Goal: Transaction & Acquisition: Purchase product/service

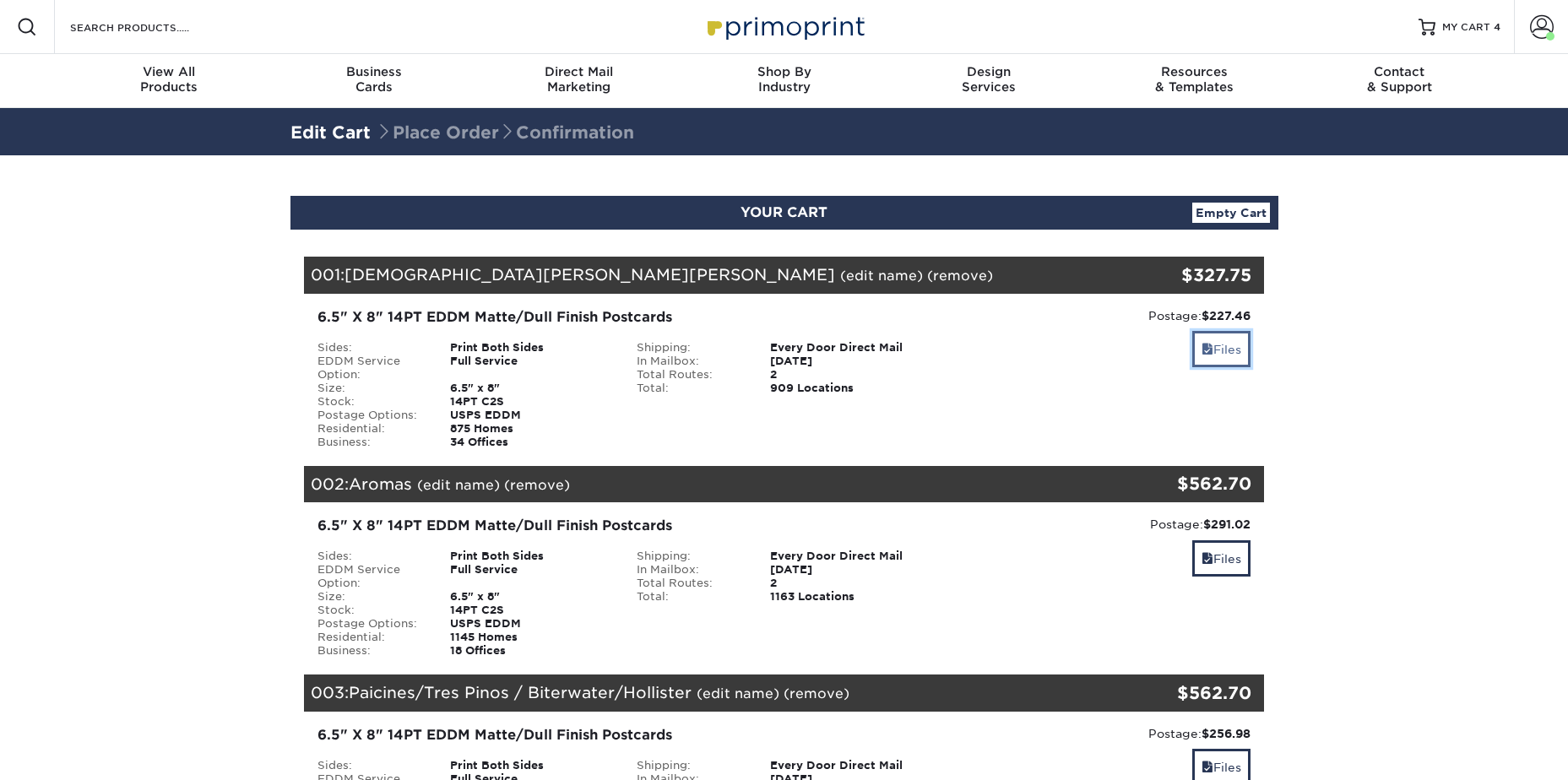
click at [1223, 363] on link "Files" at bounding box center [1221, 349] width 58 height 36
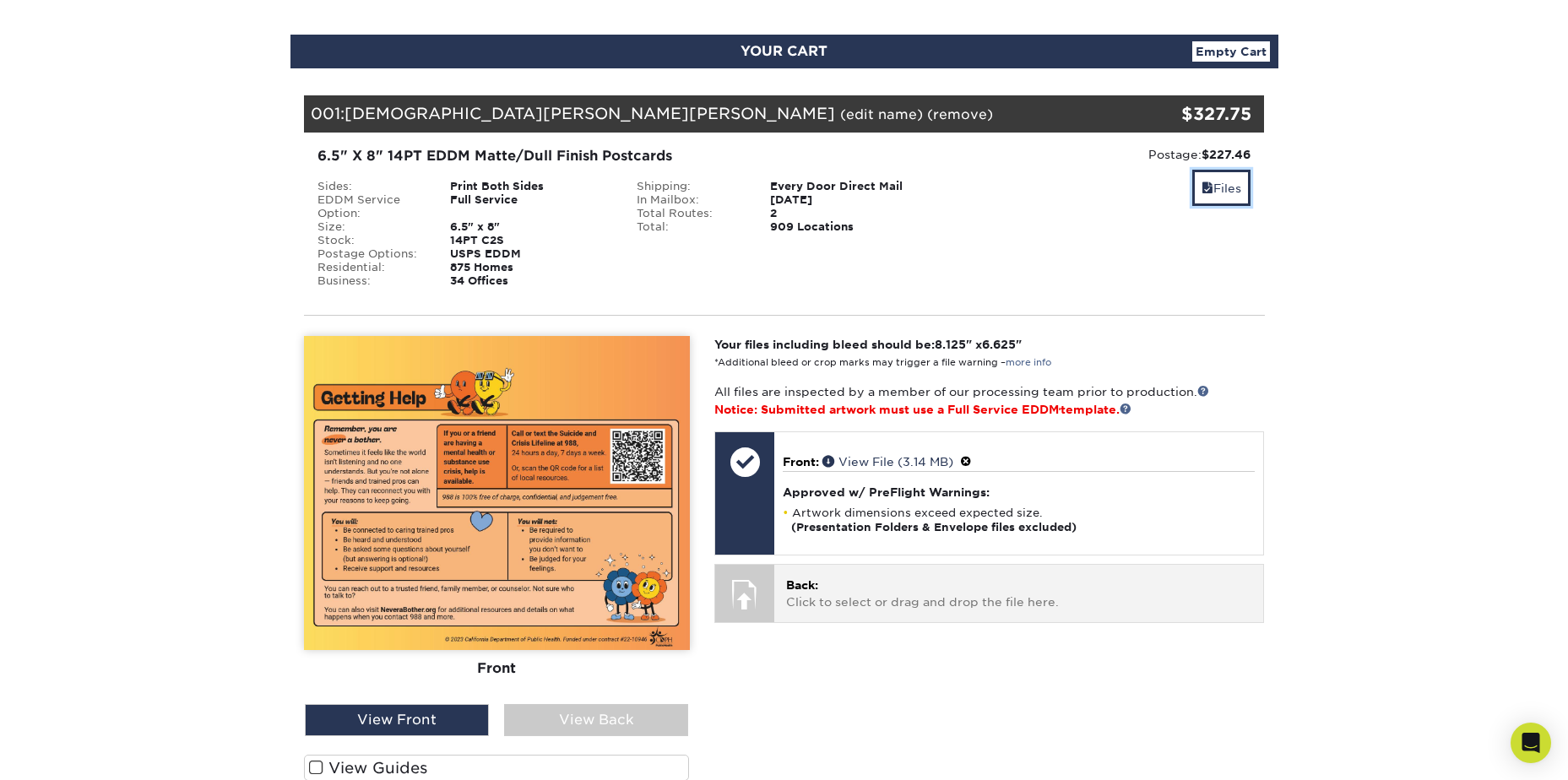
scroll to position [169, 0]
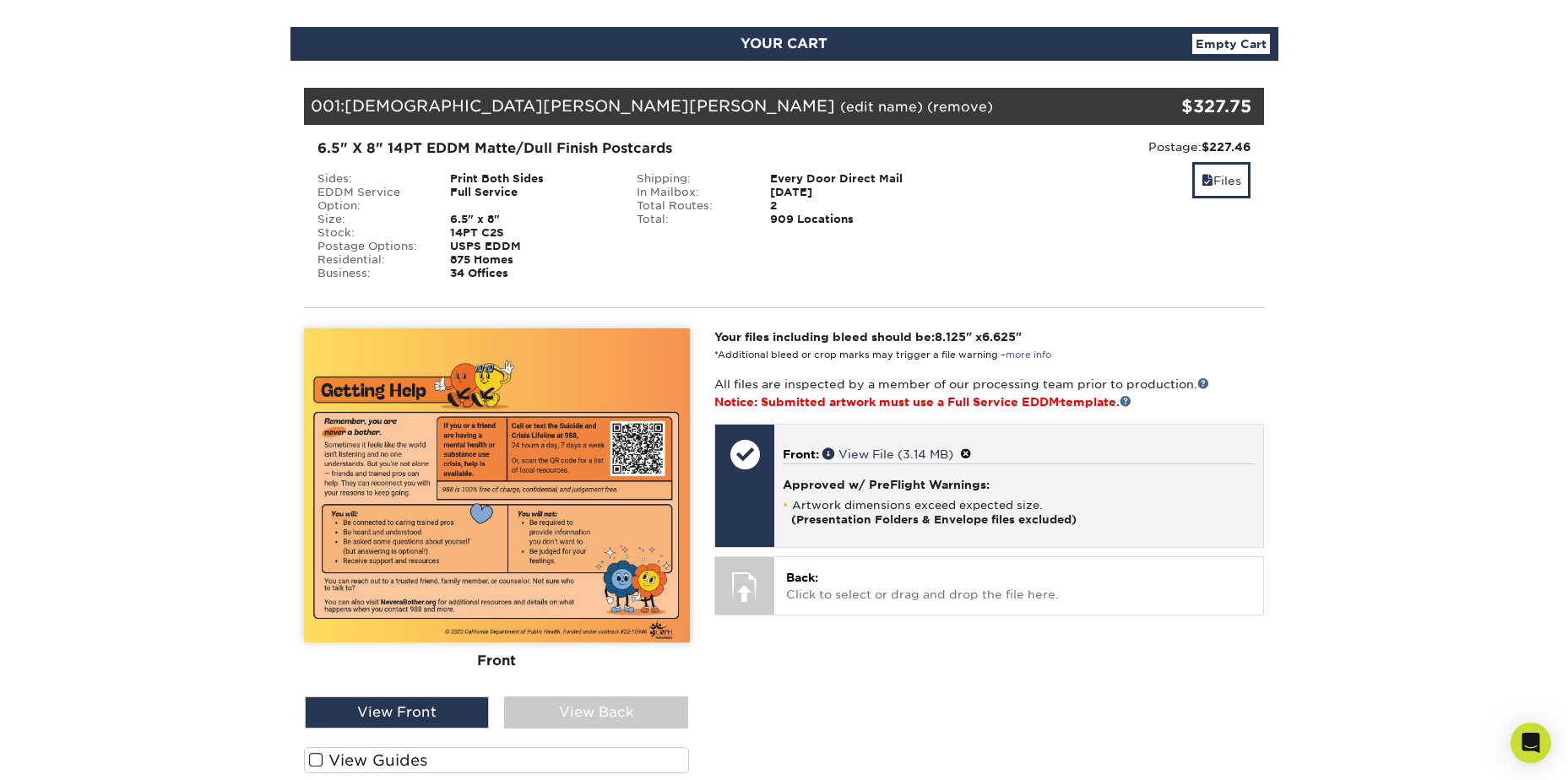
click at [972, 455] on span at bounding box center [966, 455] width 12 height 14
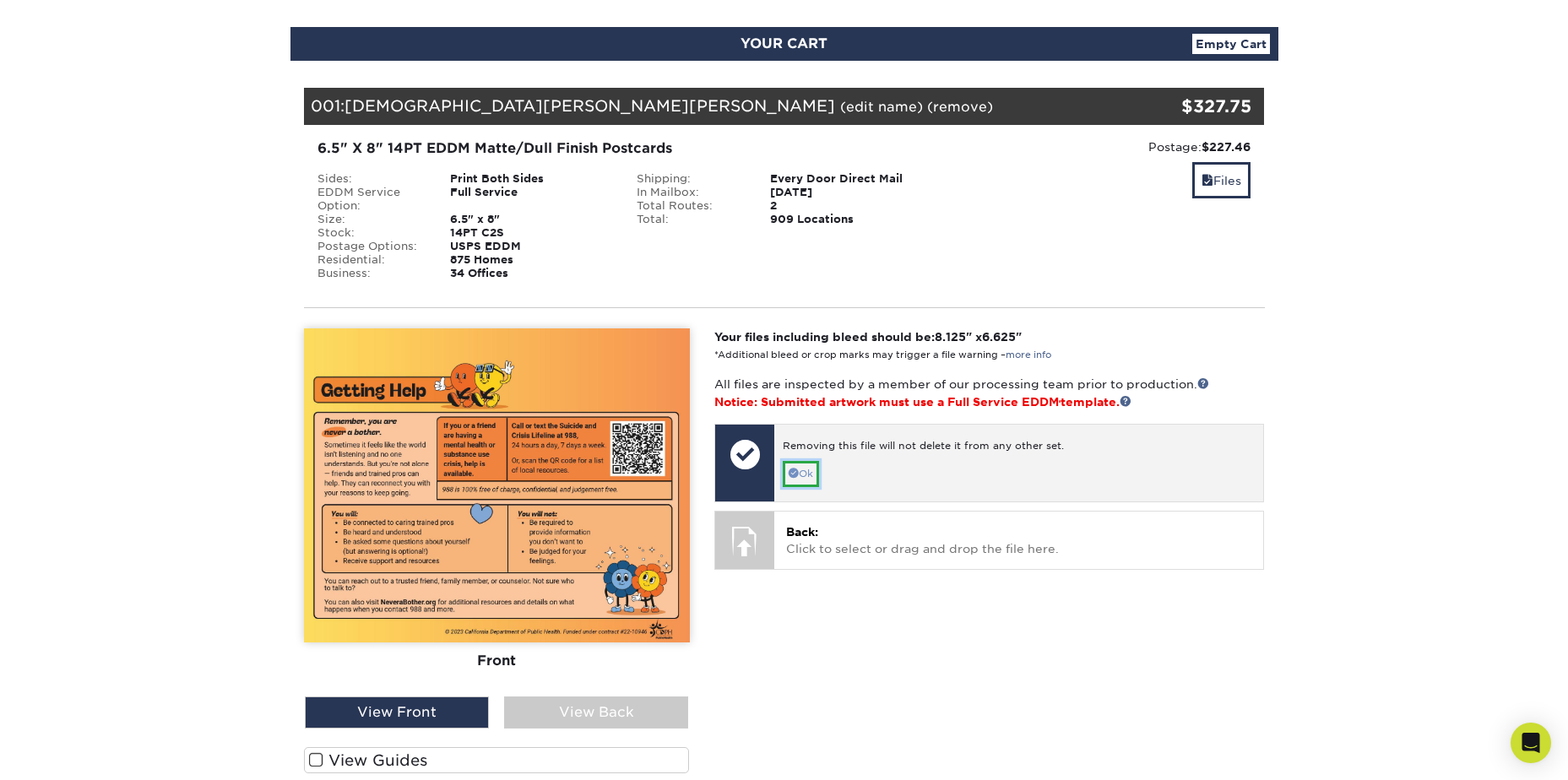
click at [804, 480] on link "Ok" at bounding box center [801, 473] width 36 height 26
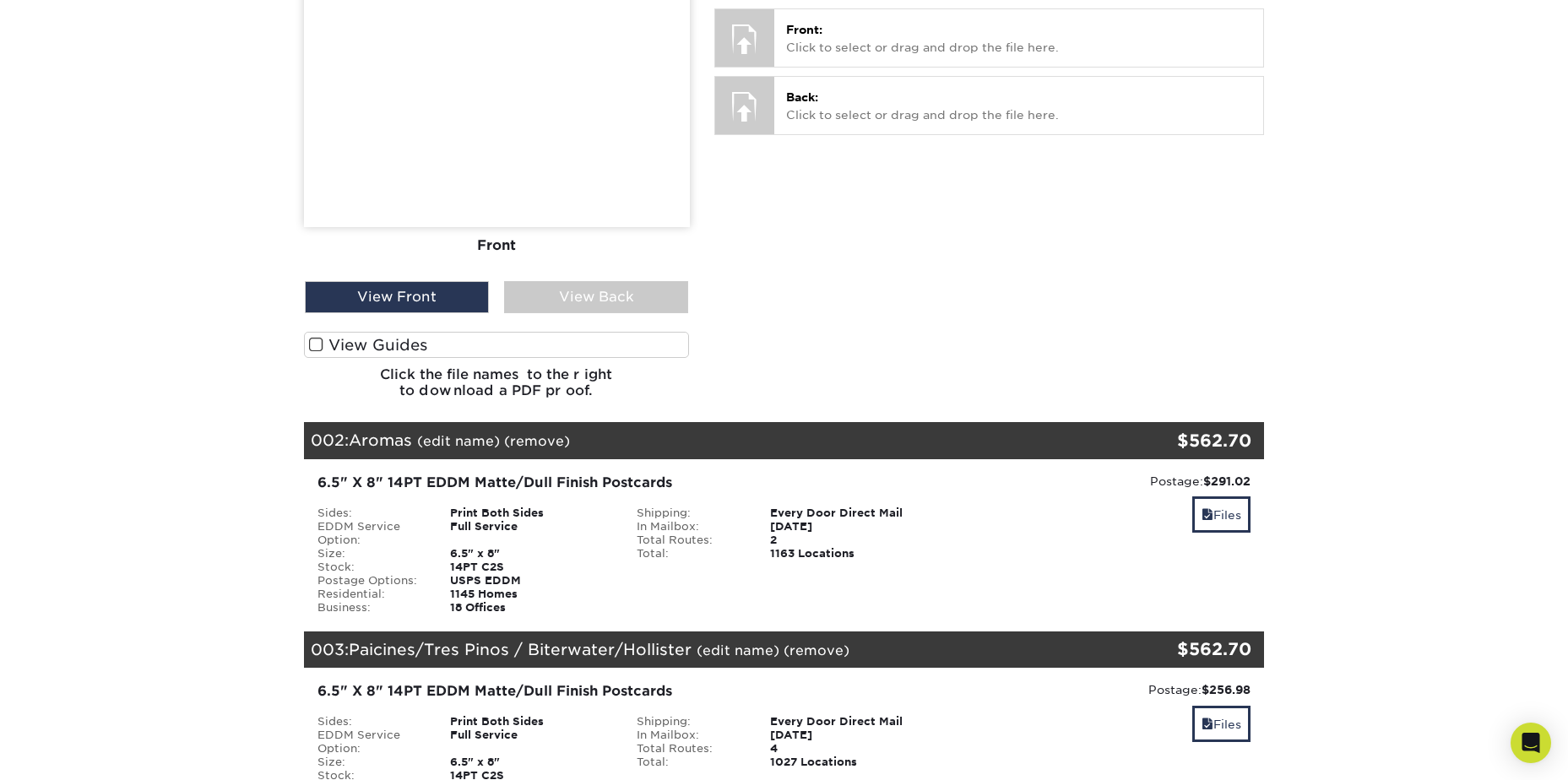
scroll to position [675, 0]
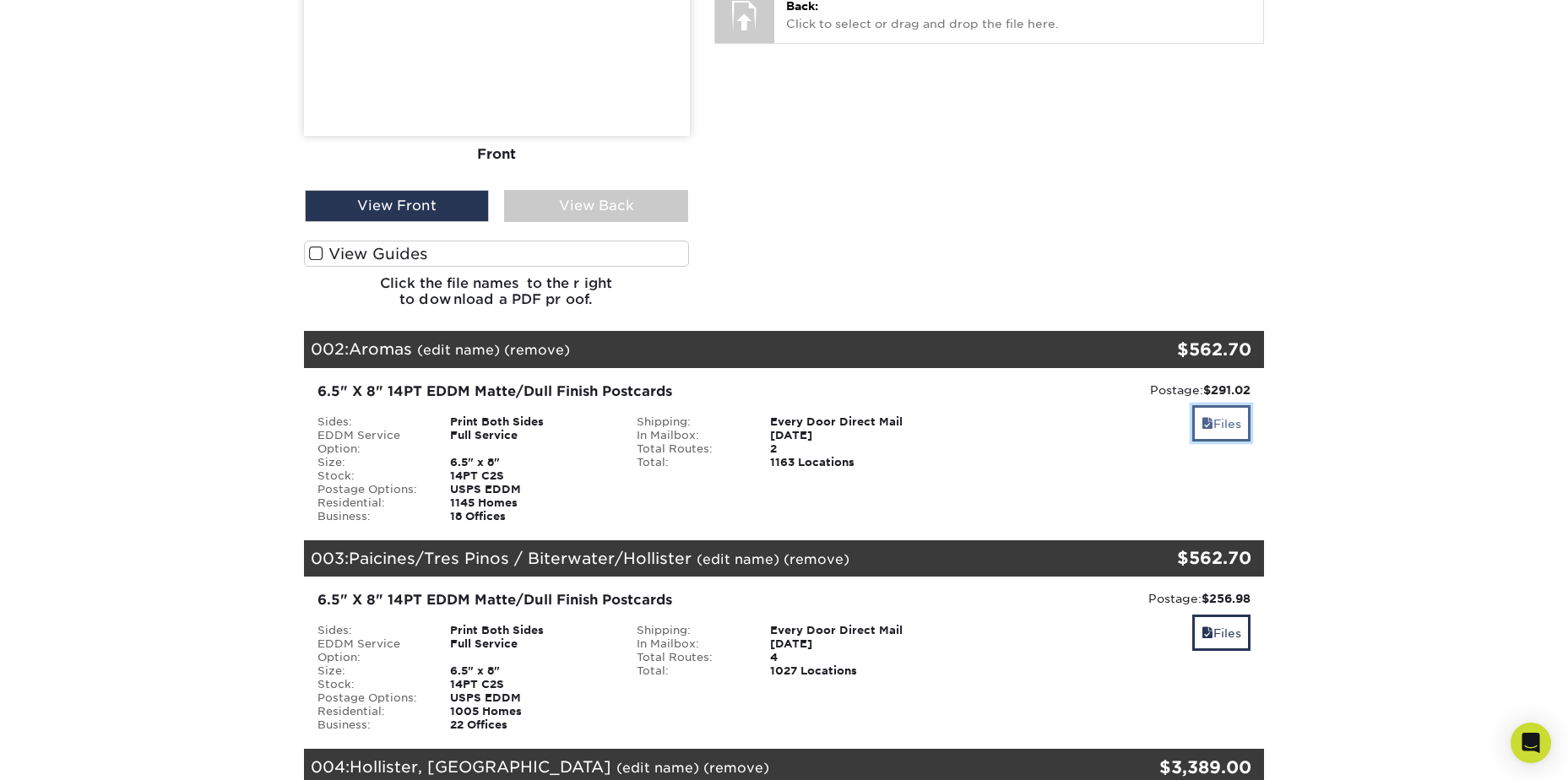
click at [1219, 435] on link "Files" at bounding box center [1221, 423] width 58 height 36
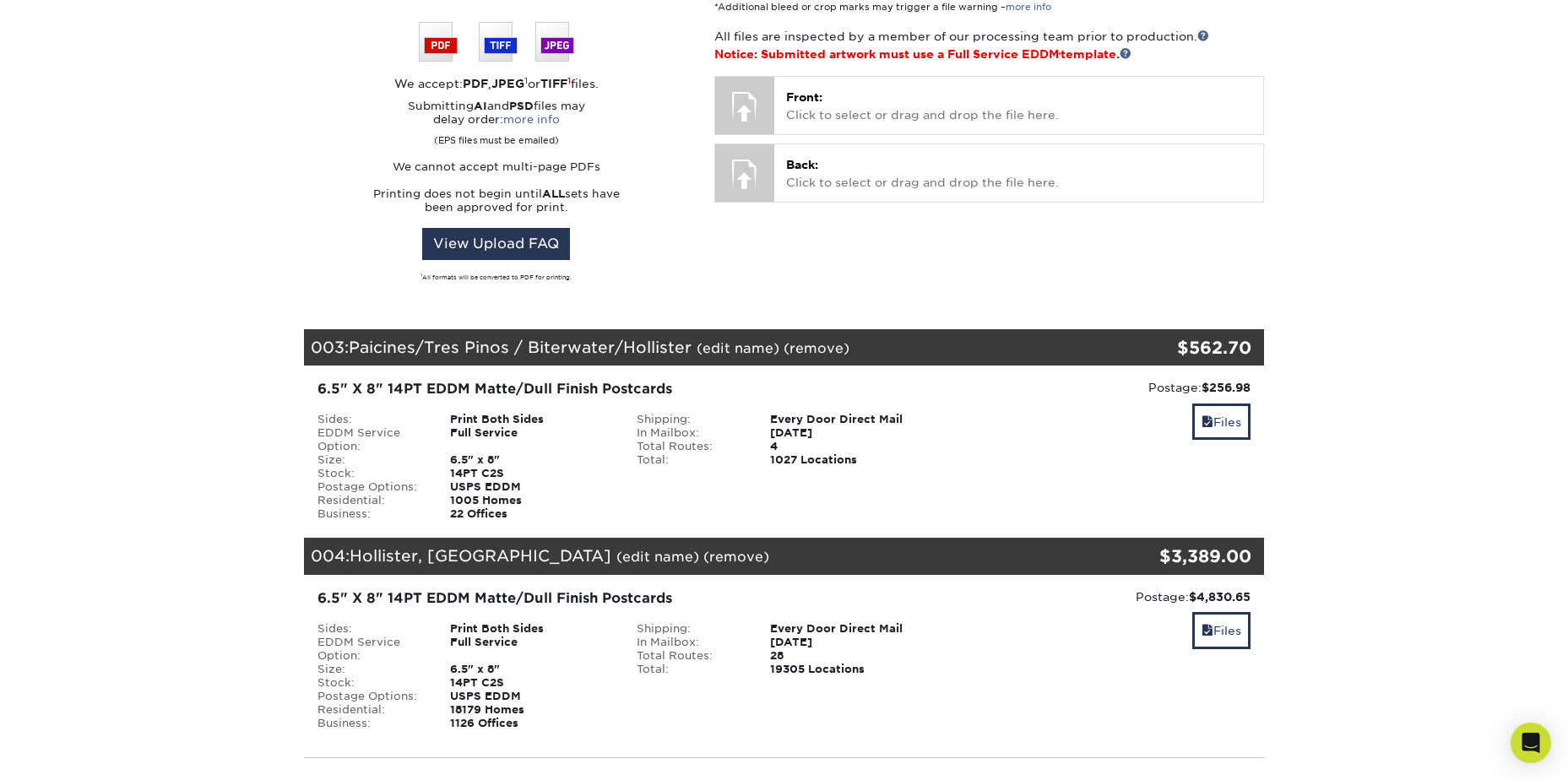
scroll to position [929, 0]
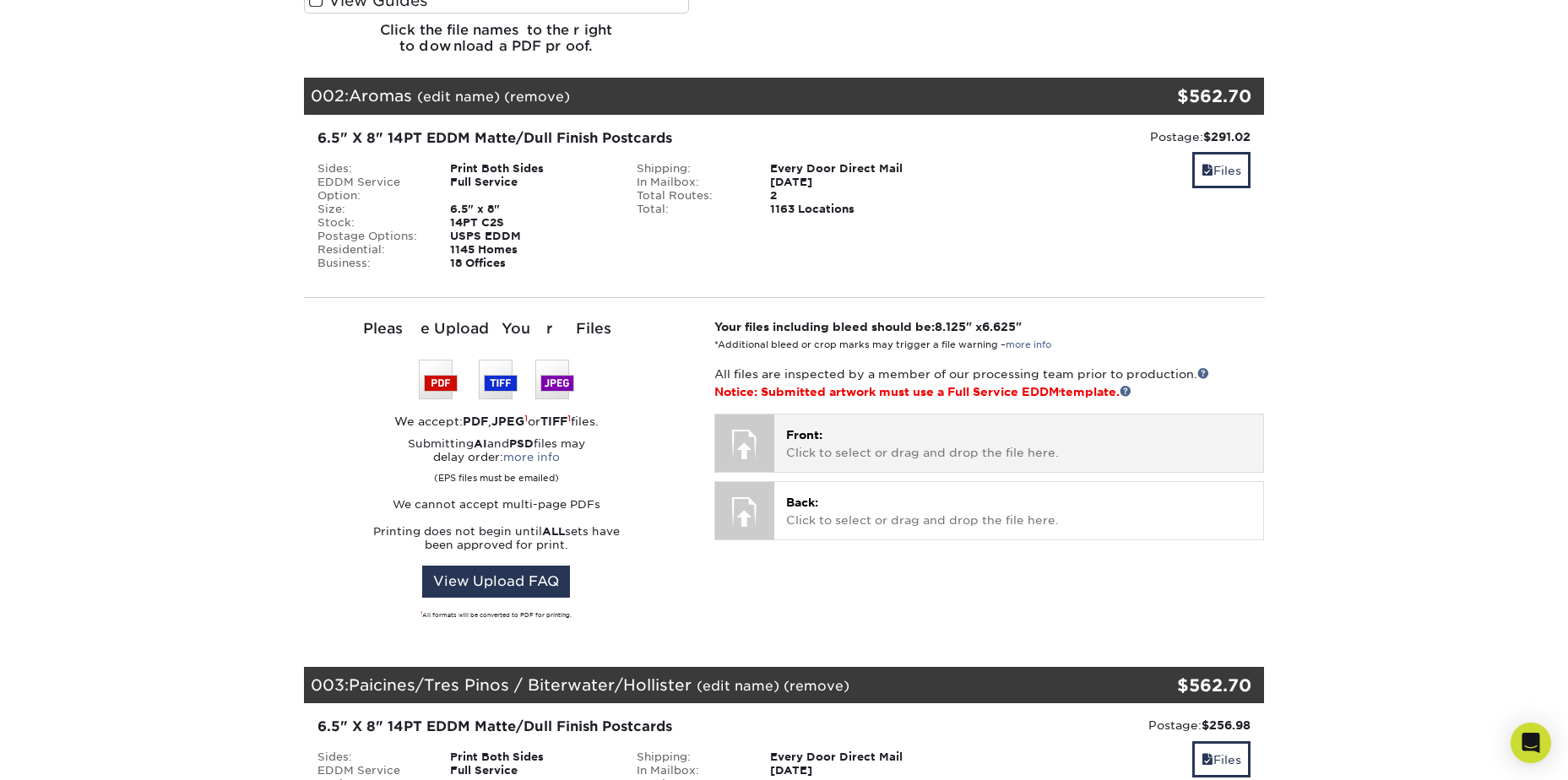
click at [857, 433] on p "Front: Click to select or drag and drop the file here." at bounding box center [1018, 443] width 466 height 34
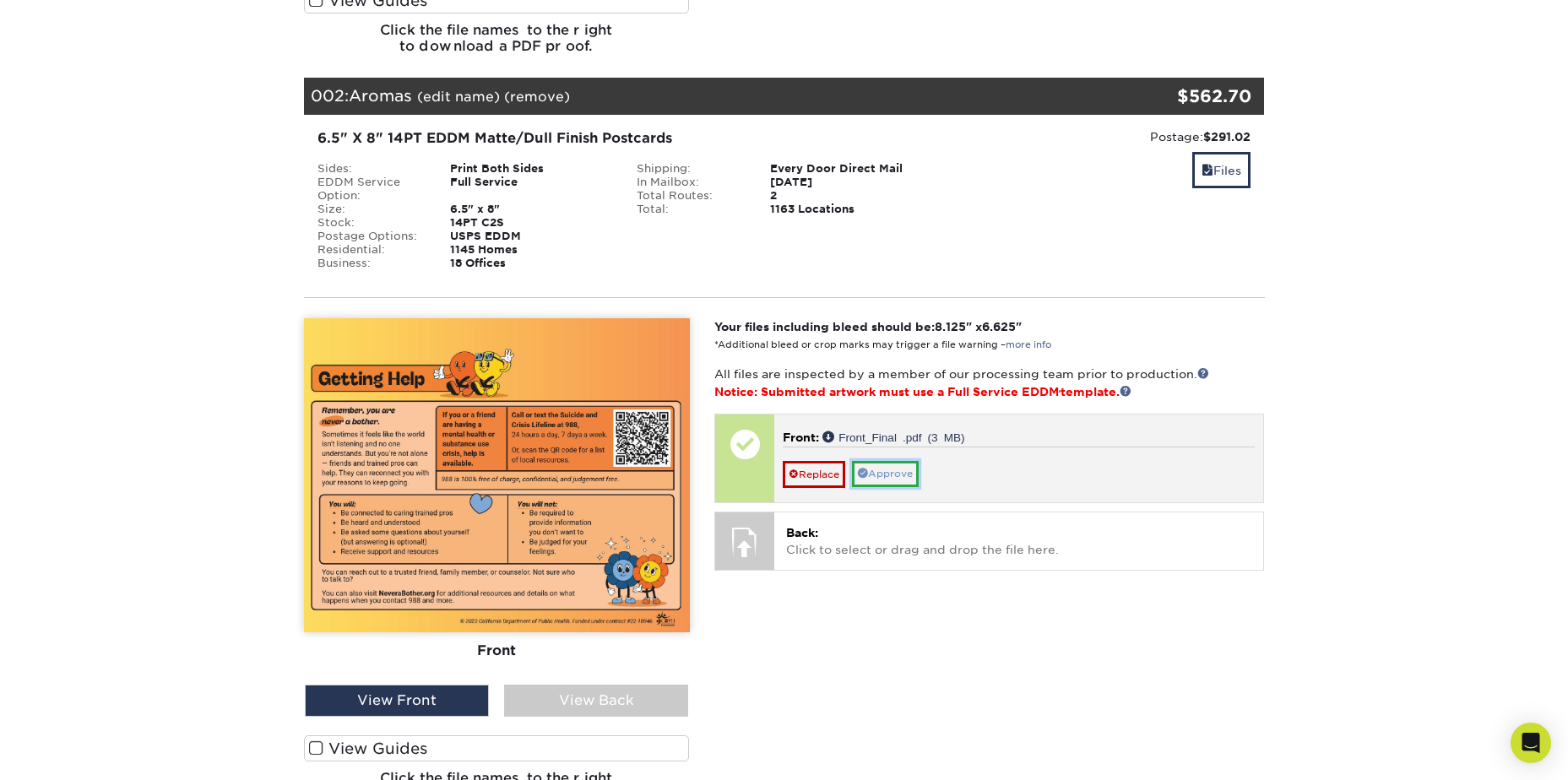
click at [881, 478] on link "Approve" at bounding box center [885, 473] width 67 height 26
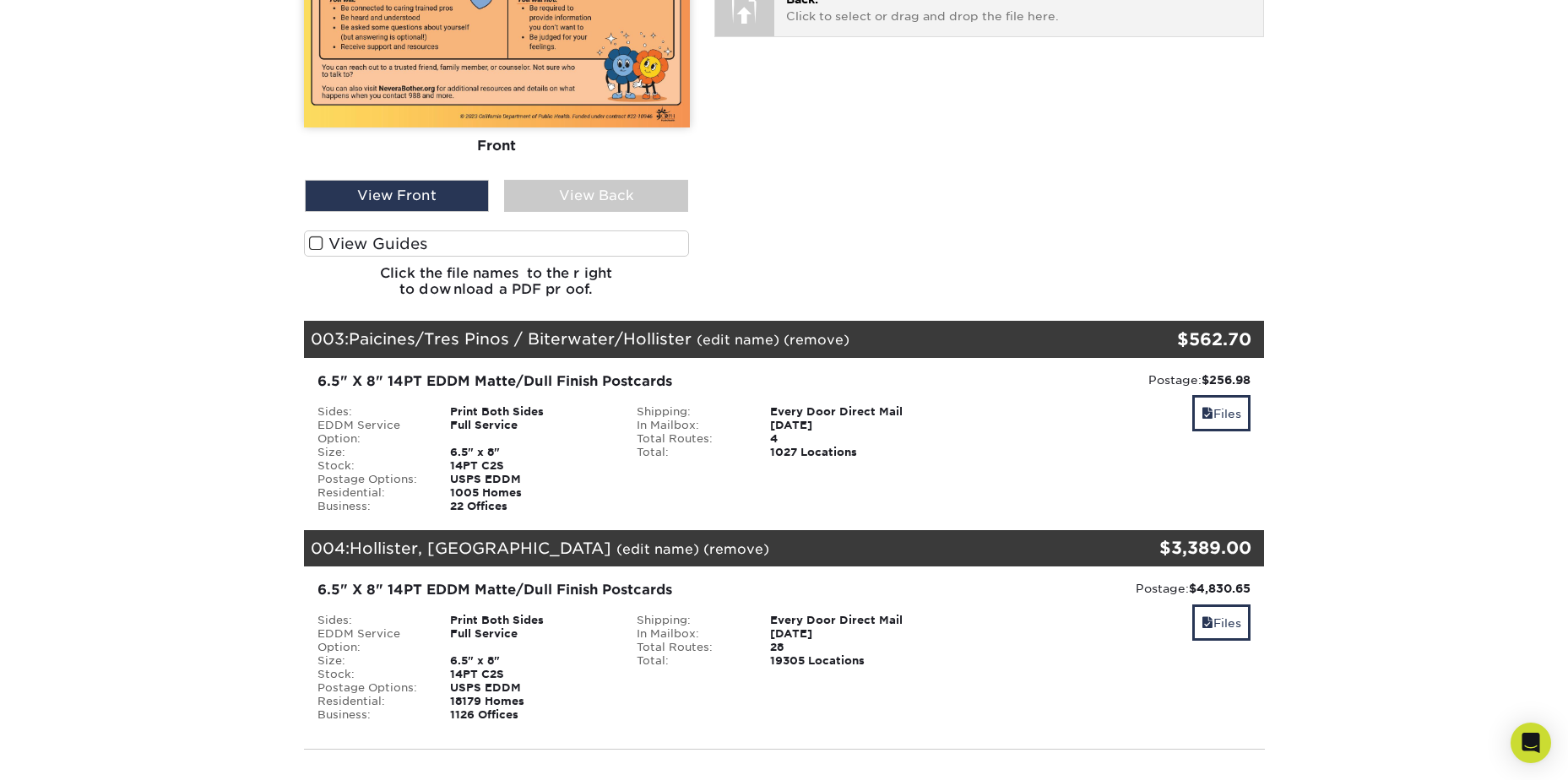
scroll to position [1436, 0]
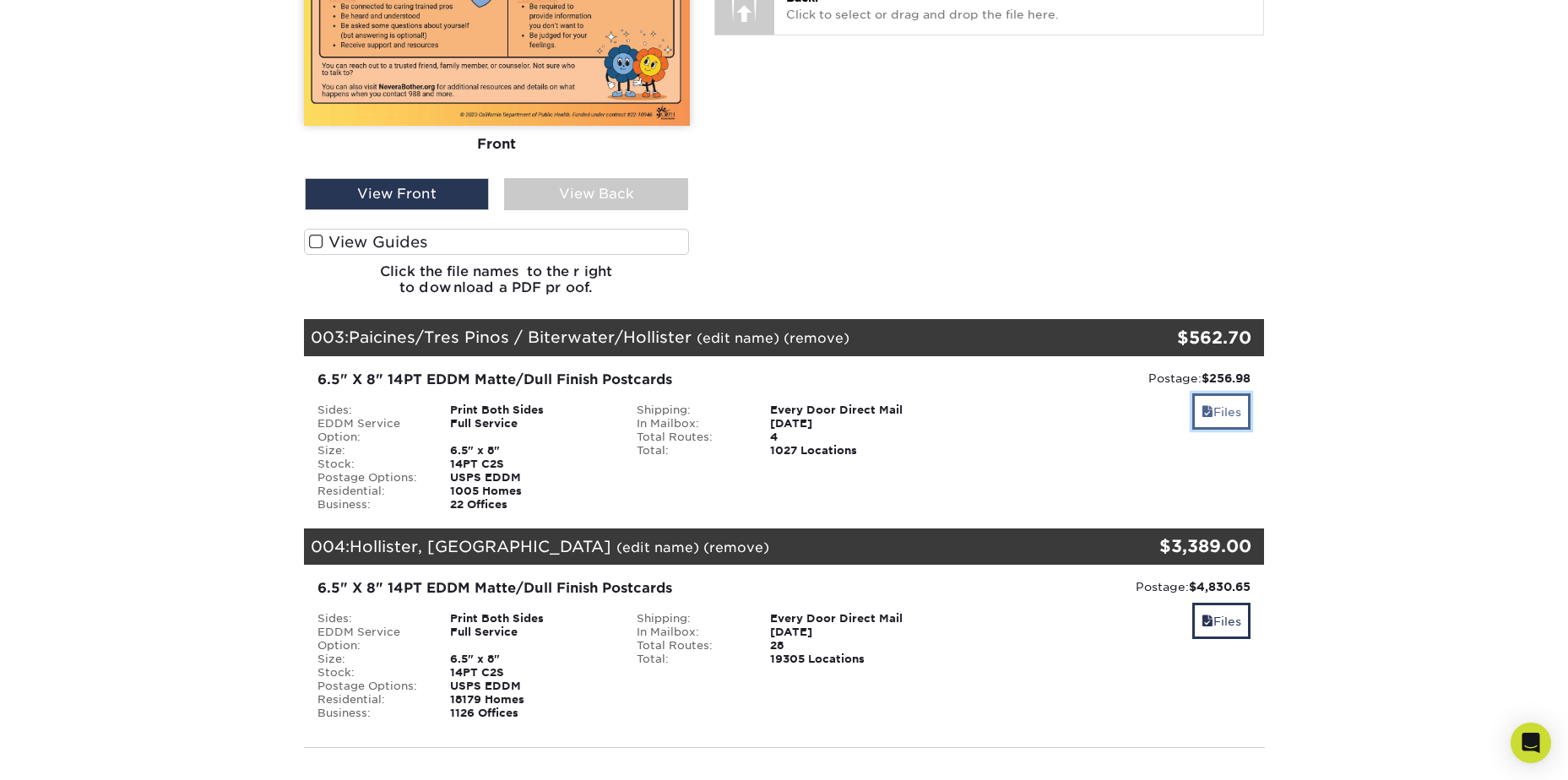
click at [1221, 412] on link "Files" at bounding box center [1221, 411] width 58 height 36
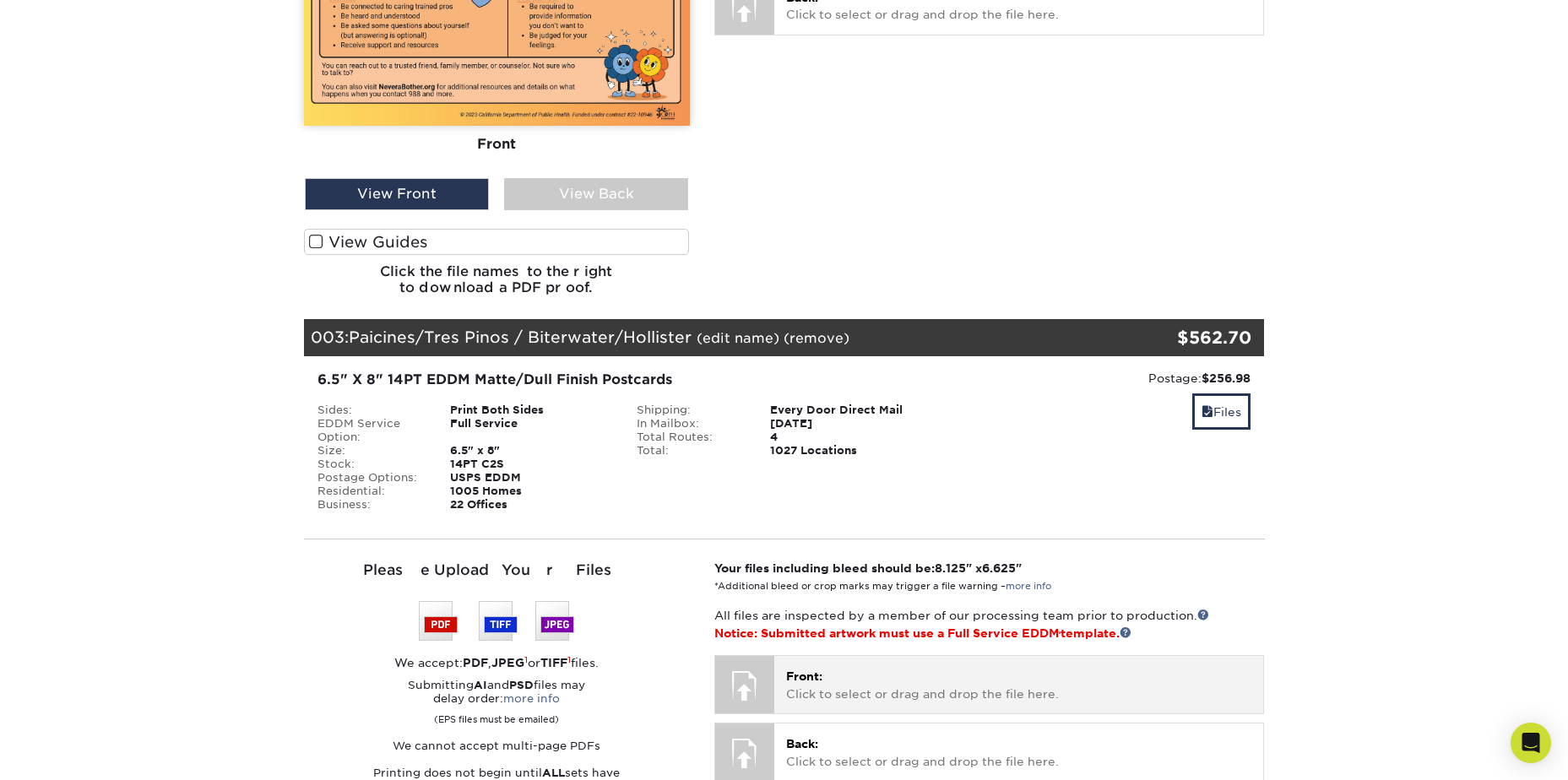
click at [818, 702] on p "Front: Click to select or drag and drop the file here." at bounding box center [1018, 684] width 466 height 34
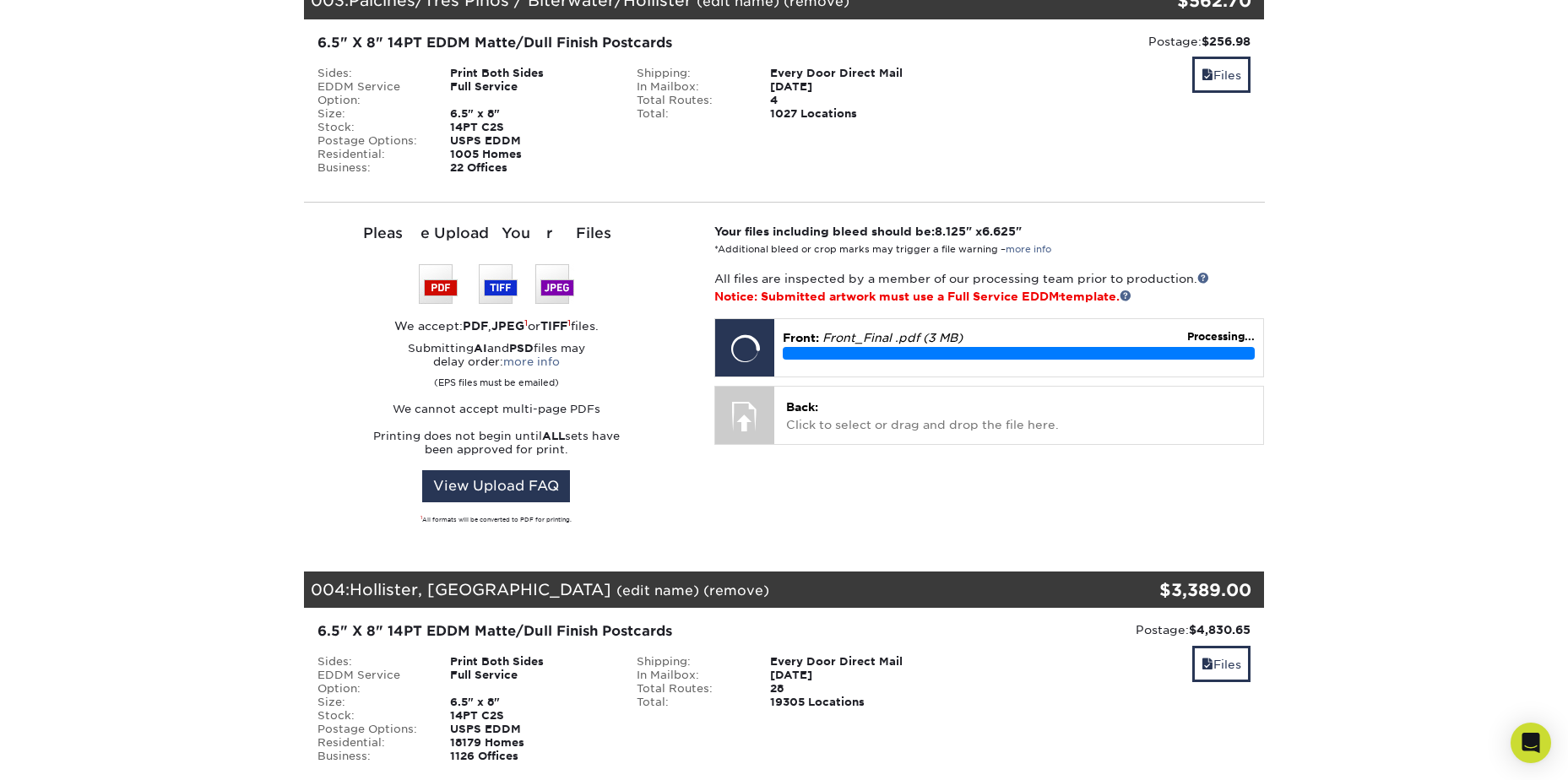
scroll to position [1773, 0]
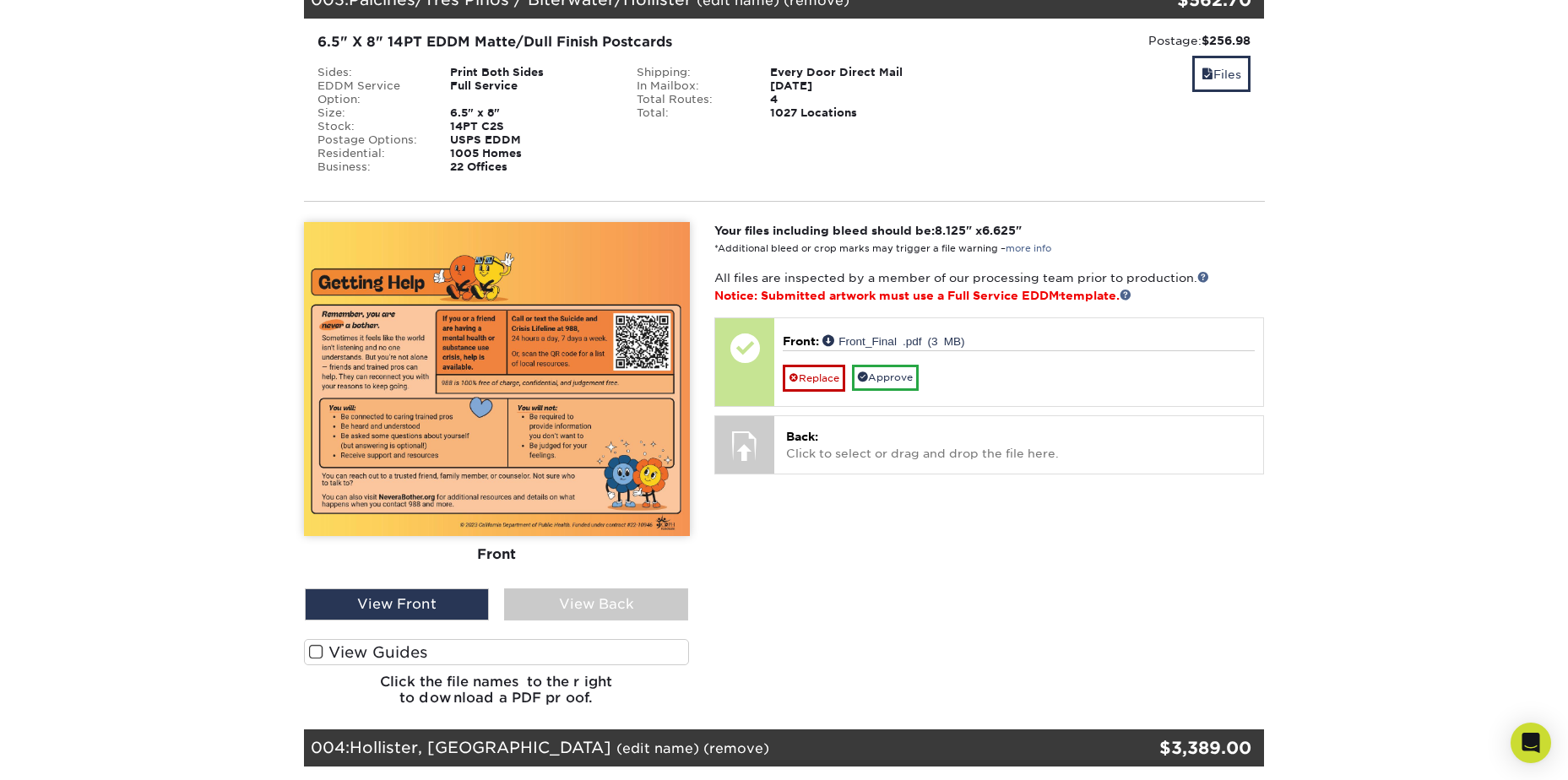
click at [318, 654] on span at bounding box center [316, 652] width 15 height 16
click at [0, 0] on input "View Guides" at bounding box center [0, 0] width 0 height 0
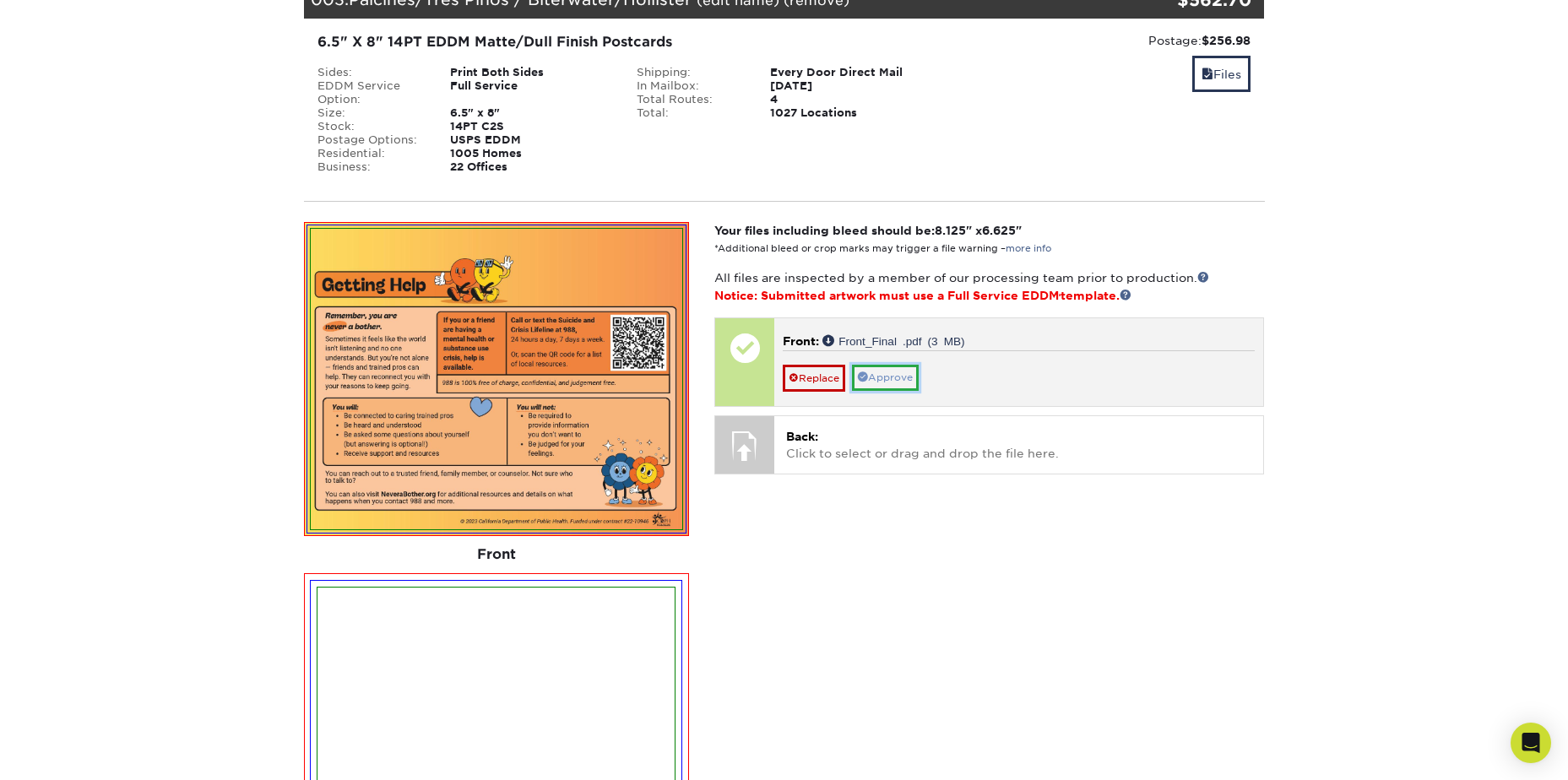
click at [882, 382] on link "Approve" at bounding box center [885, 377] width 67 height 26
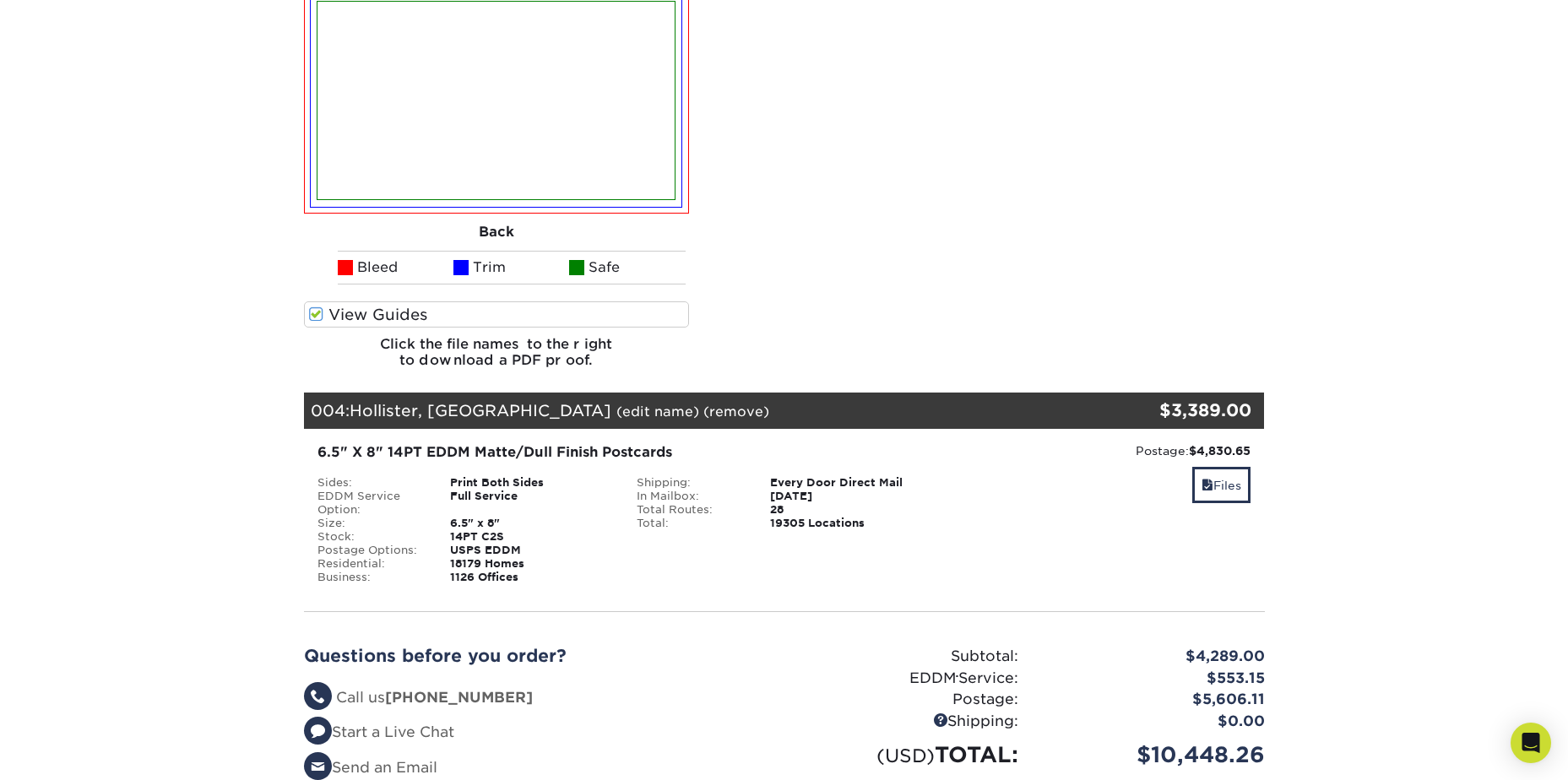
scroll to position [2364, 0]
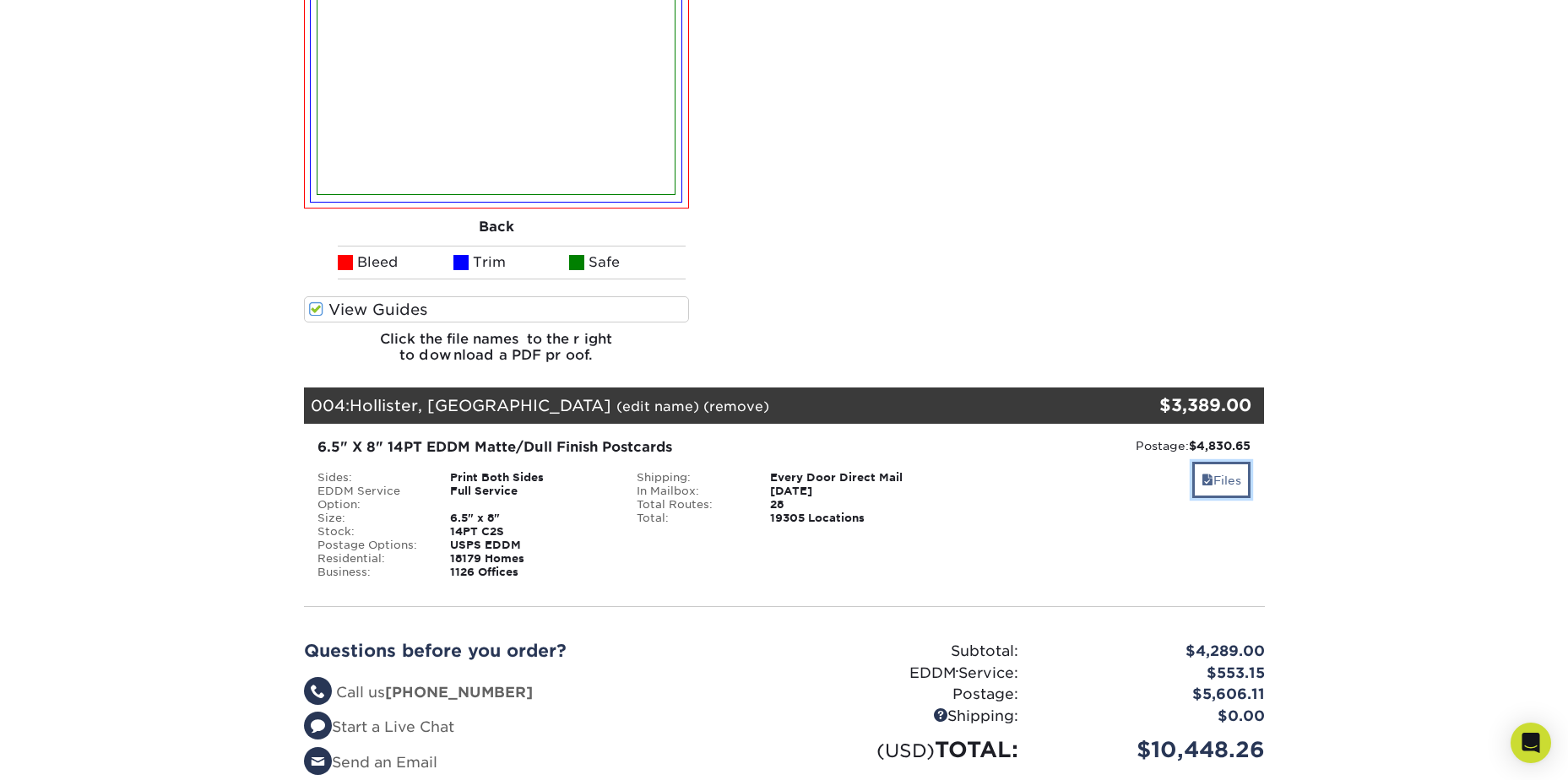
click at [1241, 485] on link "Files" at bounding box center [1221, 479] width 58 height 36
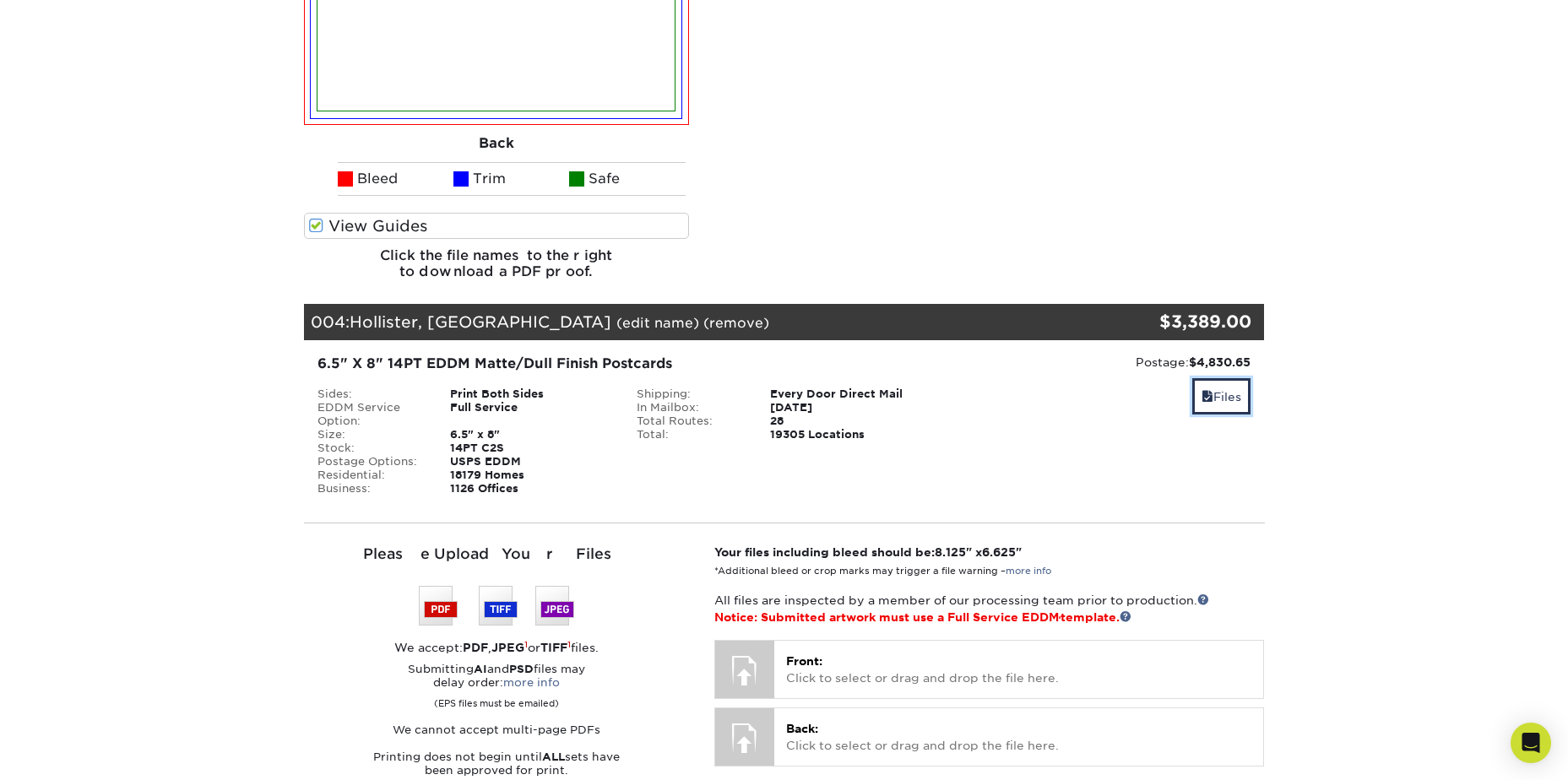
scroll to position [2448, 0]
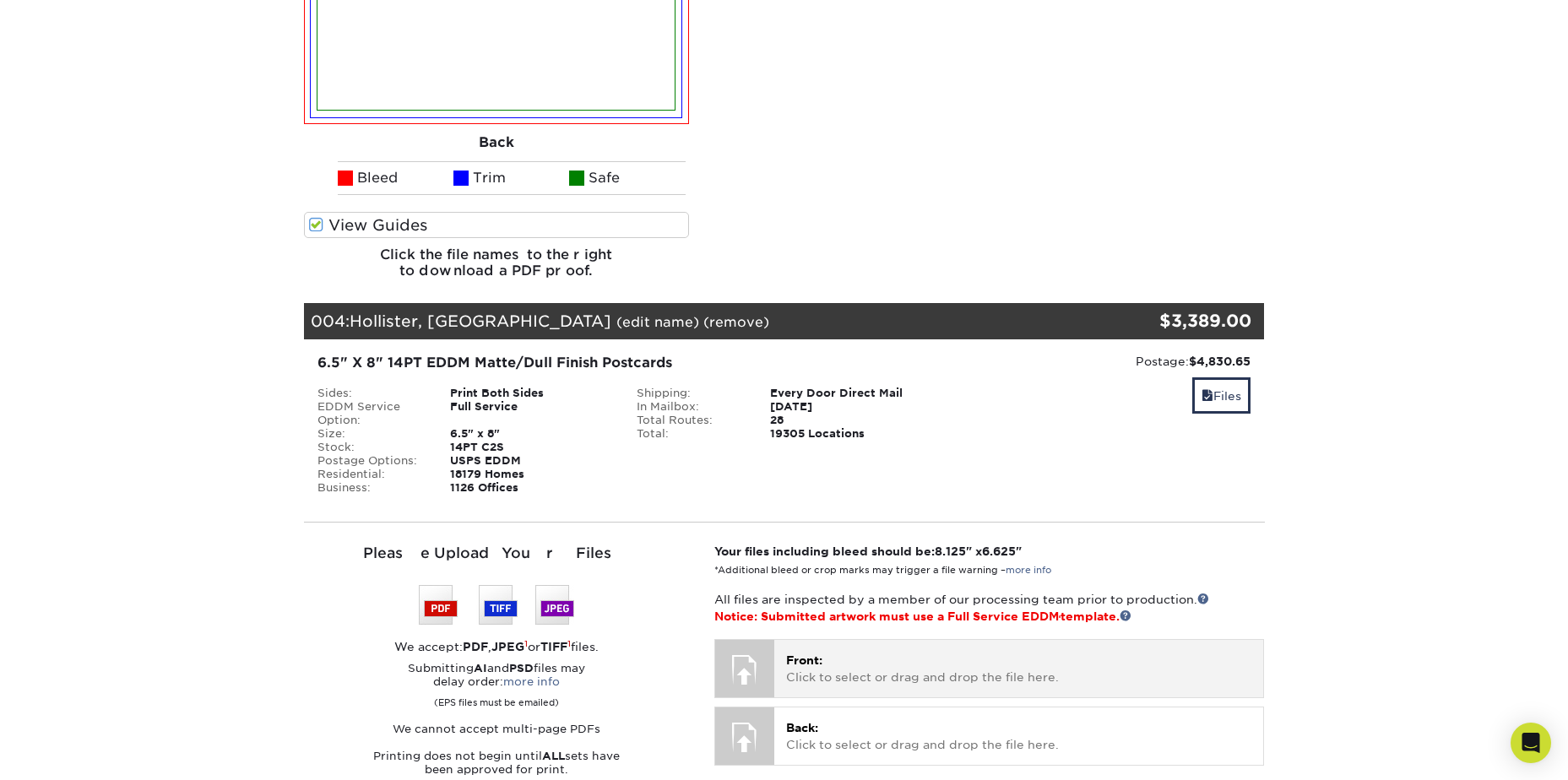
click at [873, 658] on p "Front: Click to select or drag and drop the file here." at bounding box center [1018, 668] width 466 height 34
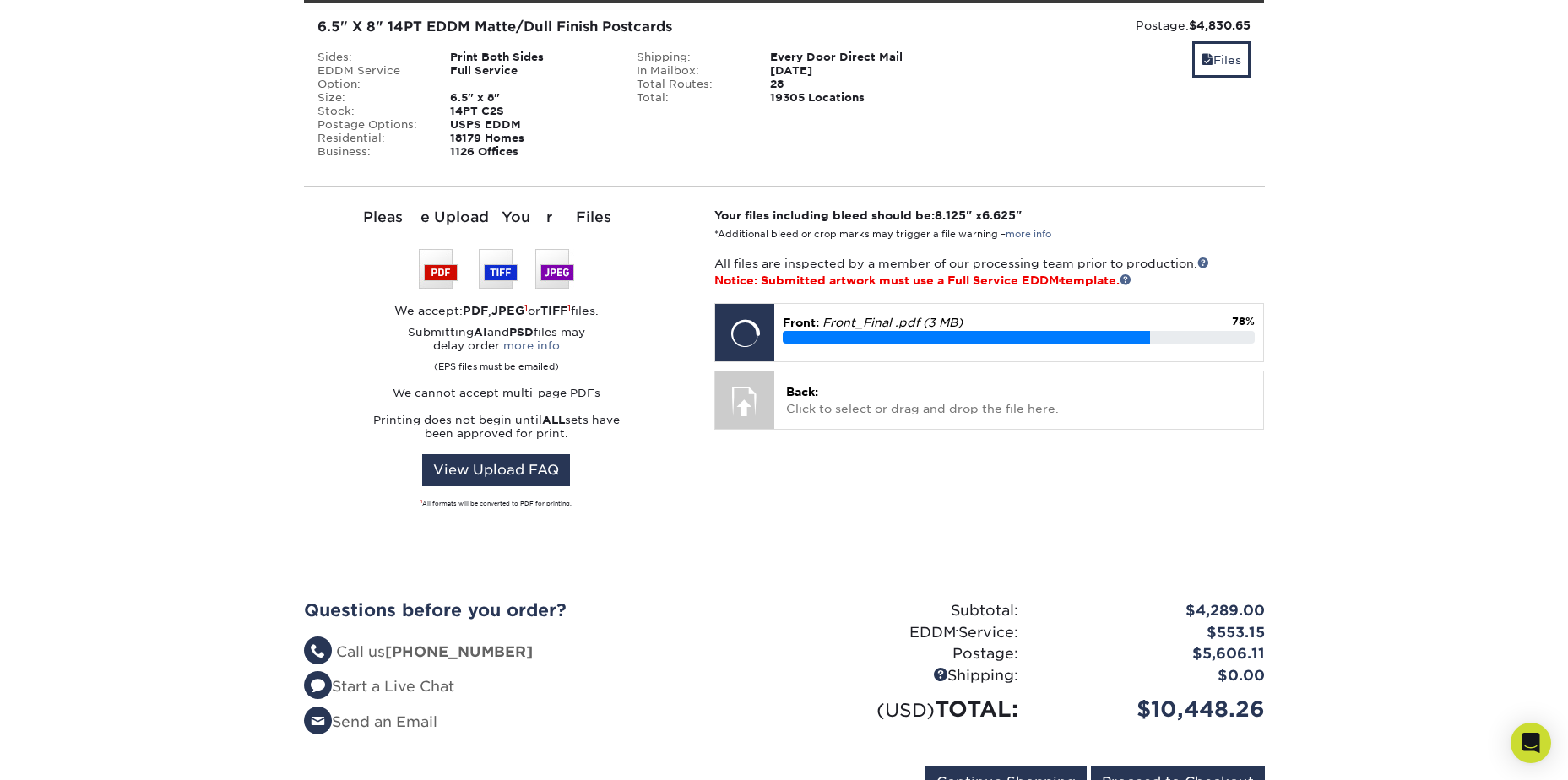
scroll to position [2786, 0]
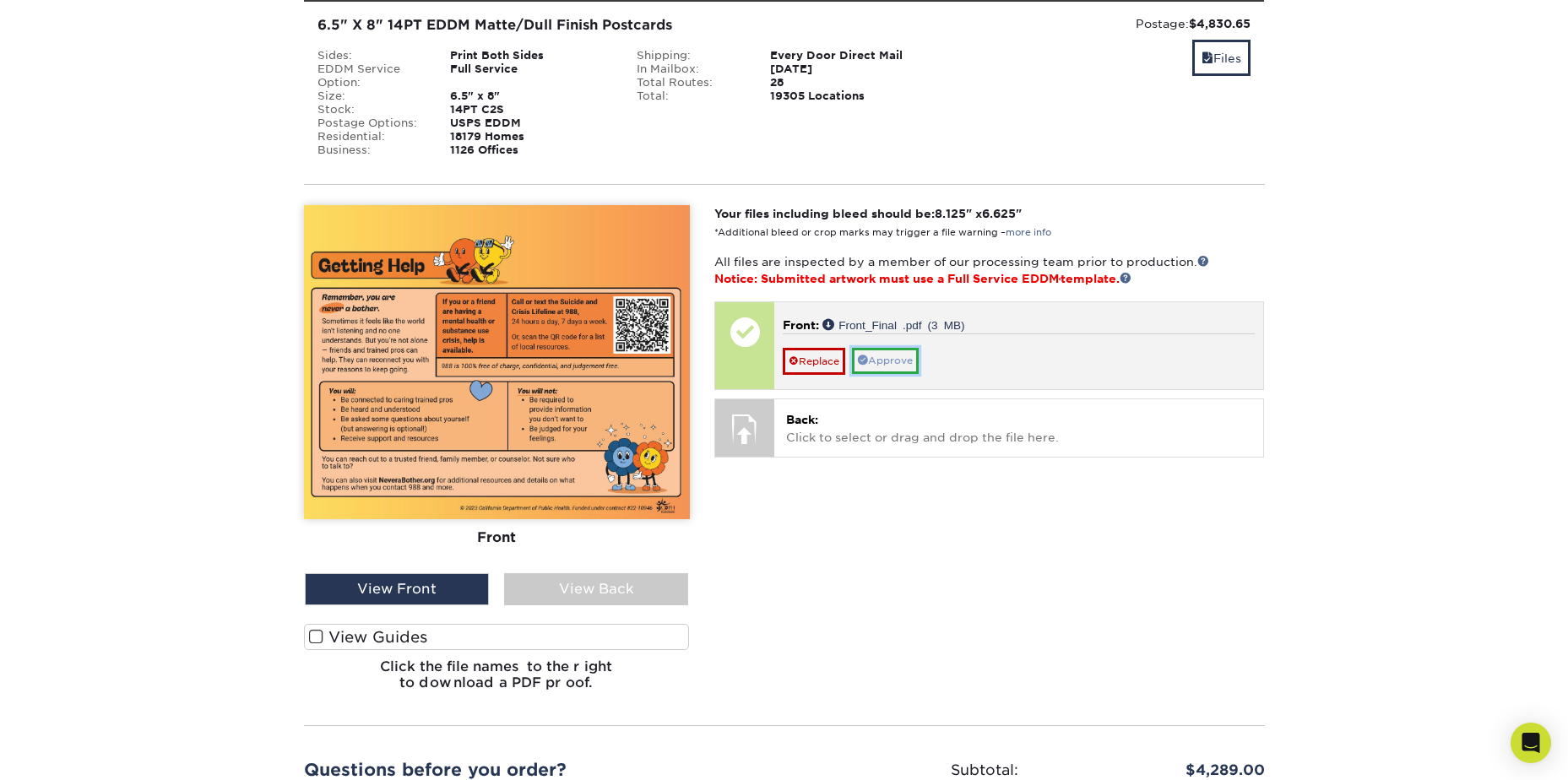
click at [890, 357] on link "Approve" at bounding box center [885, 361] width 67 height 26
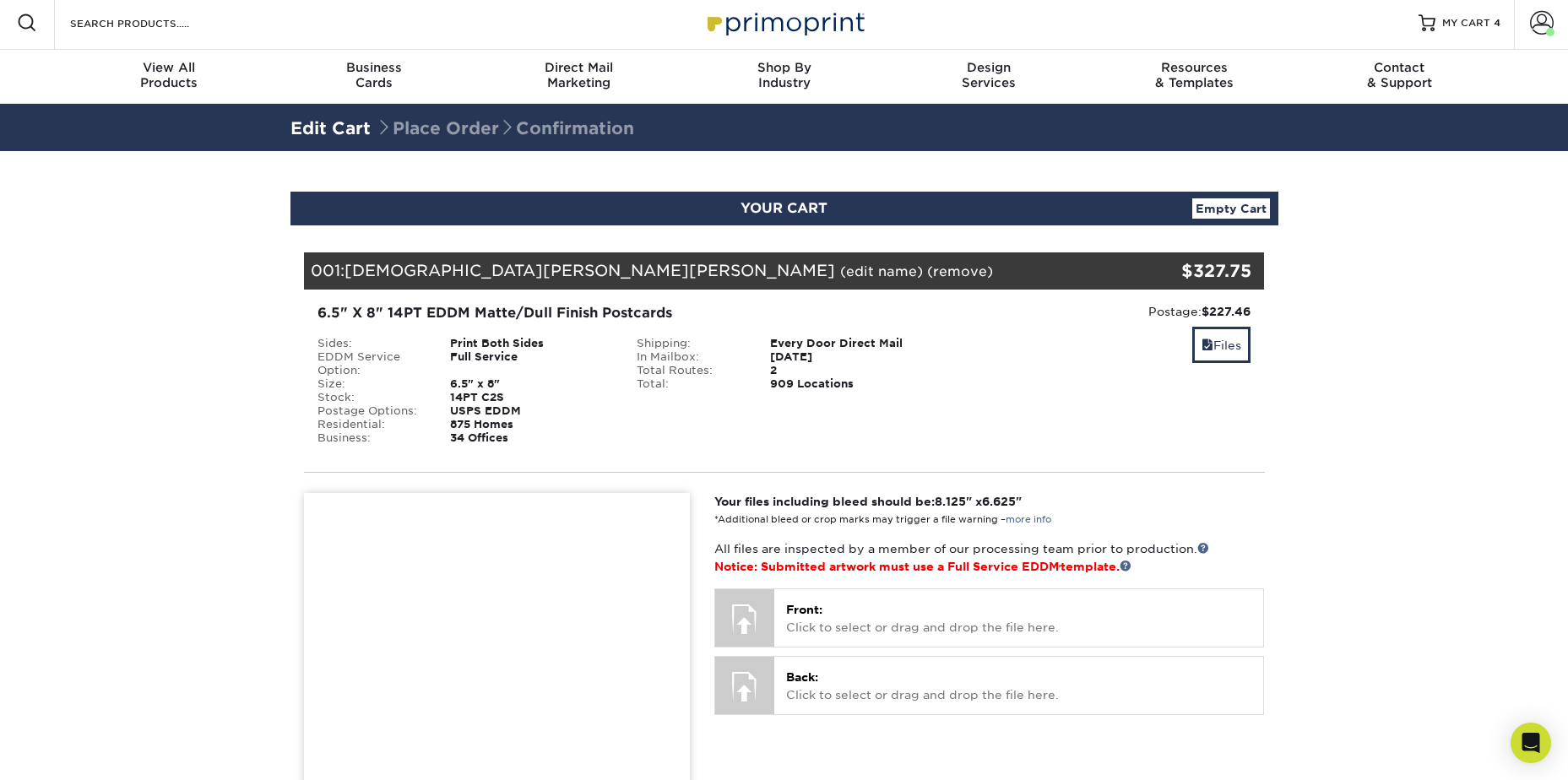
scroll to position [0, 0]
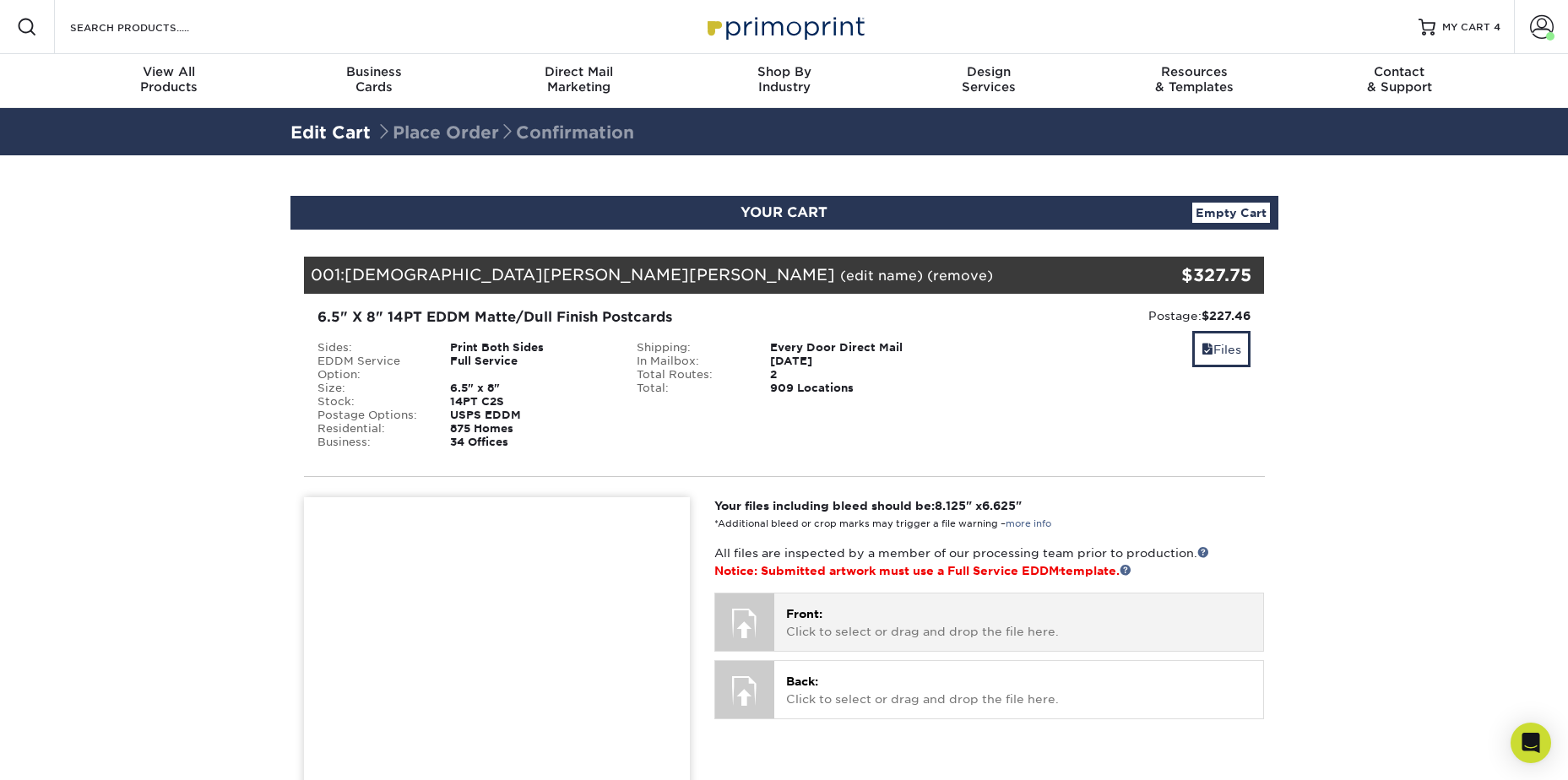
click at [885, 619] on p "Front: Click to select or drag and drop the file here." at bounding box center [1018, 622] width 466 height 34
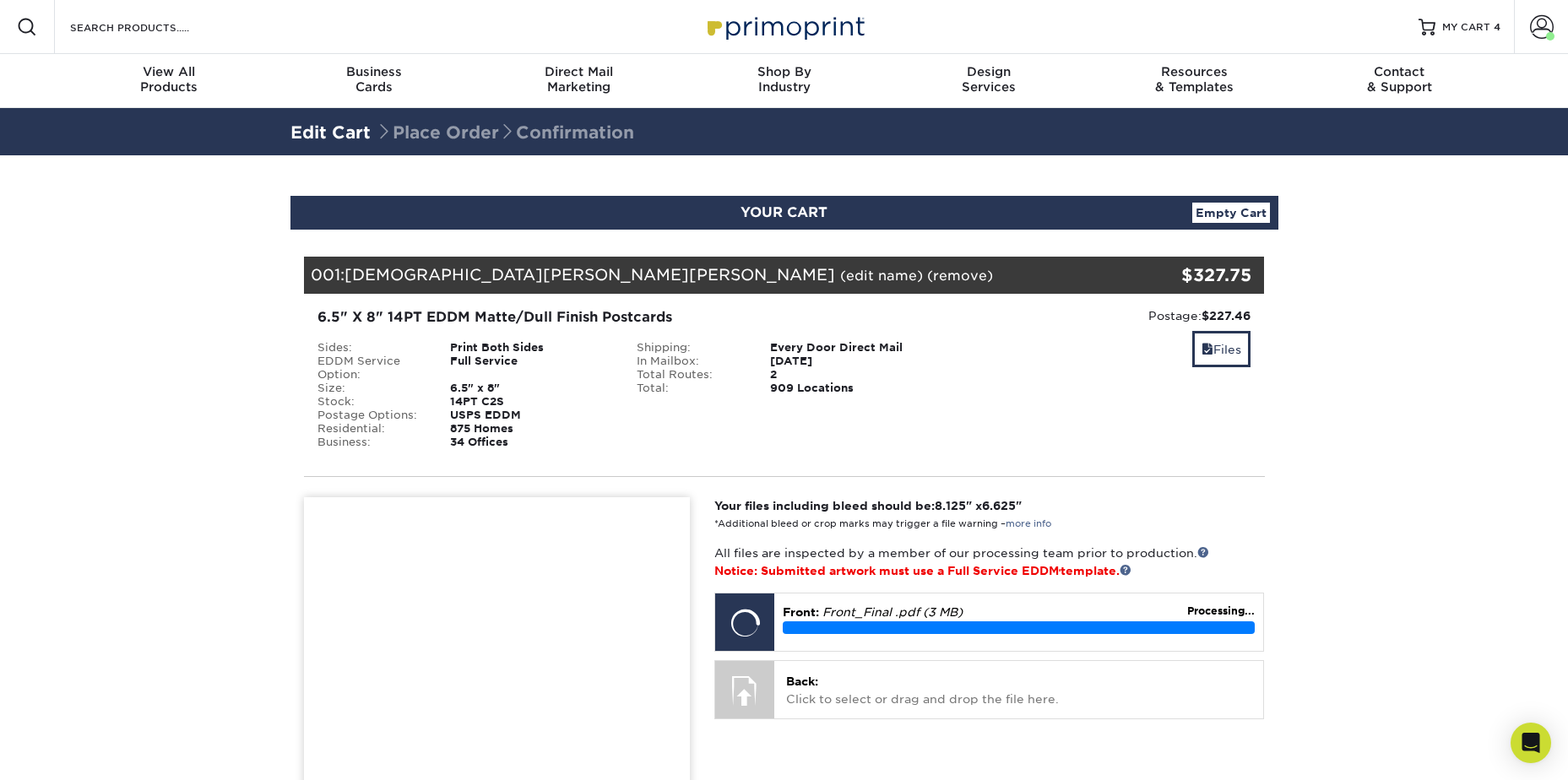
scroll to position [84, 0]
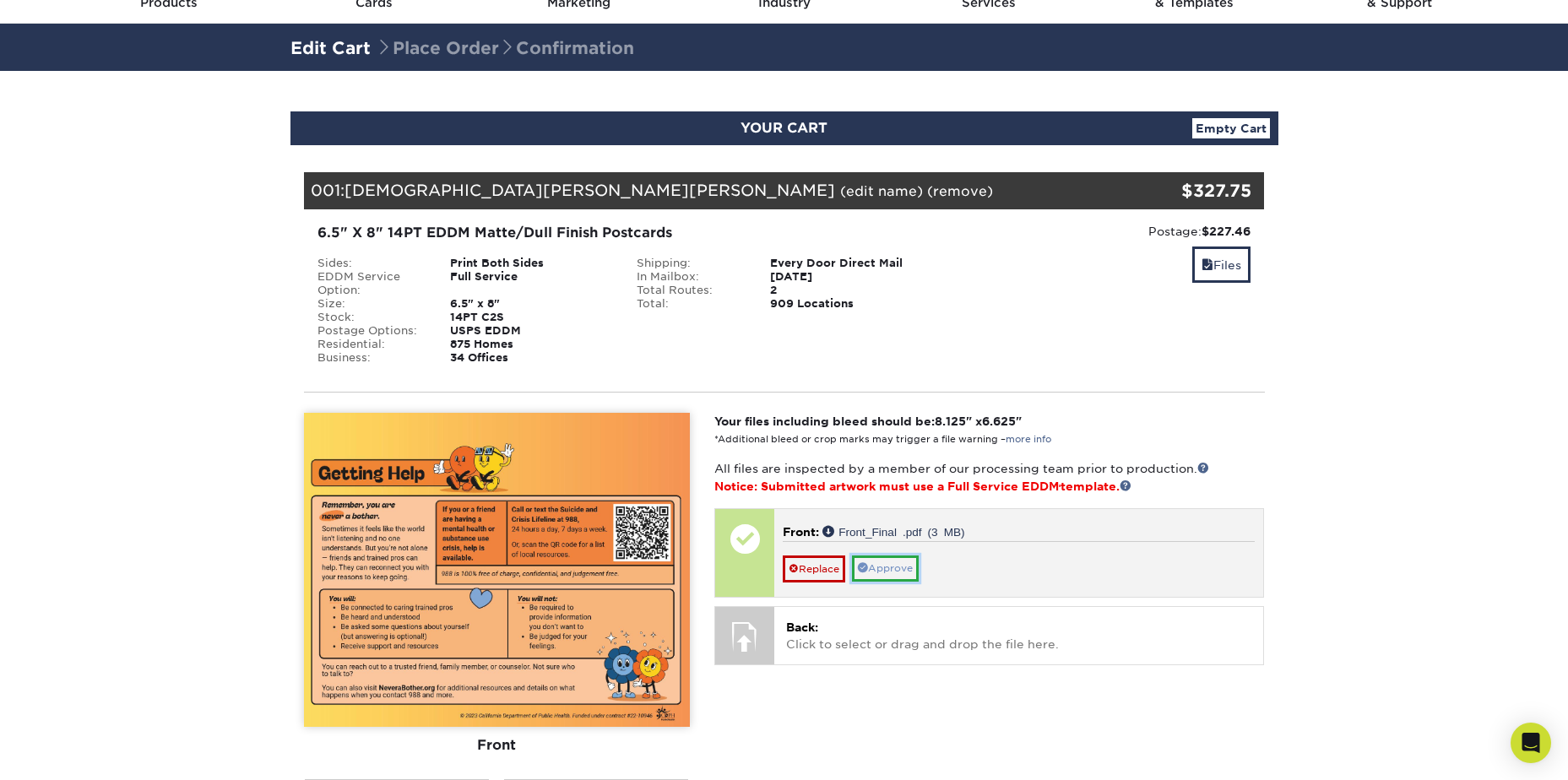
click at [875, 561] on link "Approve" at bounding box center [885, 568] width 67 height 26
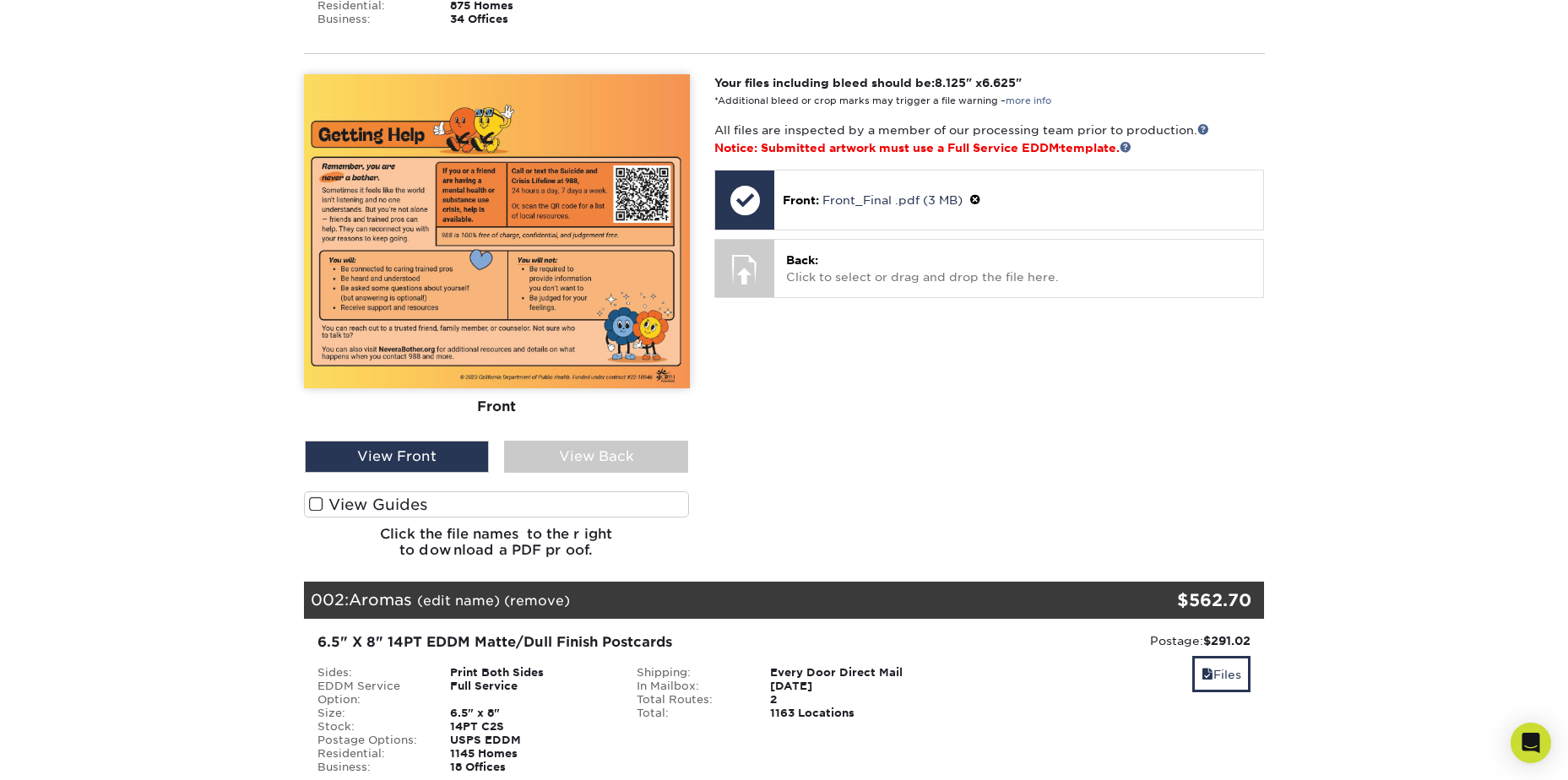
scroll to position [422, 0]
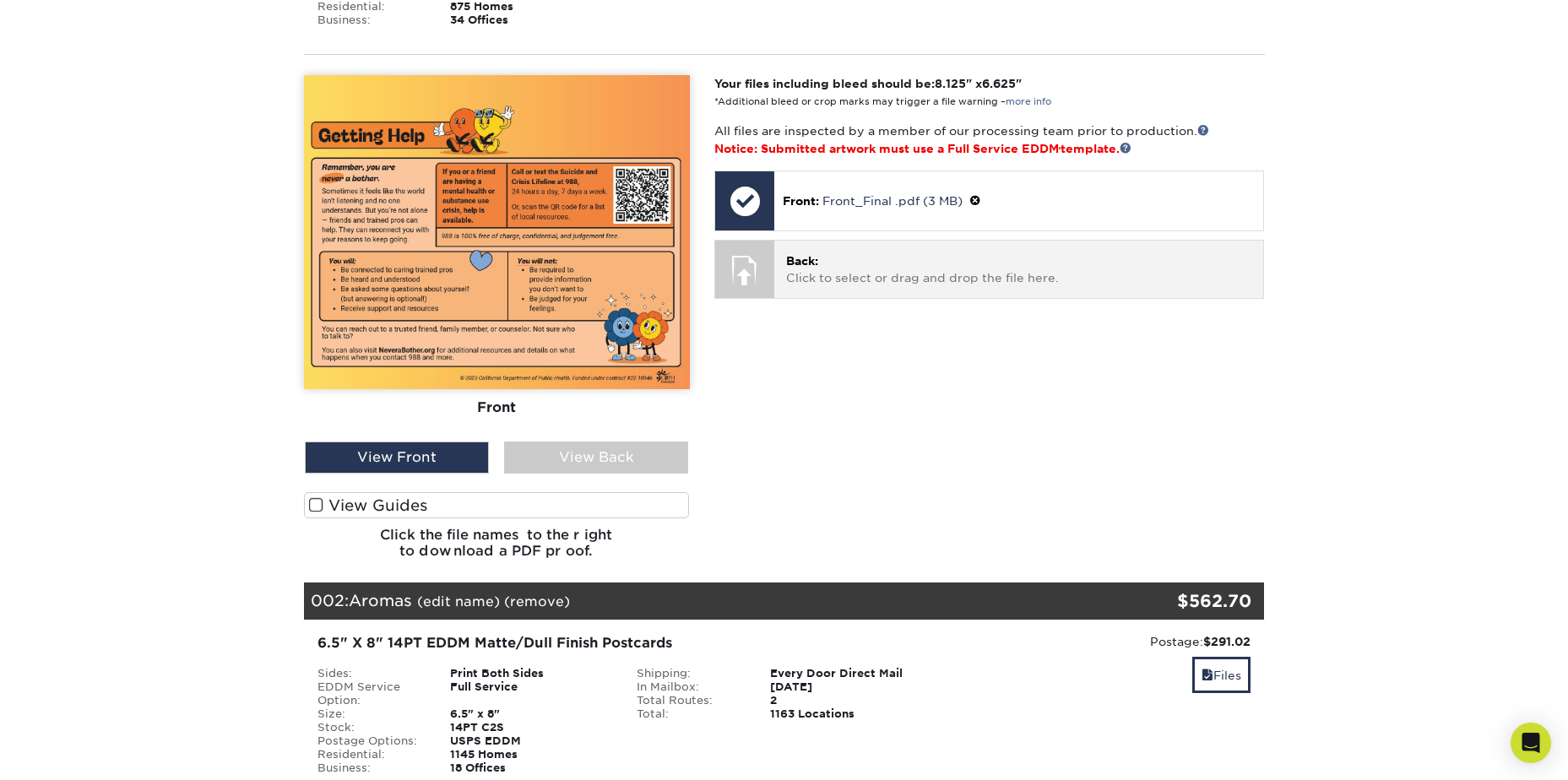
click at [793, 279] on p "Back: Click to select or drag and drop the file here." at bounding box center [1018, 269] width 466 height 34
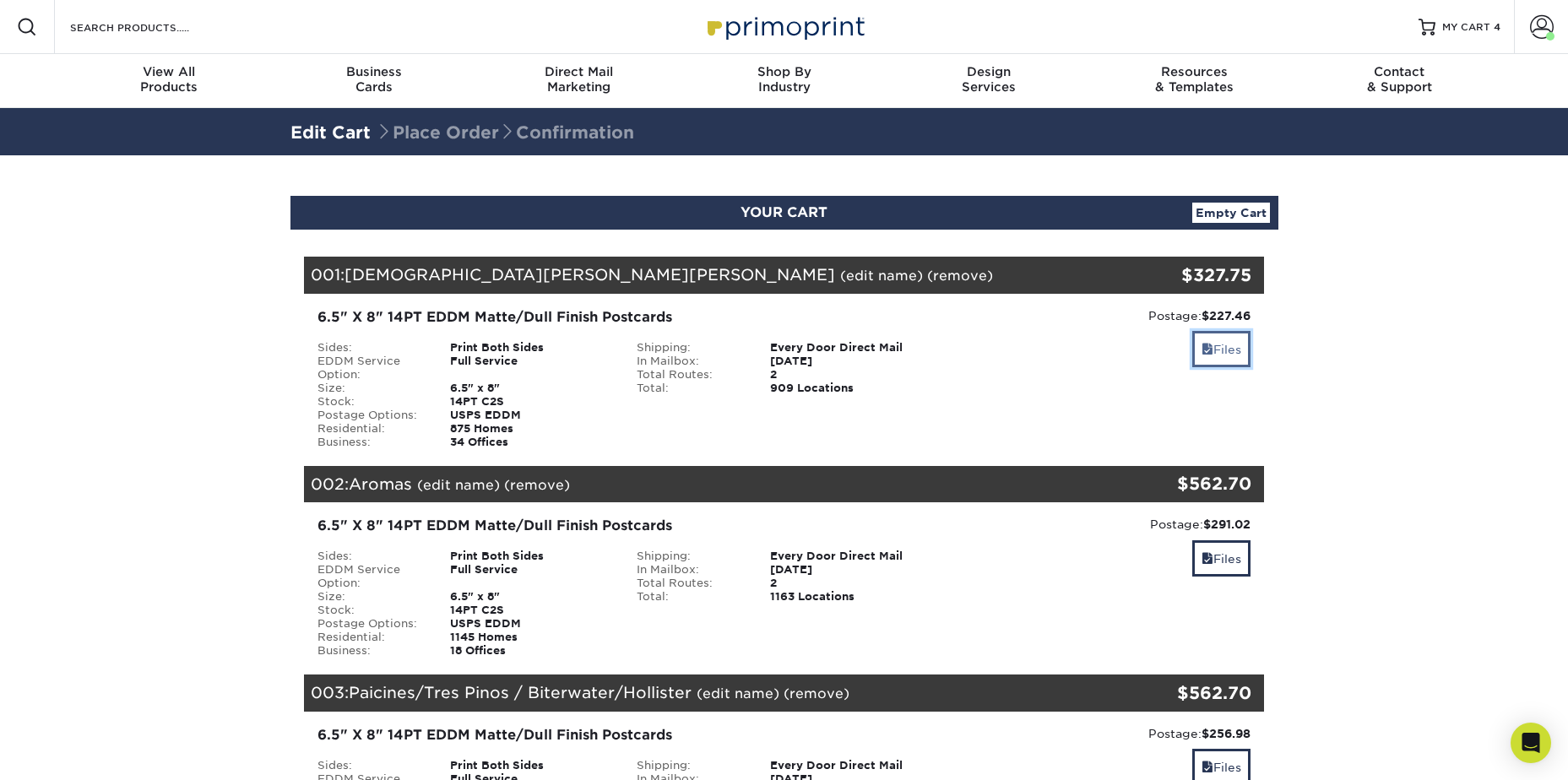
click at [1220, 354] on link "Files" at bounding box center [1221, 349] width 58 height 36
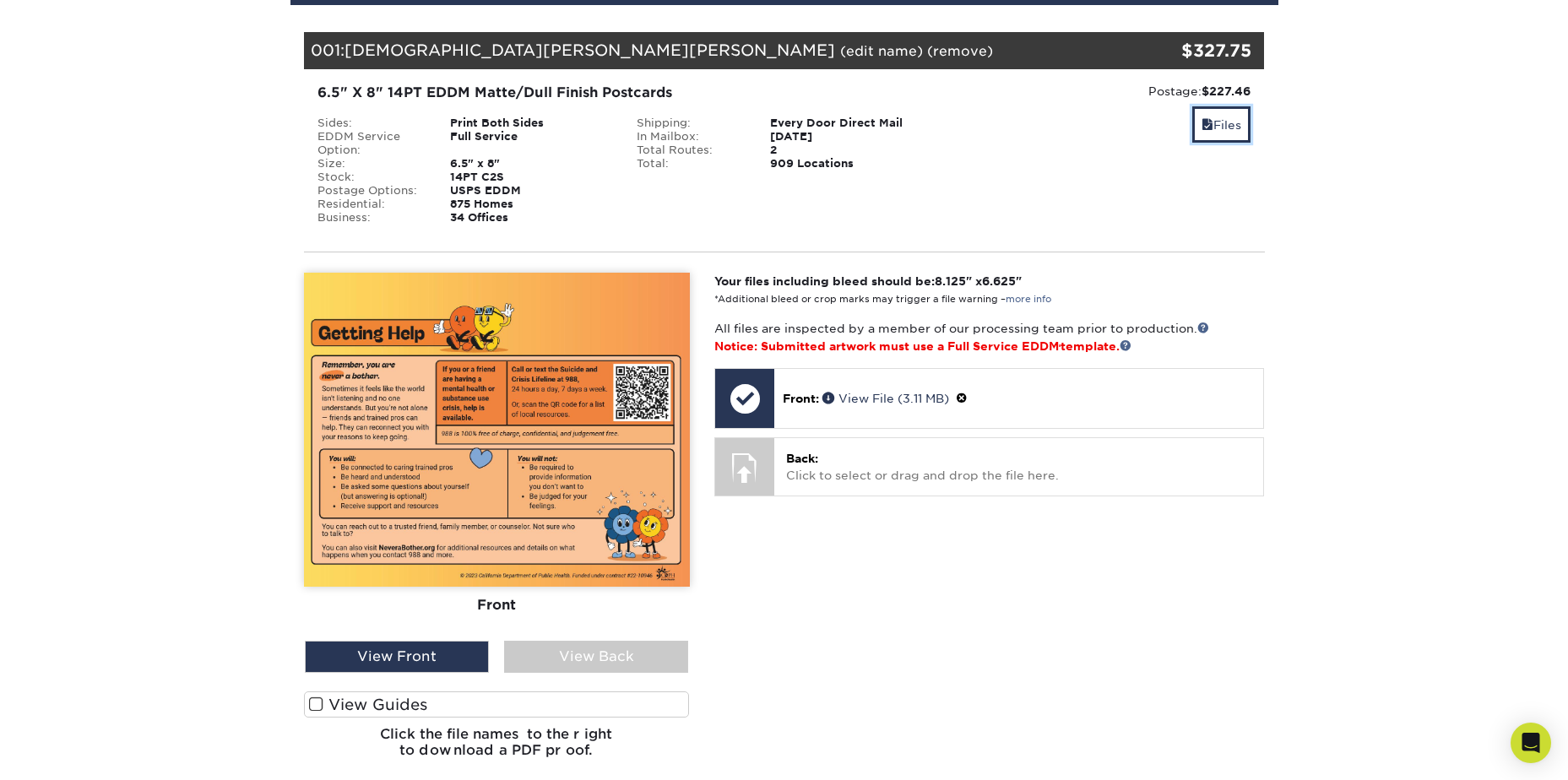
scroll to position [253, 0]
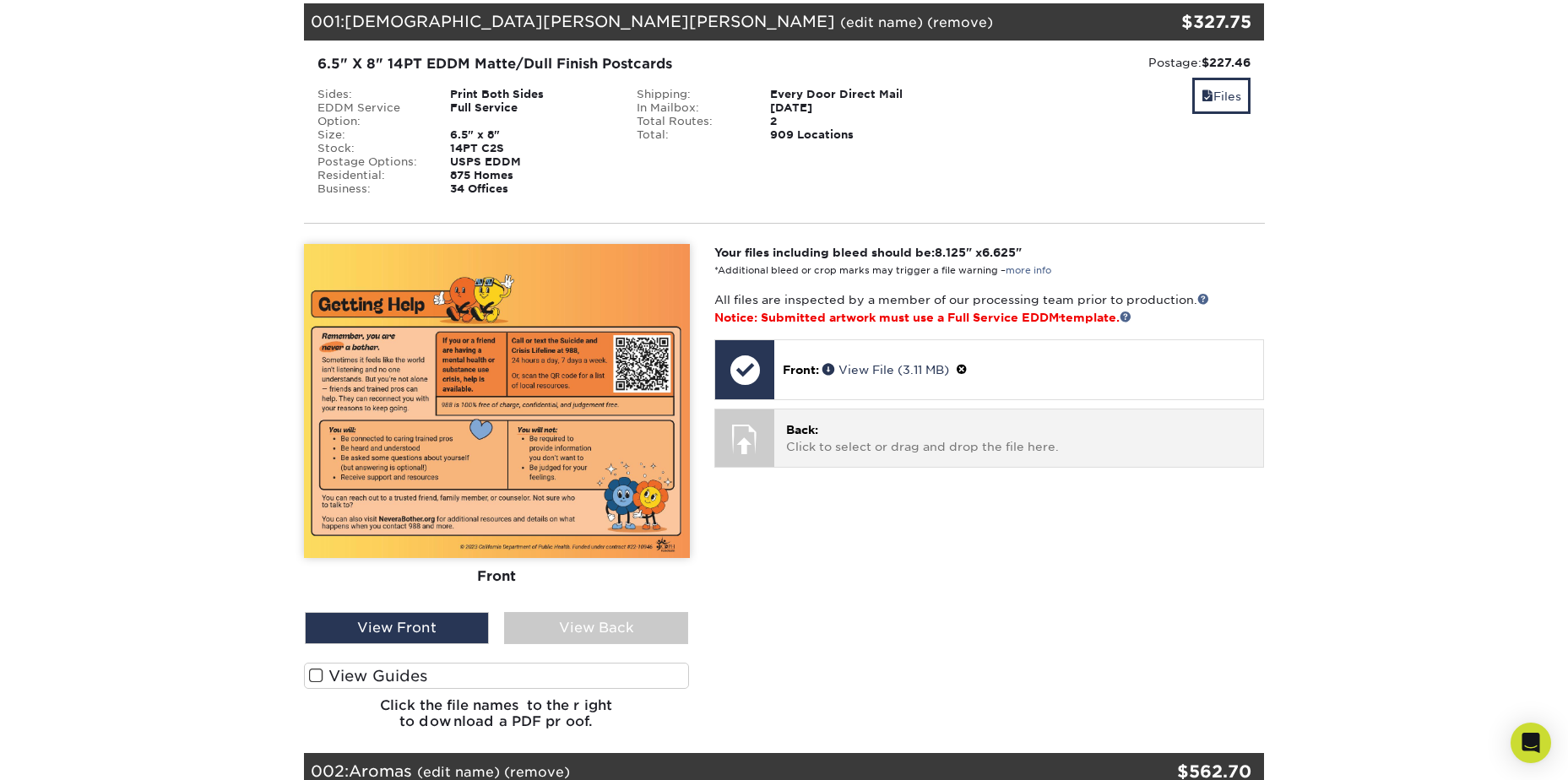
click at [798, 430] on span "Back:" at bounding box center [802, 430] width 32 height 14
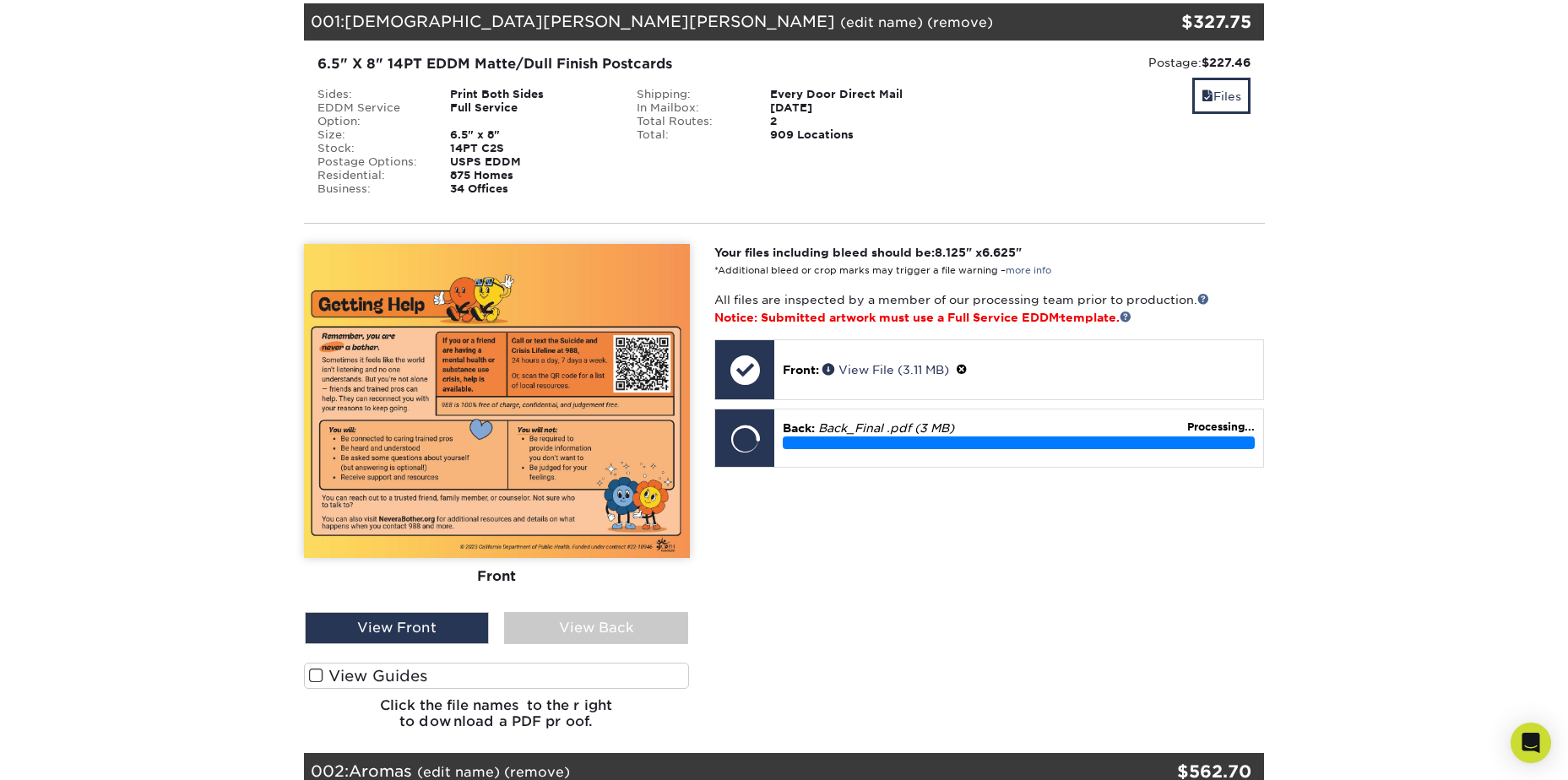
scroll to position [338, 0]
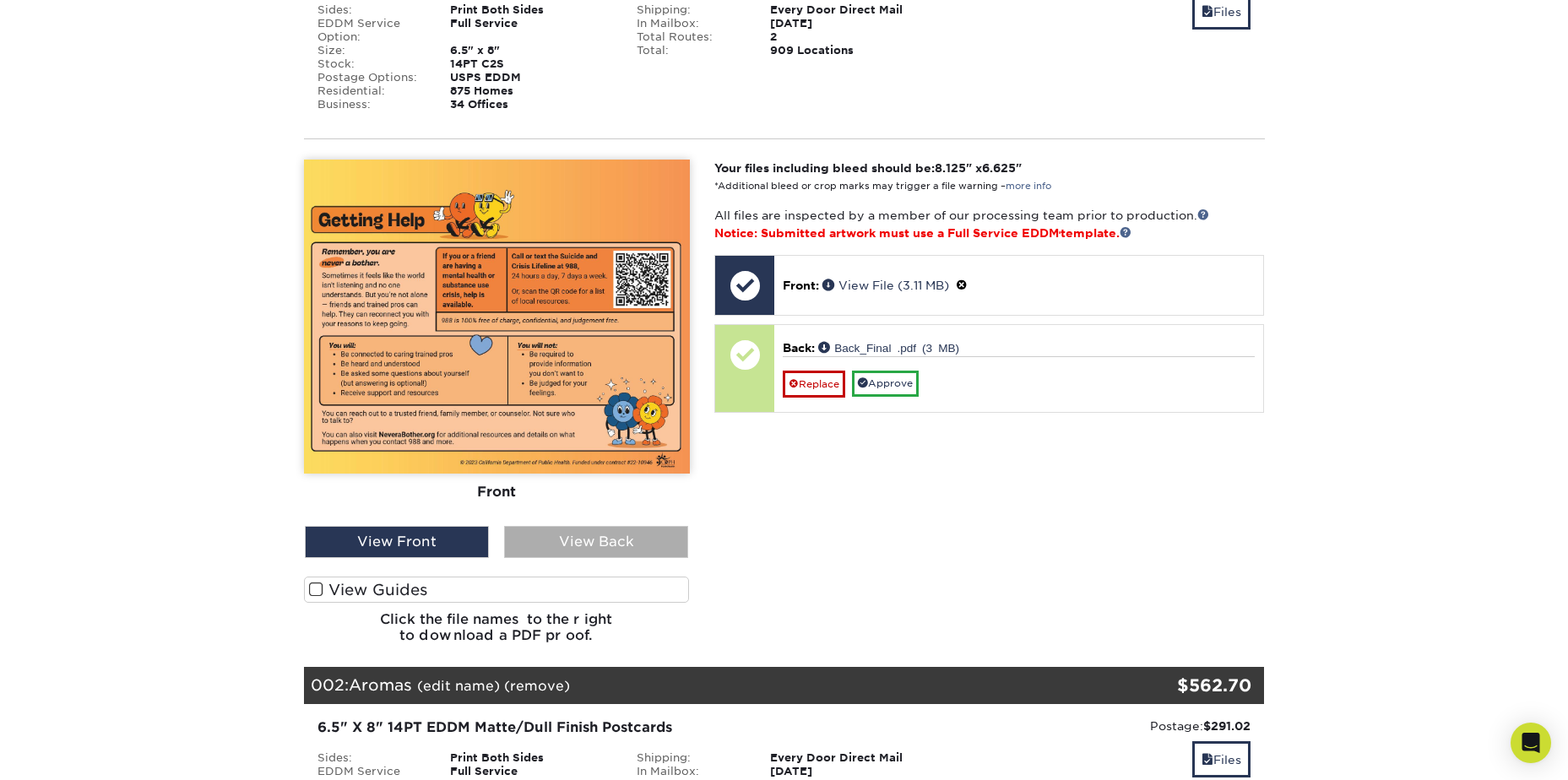
click at [592, 544] on div "View Back" at bounding box center [596, 542] width 184 height 32
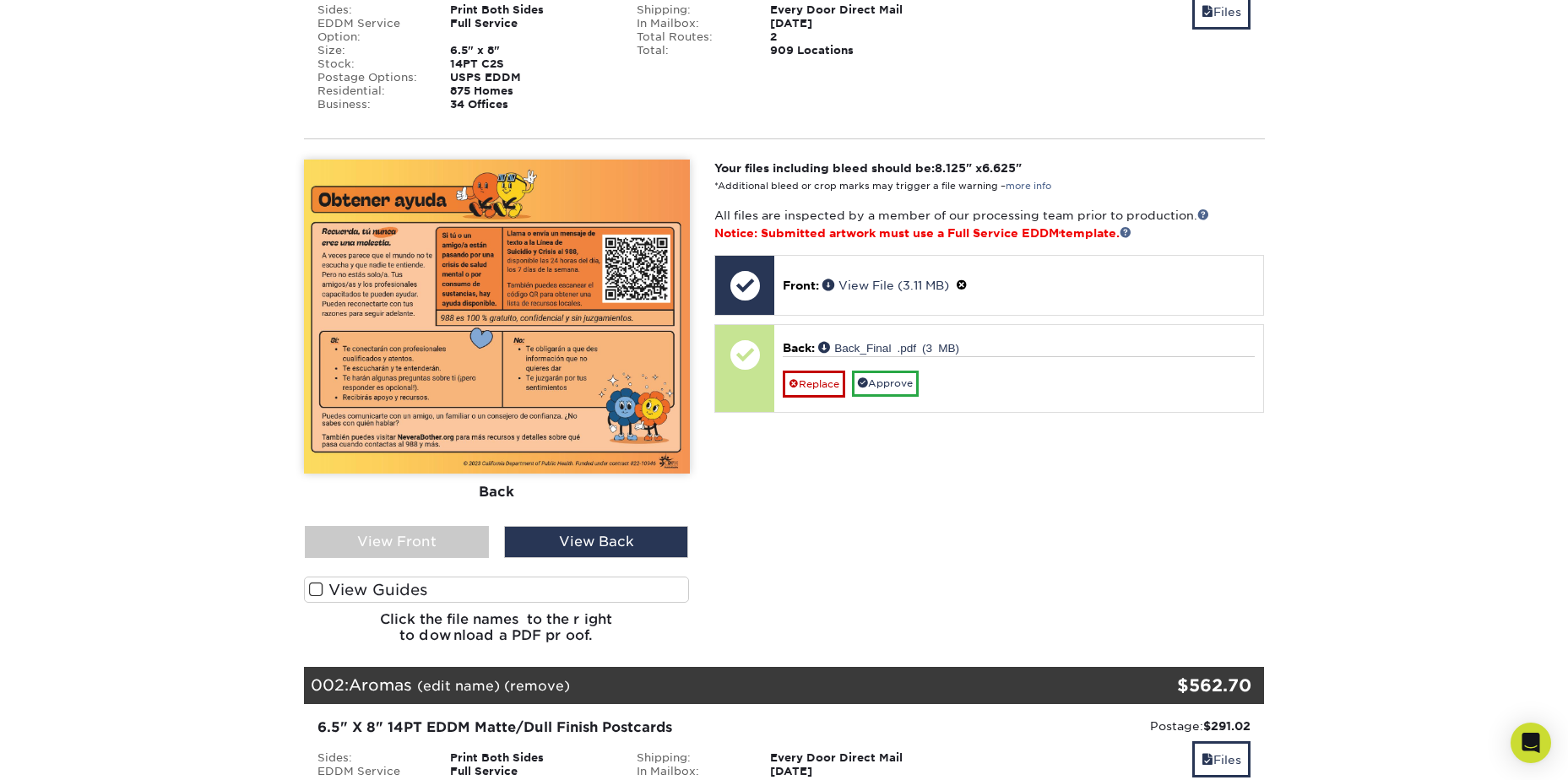
click at [338, 590] on label "View Guides" at bounding box center [497, 589] width 386 height 26
click at [0, 0] on input "View Guides" at bounding box center [0, 0] width 0 height 0
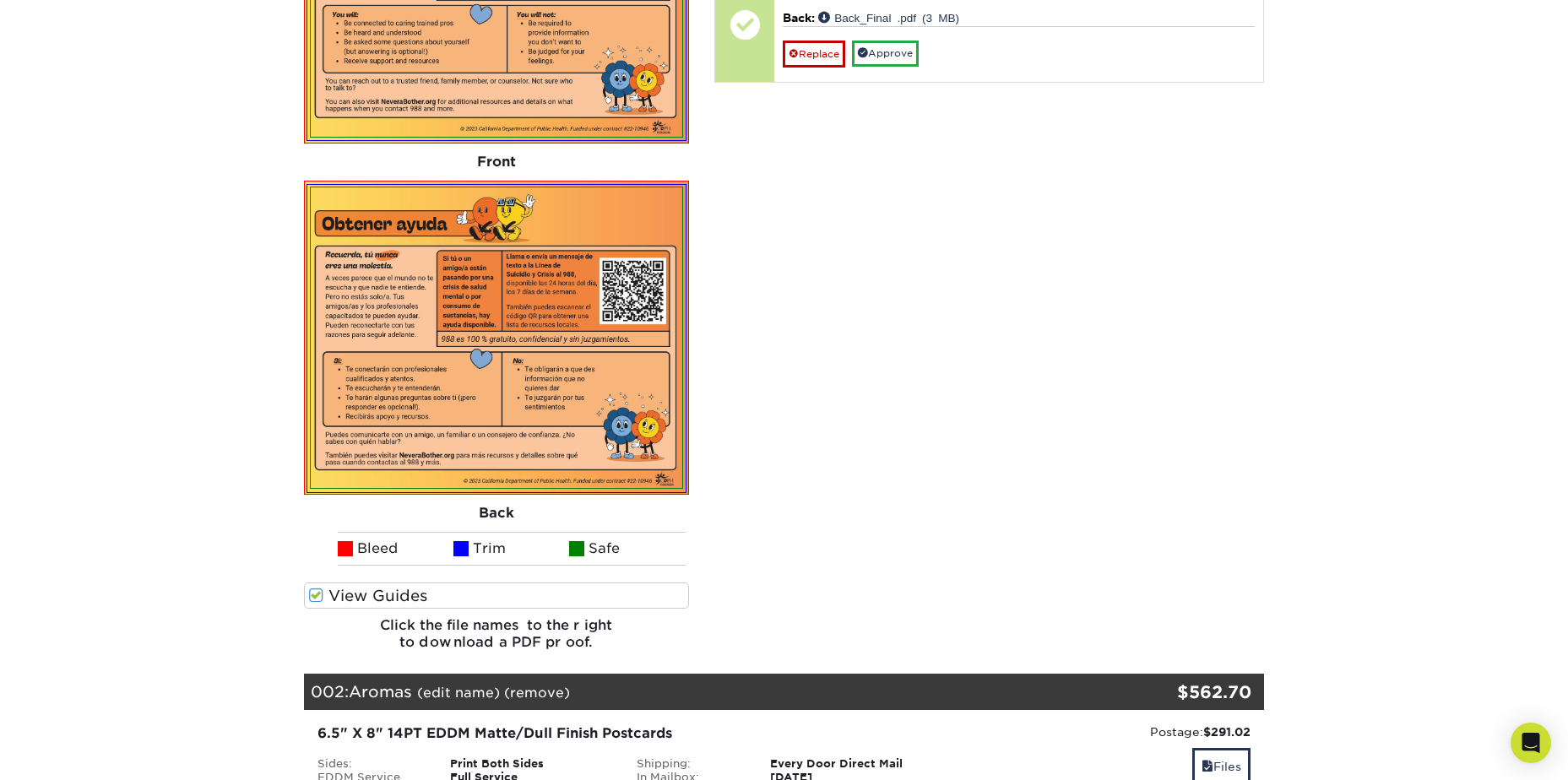
scroll to position [513, 0]
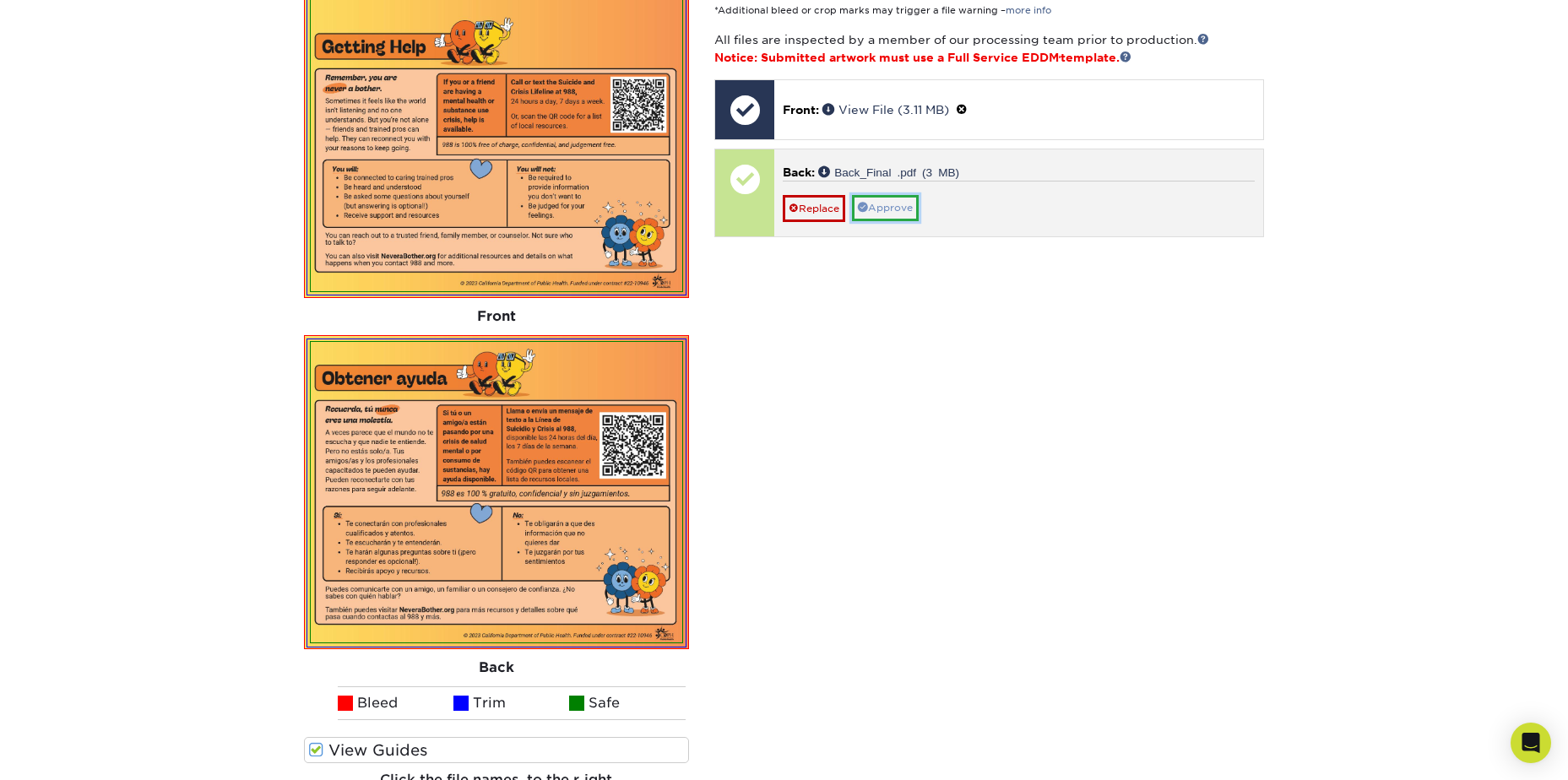
click at [876, 204] on link "Approve" at bounding box center [885, 208] width 67 height 26
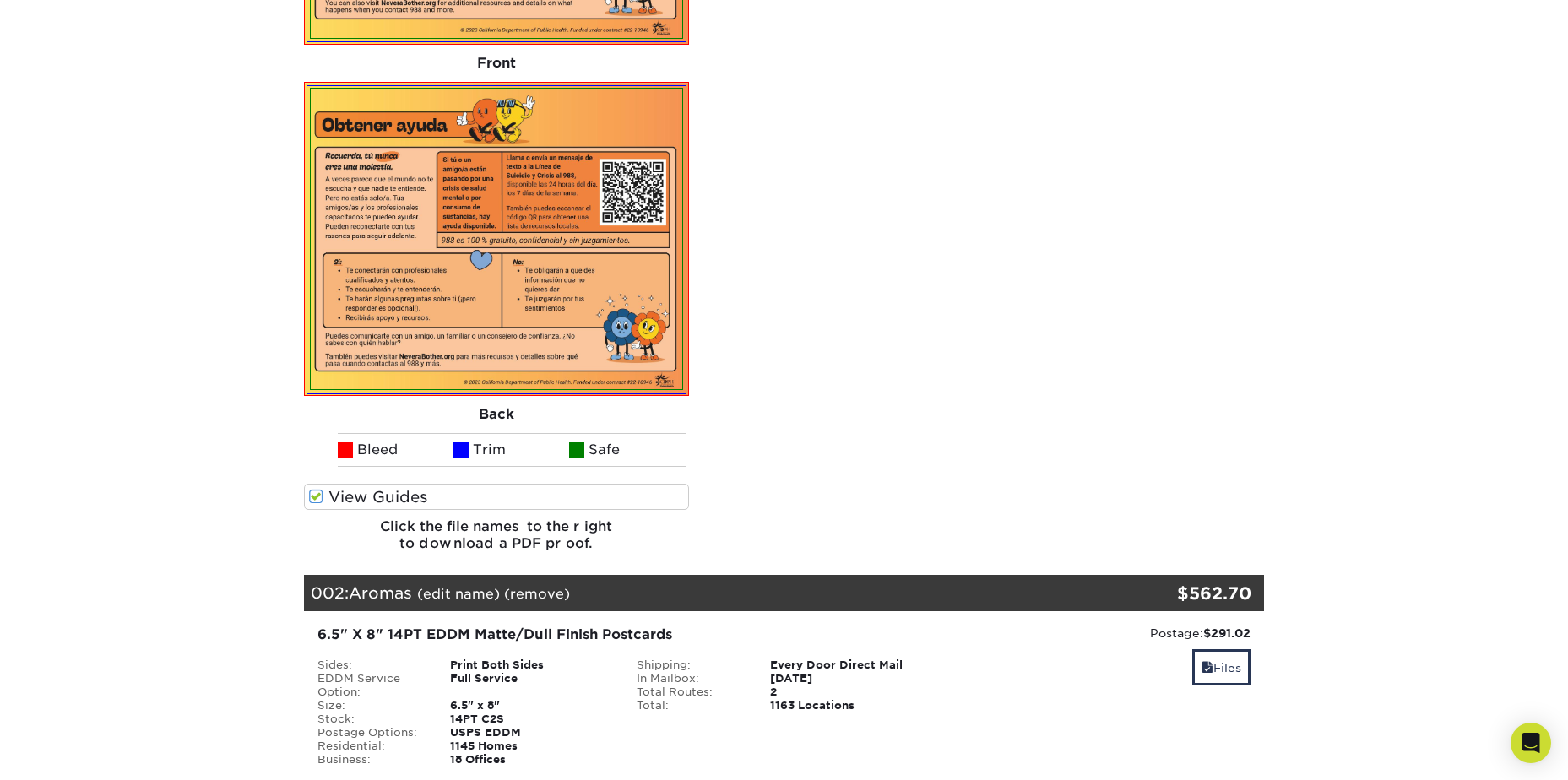
scroll to position [936, 0]
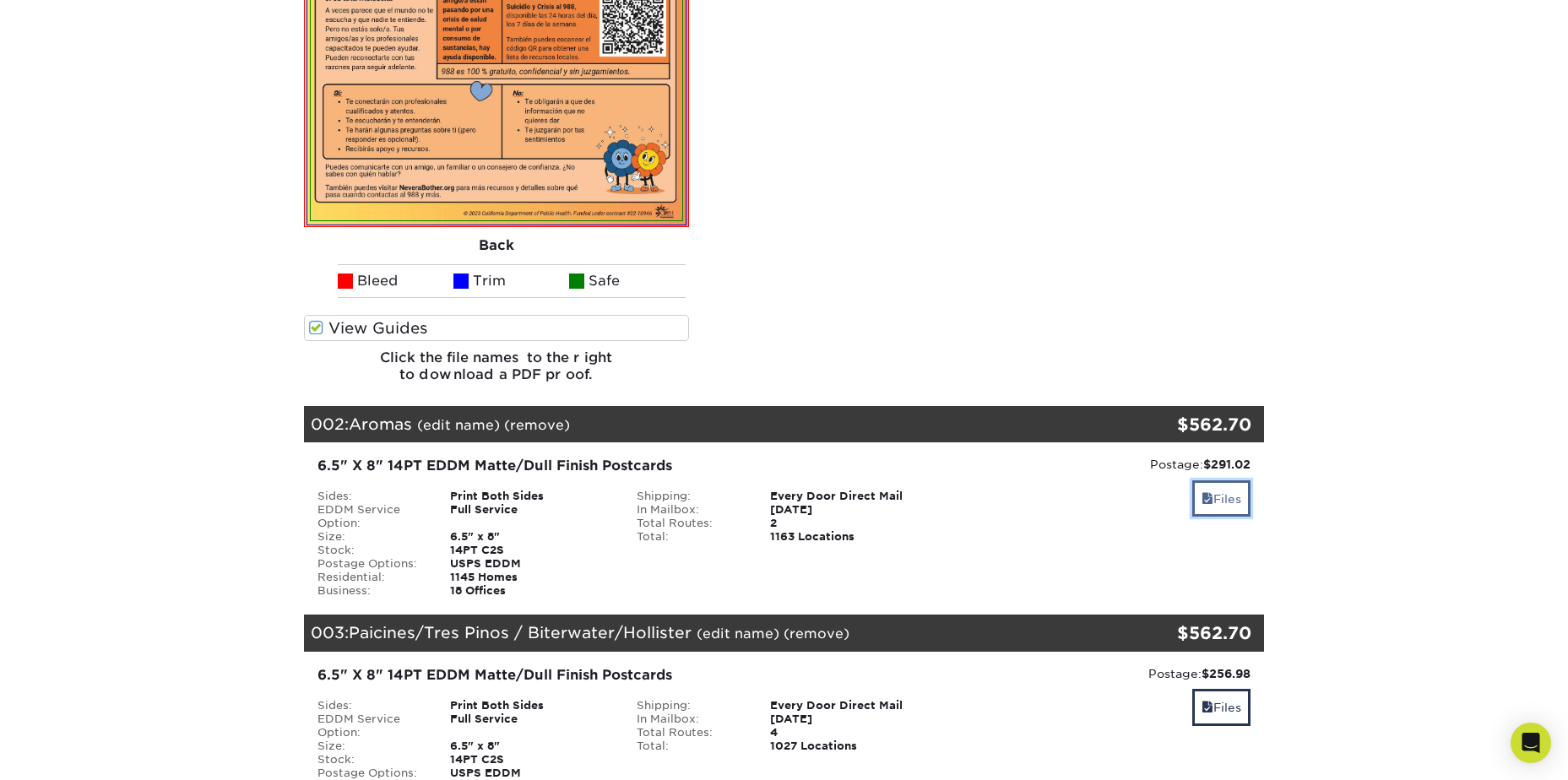
click at [1235, 512] on link "Files" at bounding box center [1221, 498] width 58 height 36
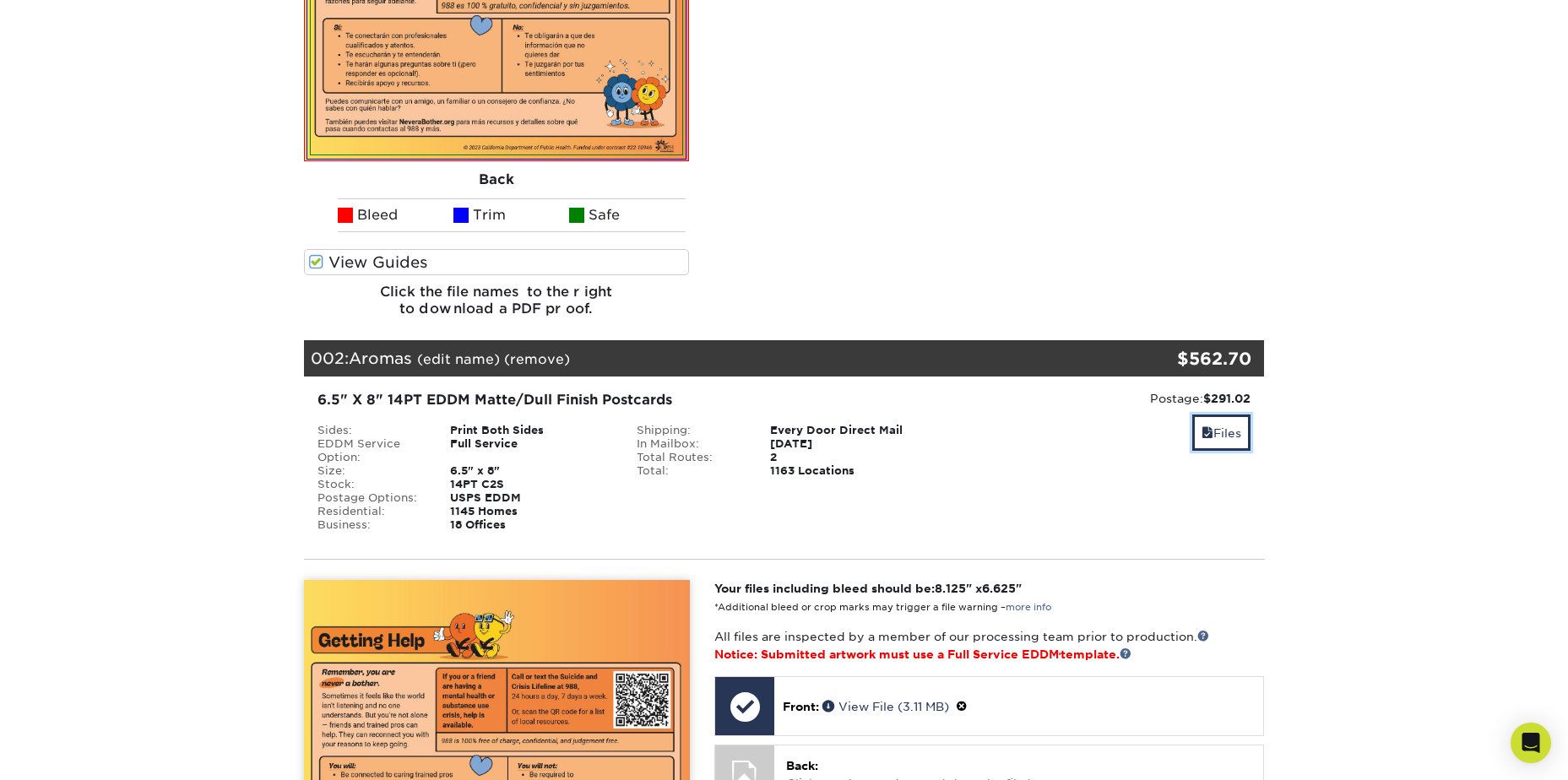
scroll to position [1104, 0]
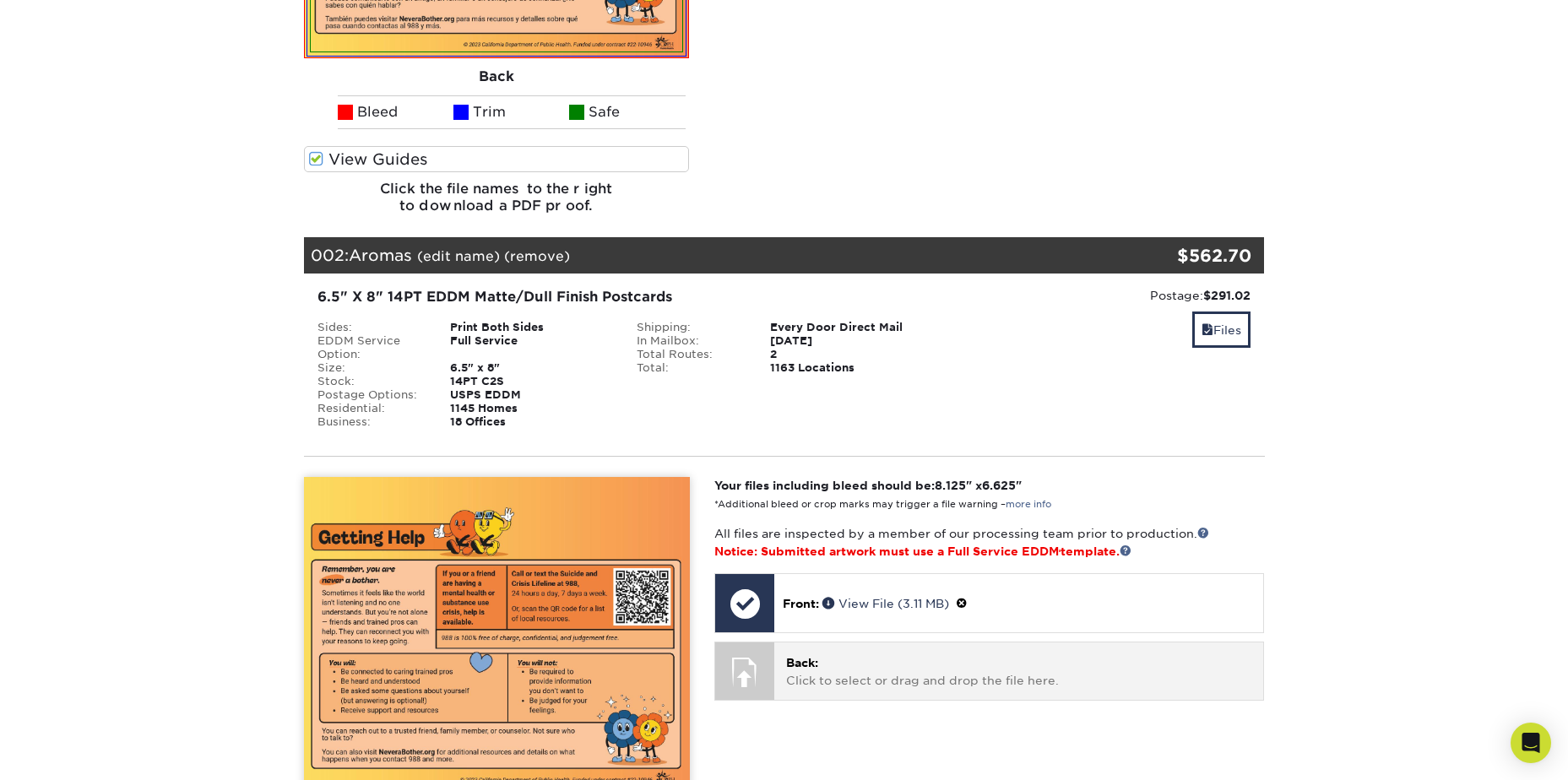
click at [854, 661] on p "Back: Click to select or drag and drop the file here." at bounding box center [1018, 671] width 466 height 34
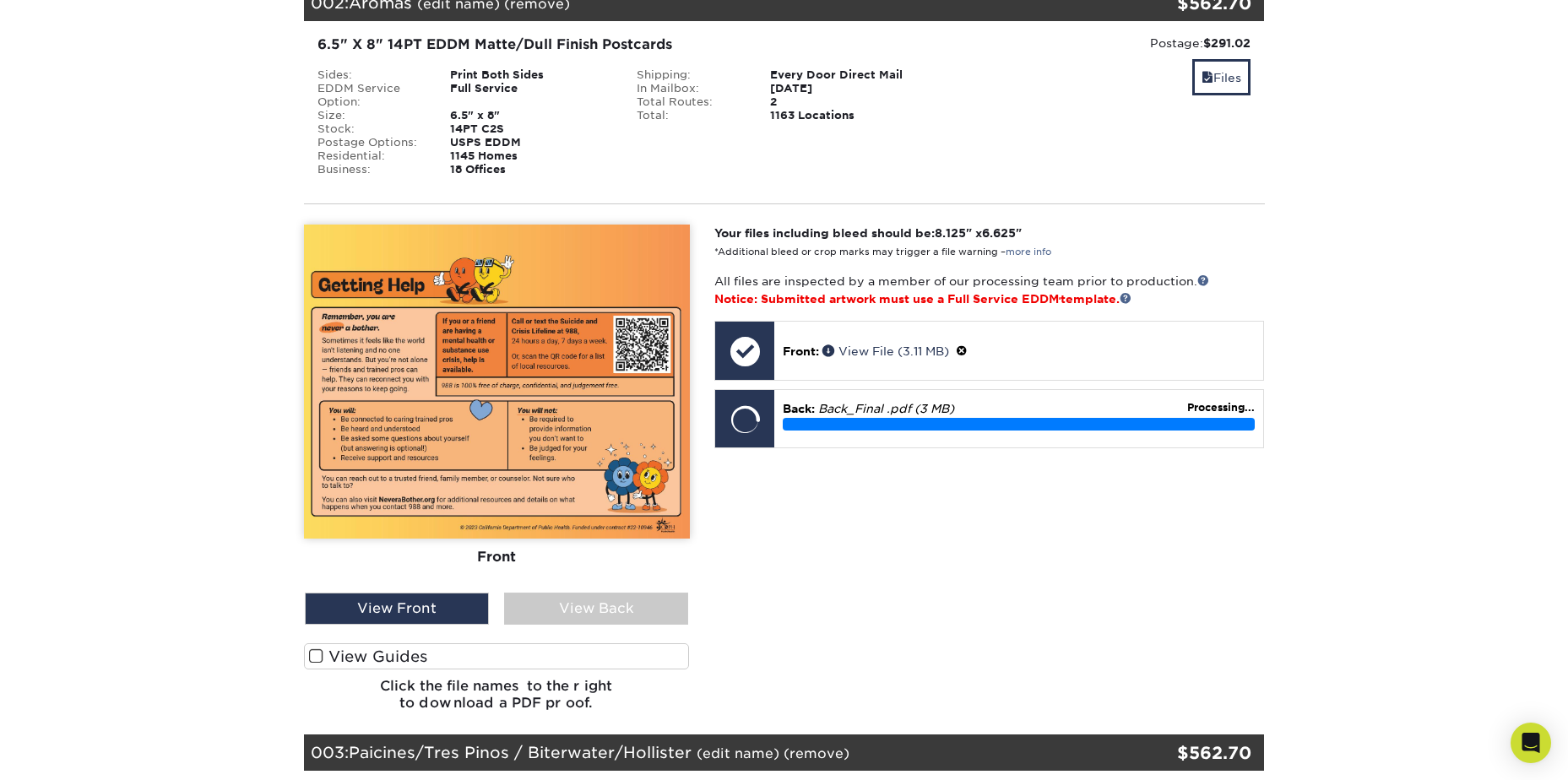
scroll to position [1357, 0]
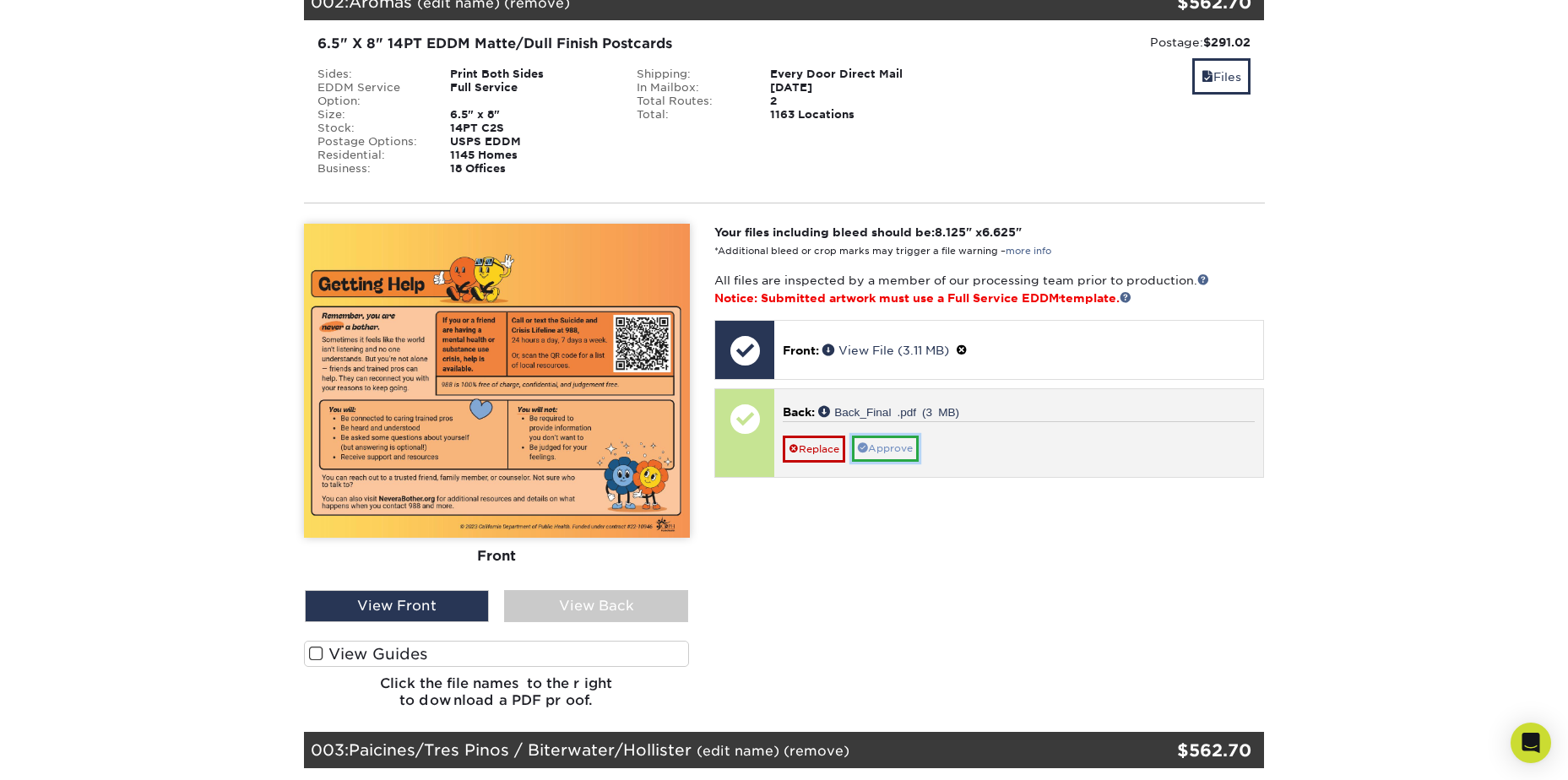
click at [882, 442] on link "Approve" at bounding box center [885, 449] width 67 height 26
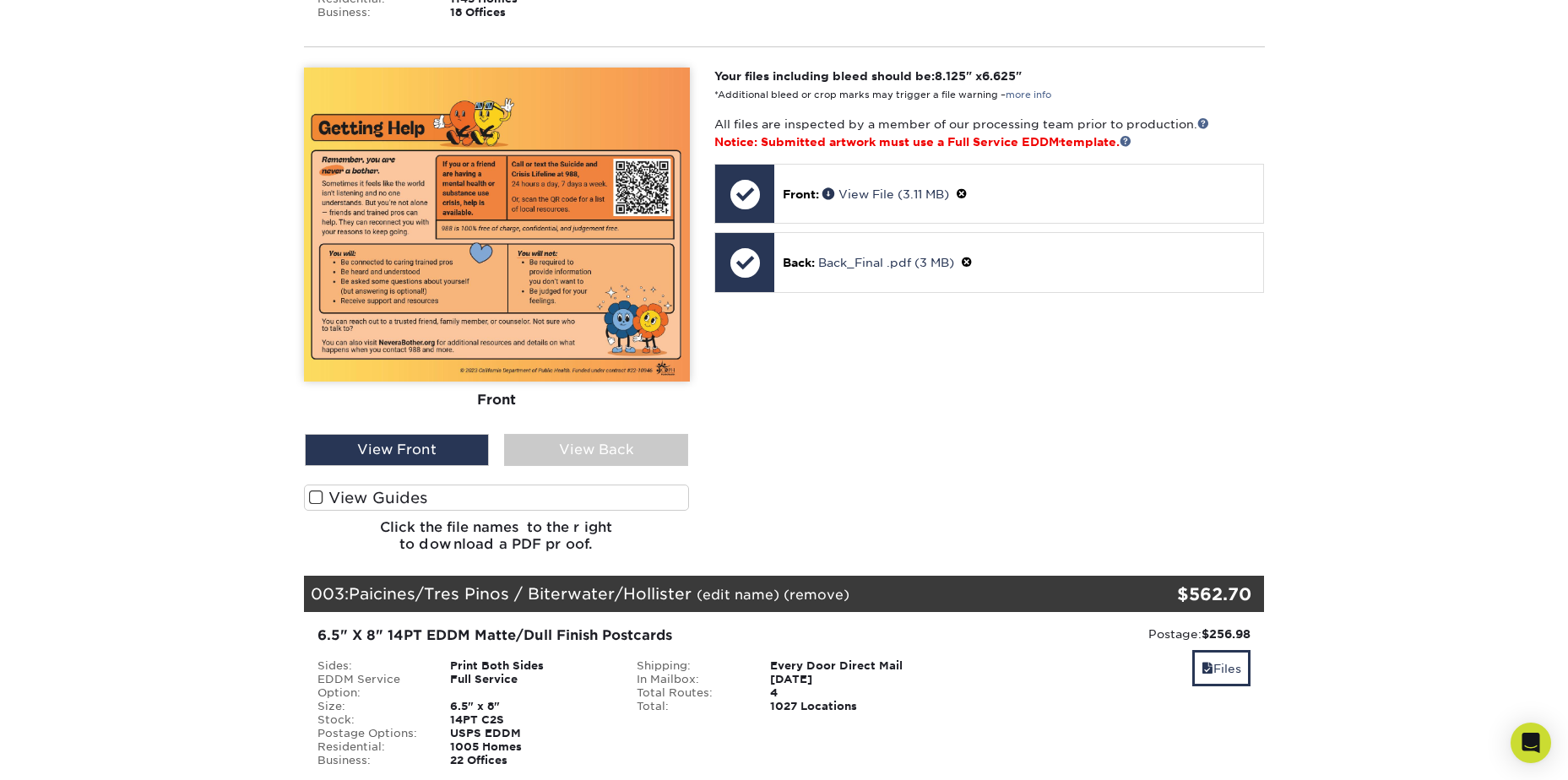
scroll to position [1695, 0]
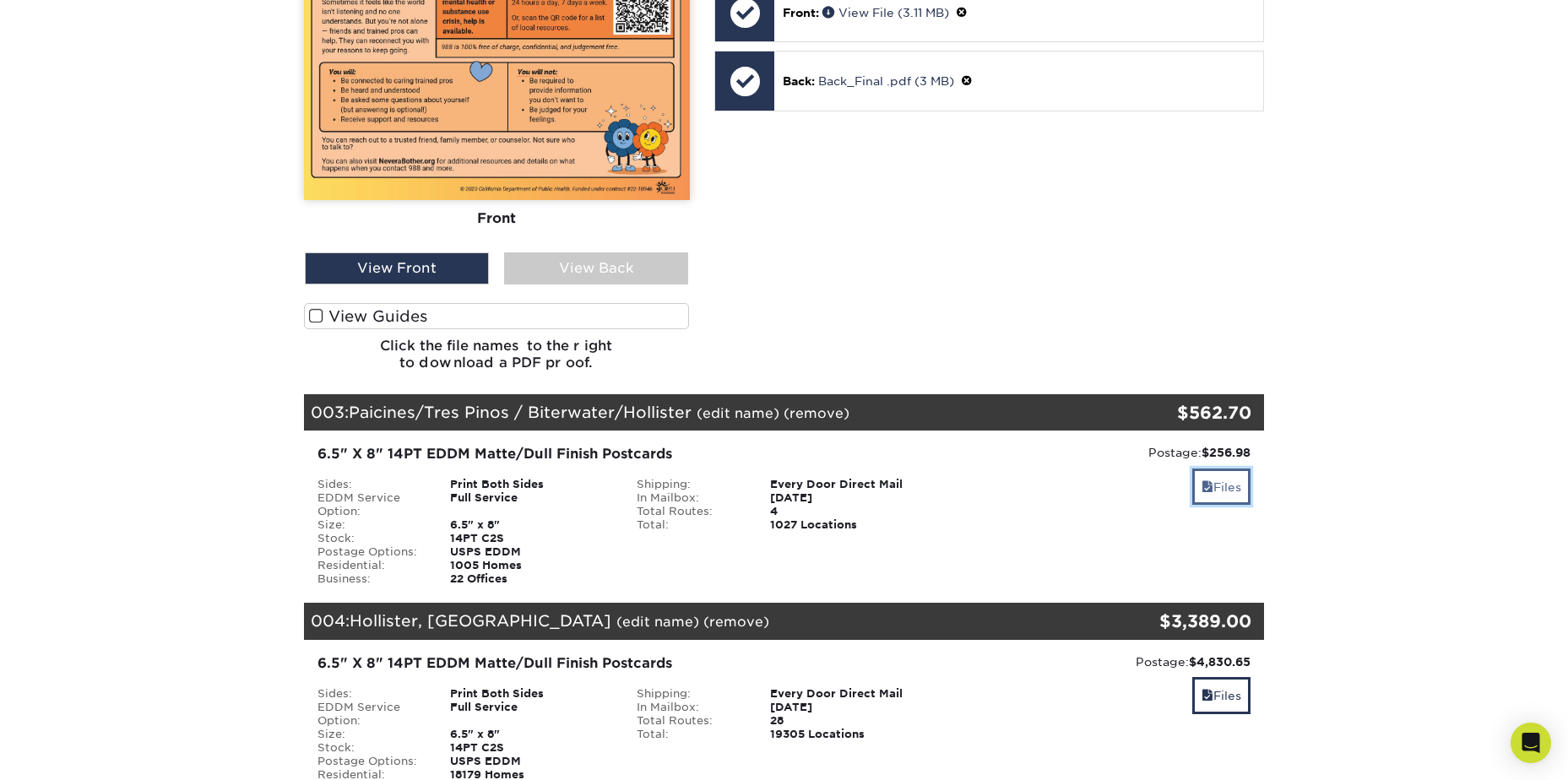
click at [1230, 491] on link "Files" at bounding box center [1221, 486] width 58 height 36
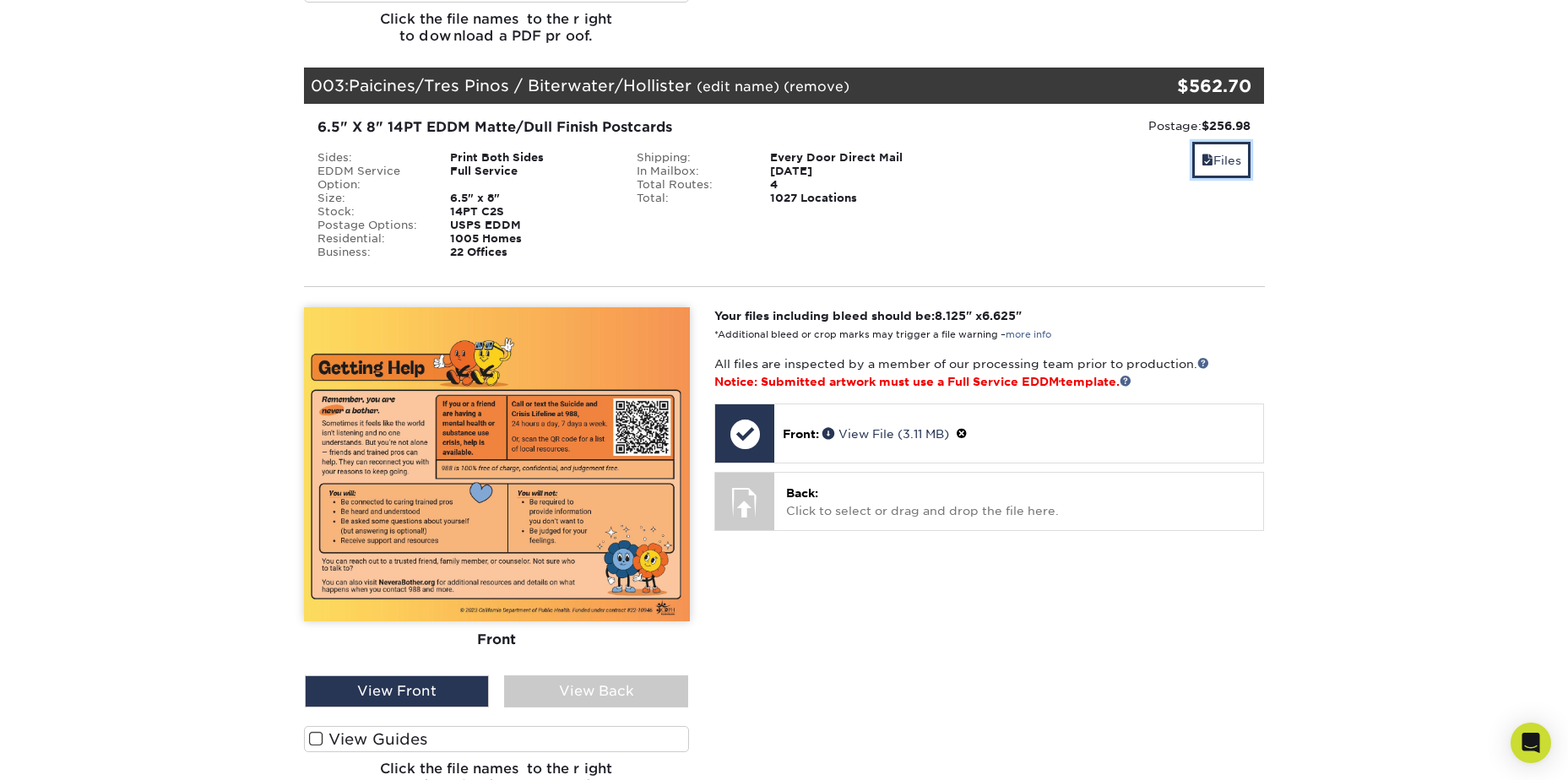
scroll to position [2033, 0]
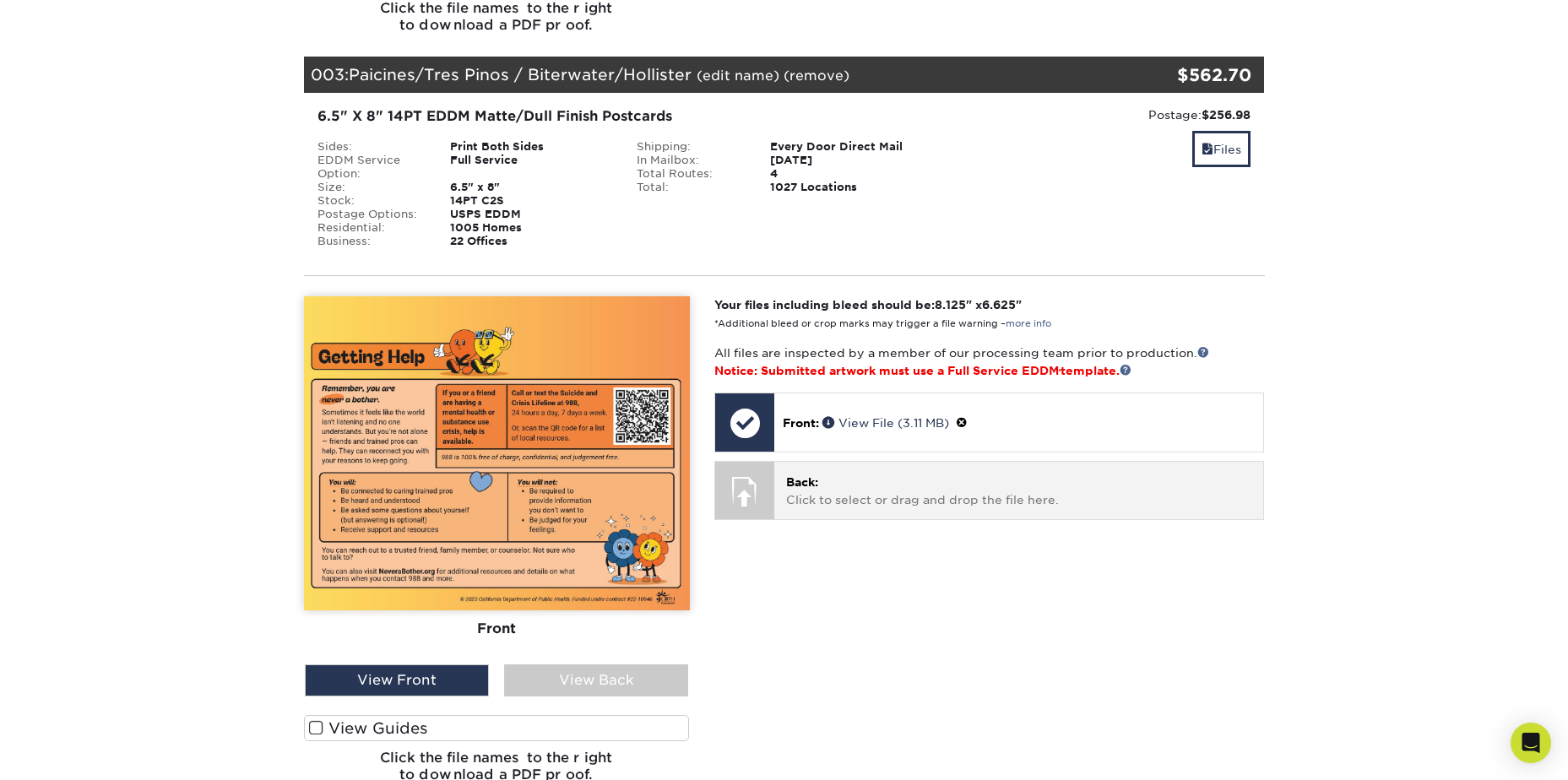
click at [847, 482] on p "Back: Click to select or drag and drop the file here." at bounding box center [1018, 490] width 466 height 34
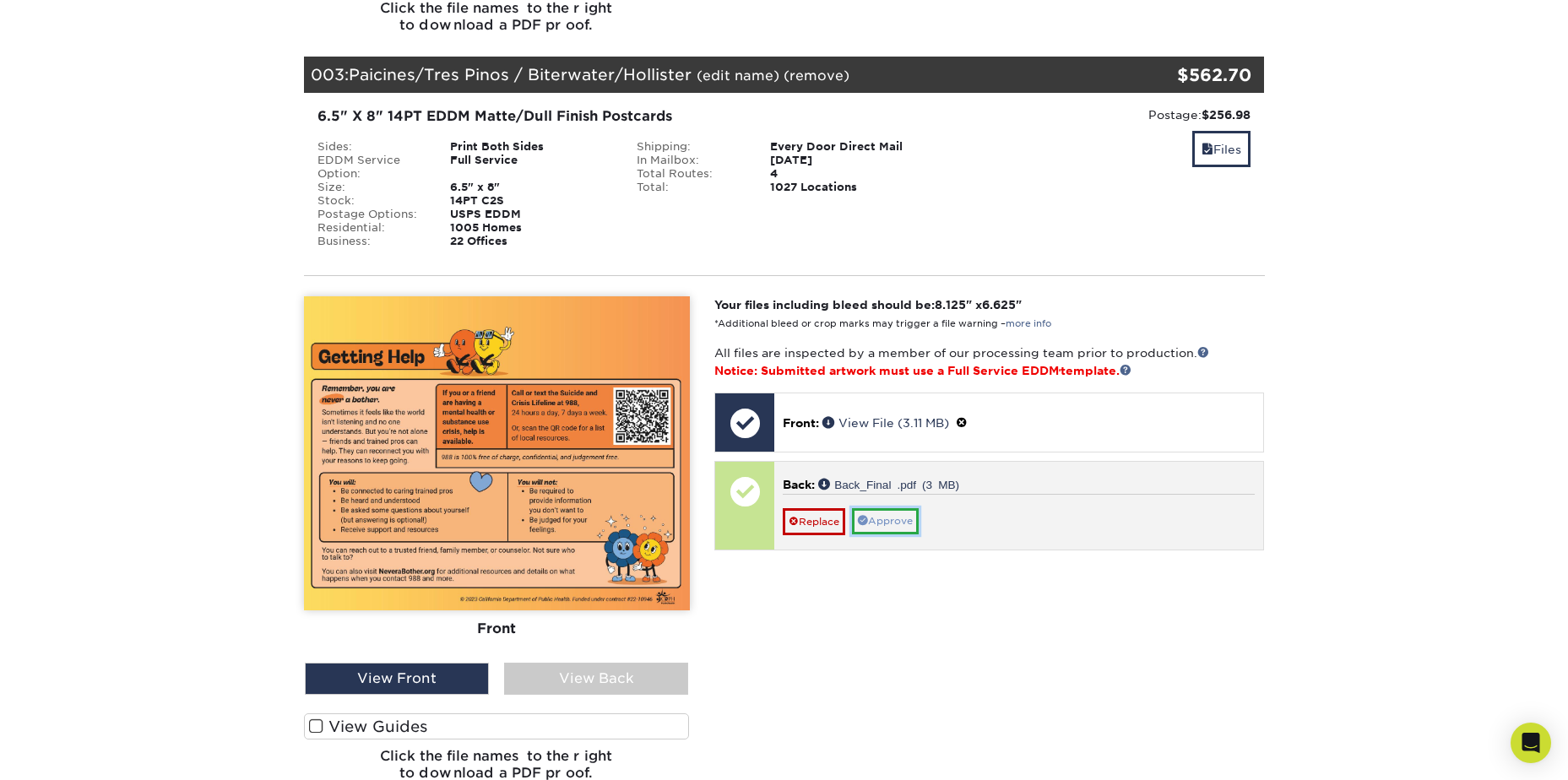
click at [914, 529] on link "Approve" at bounding box center [885, 521] width 67 height 26
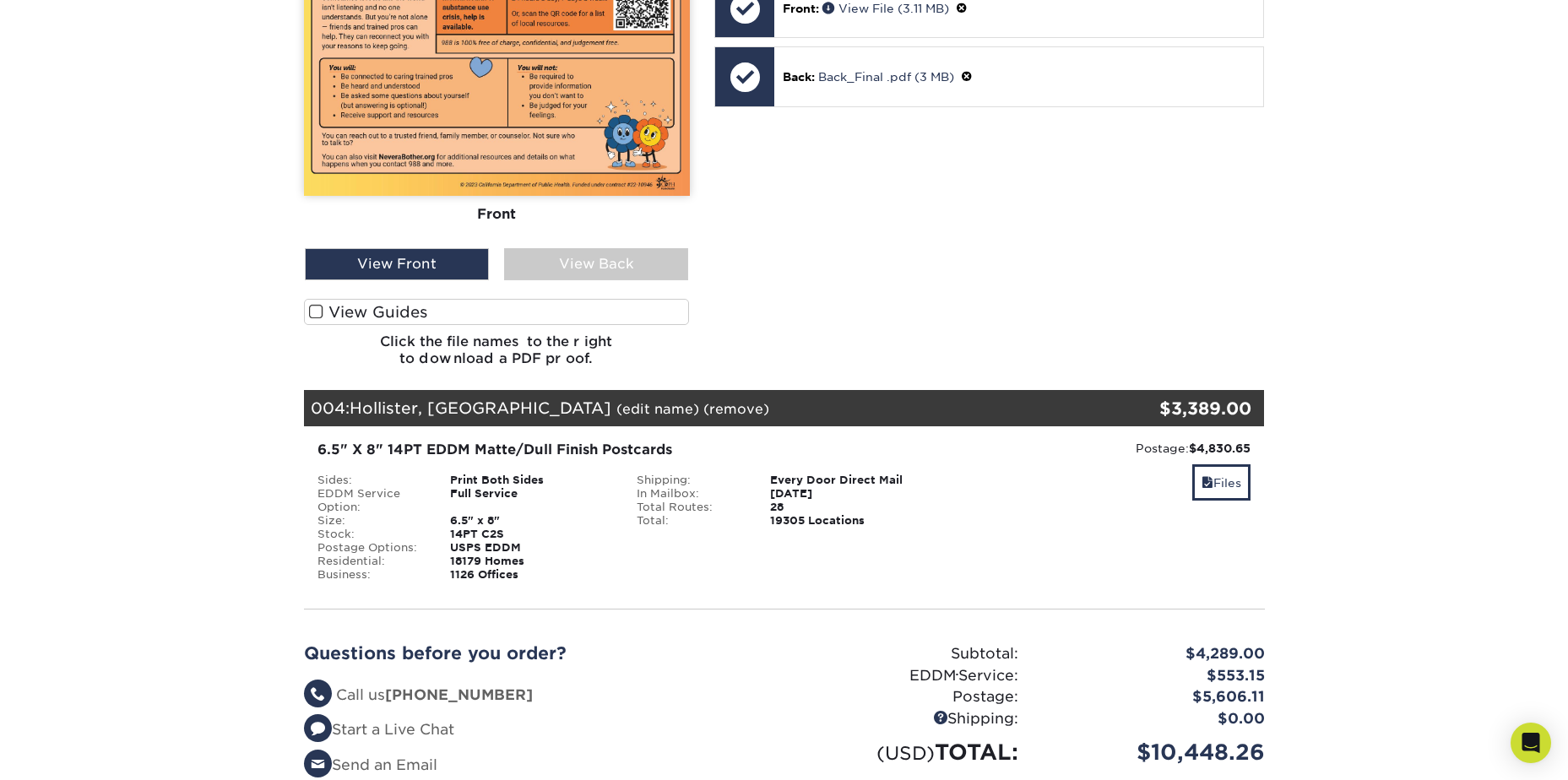
scroll to position [2455, 0]
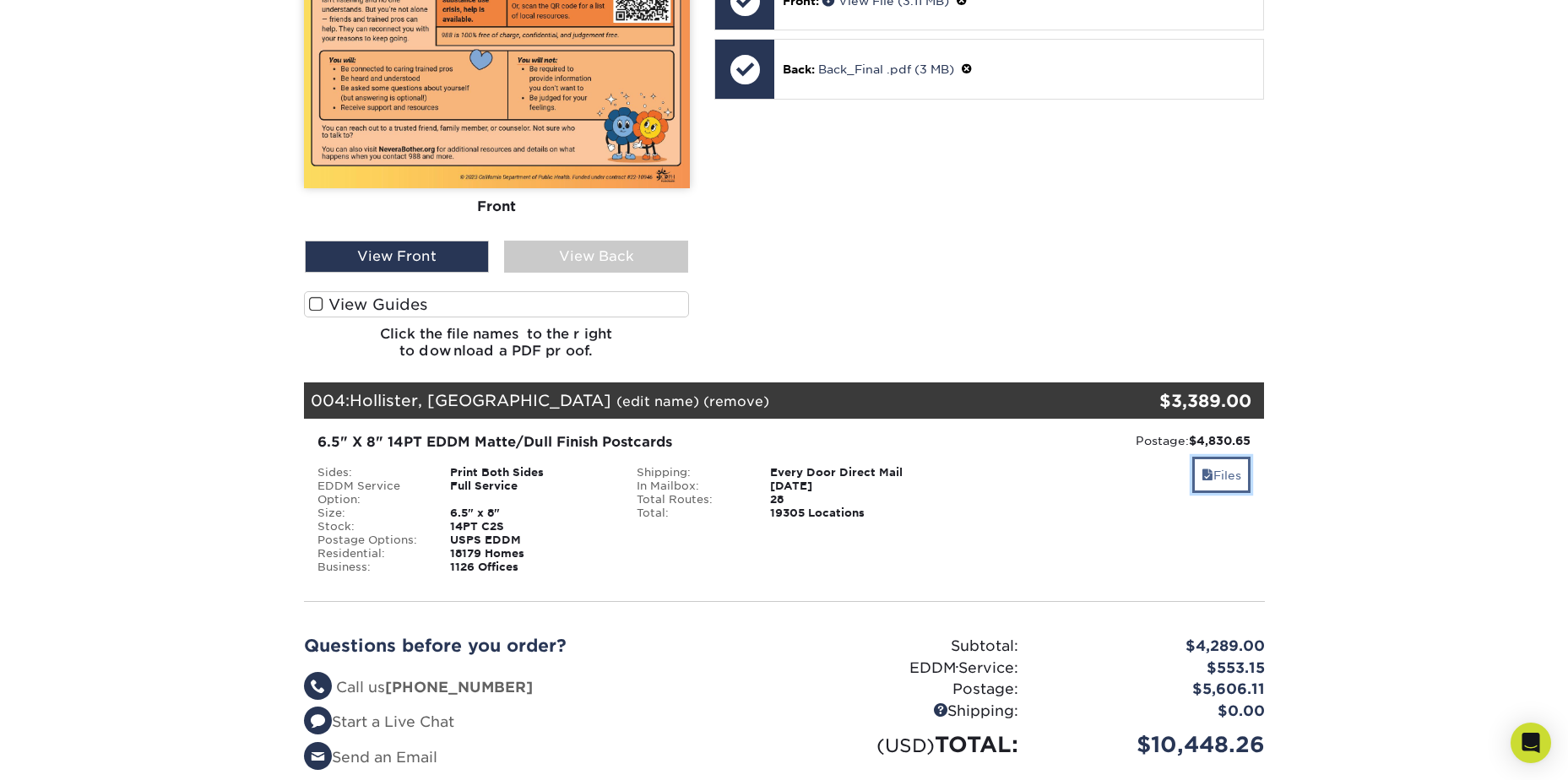
click at [1233, 482] on link "Files" at bounding box center [1221, 474] width 58 height 36
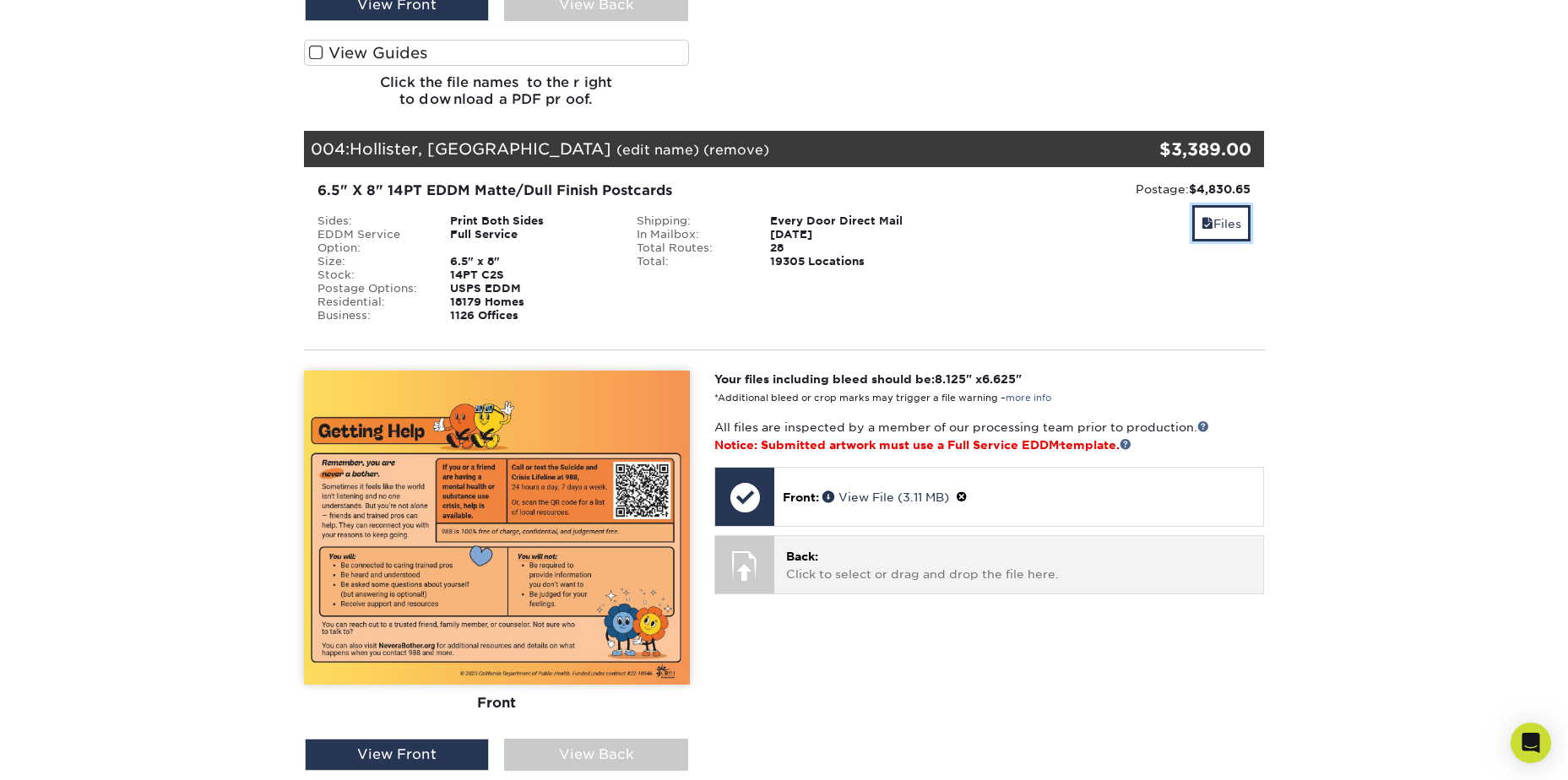
scroll to position [2708, 0]
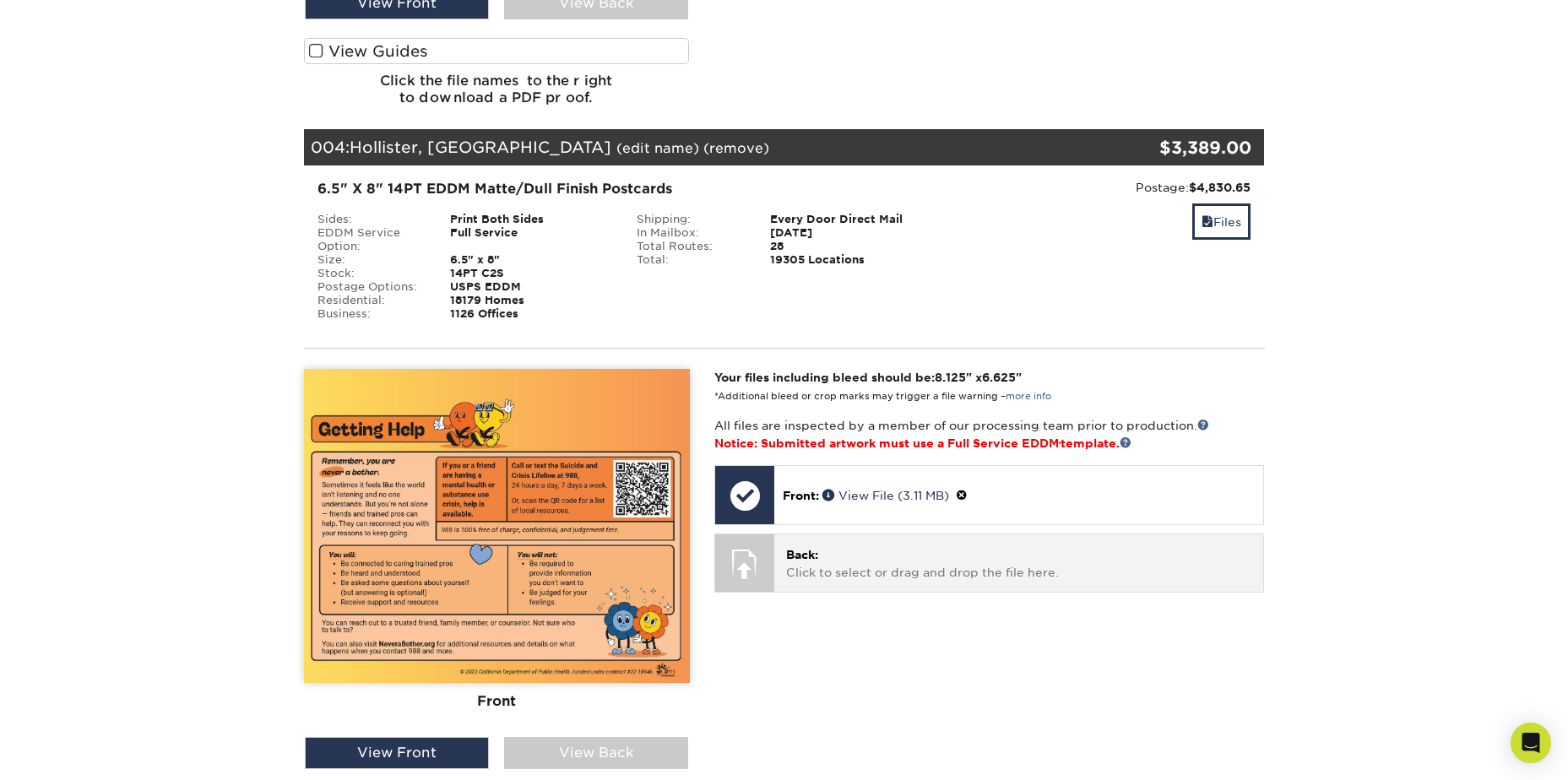
click at [911, 556] on p "Back: Click to select or drag and drop the file here." at bounding box center [1018, 562] width 466 height 34
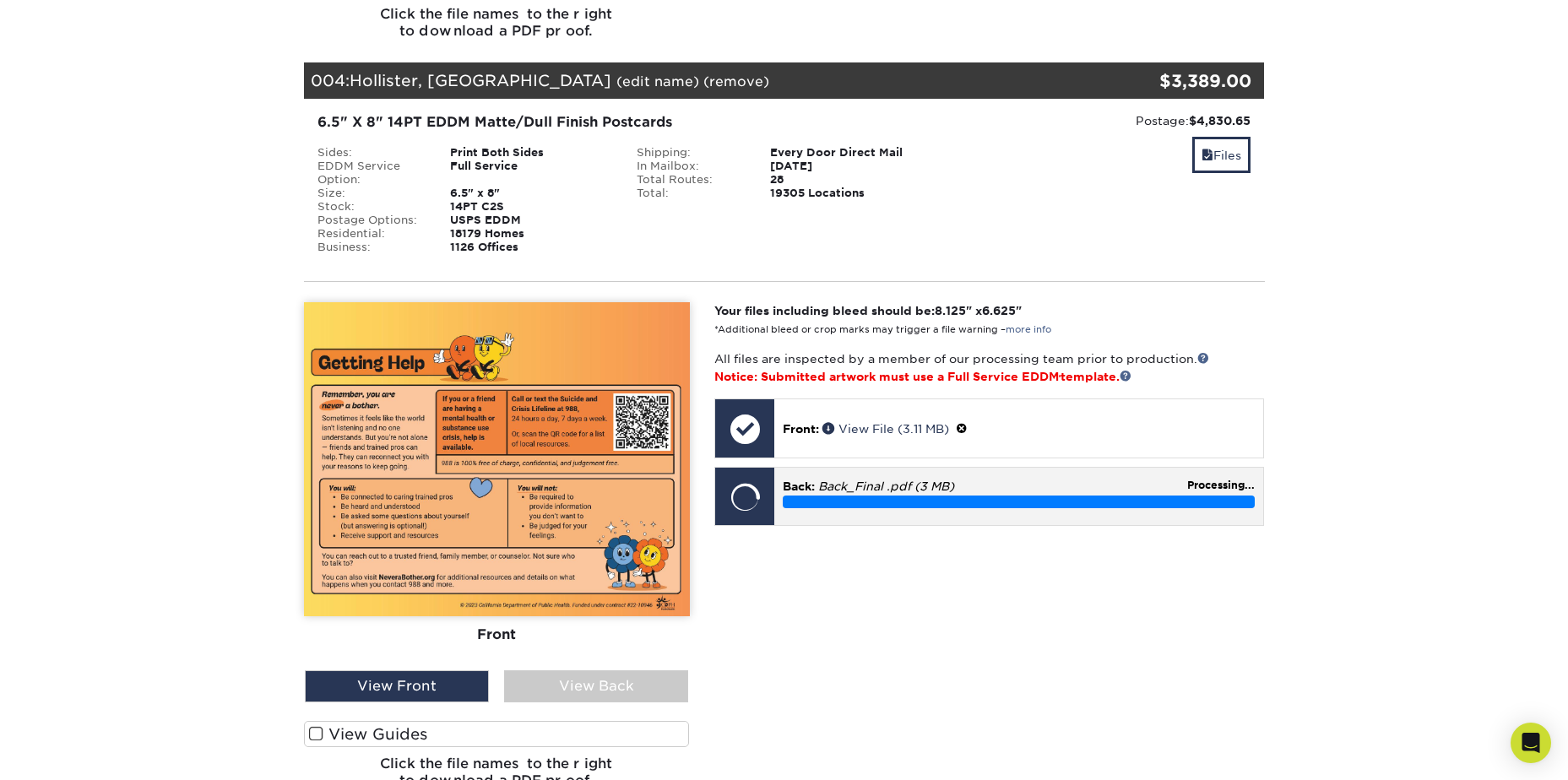
scroll to position [2877, 0]
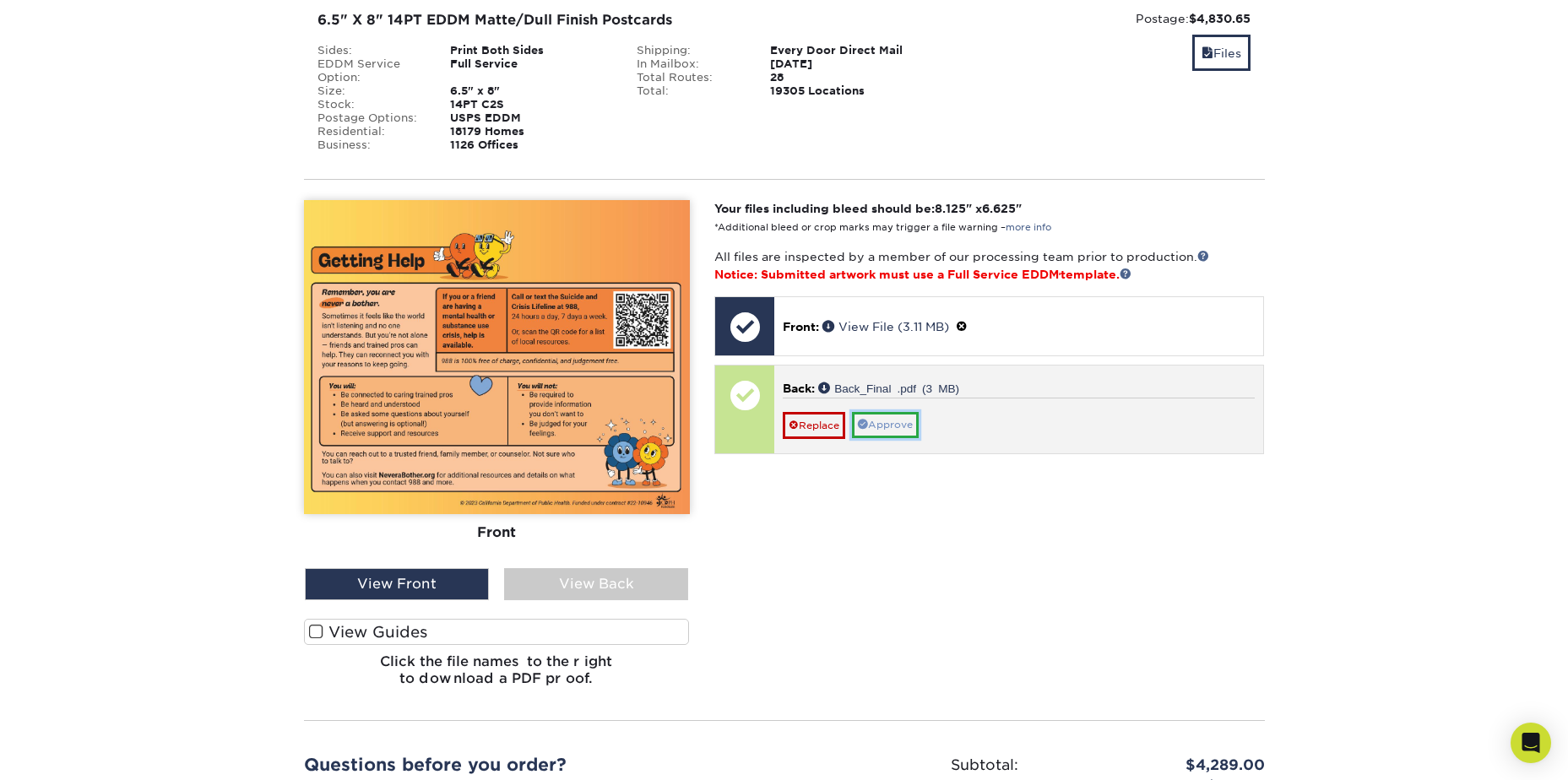
click at [886, 420] on link "Approve" at bounding box center [885, 424] width 67 height 26
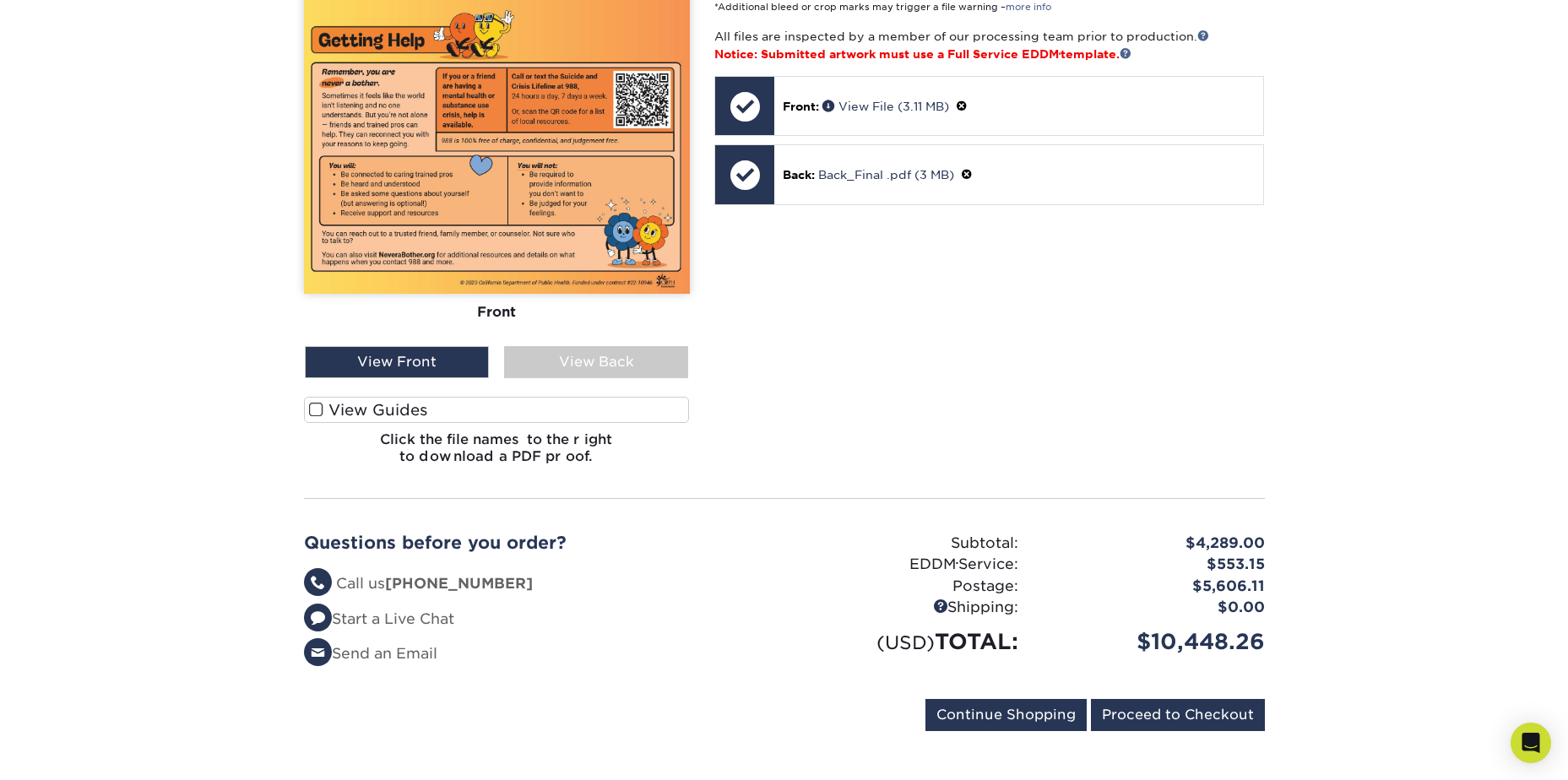
scroll to position [3046, 0]
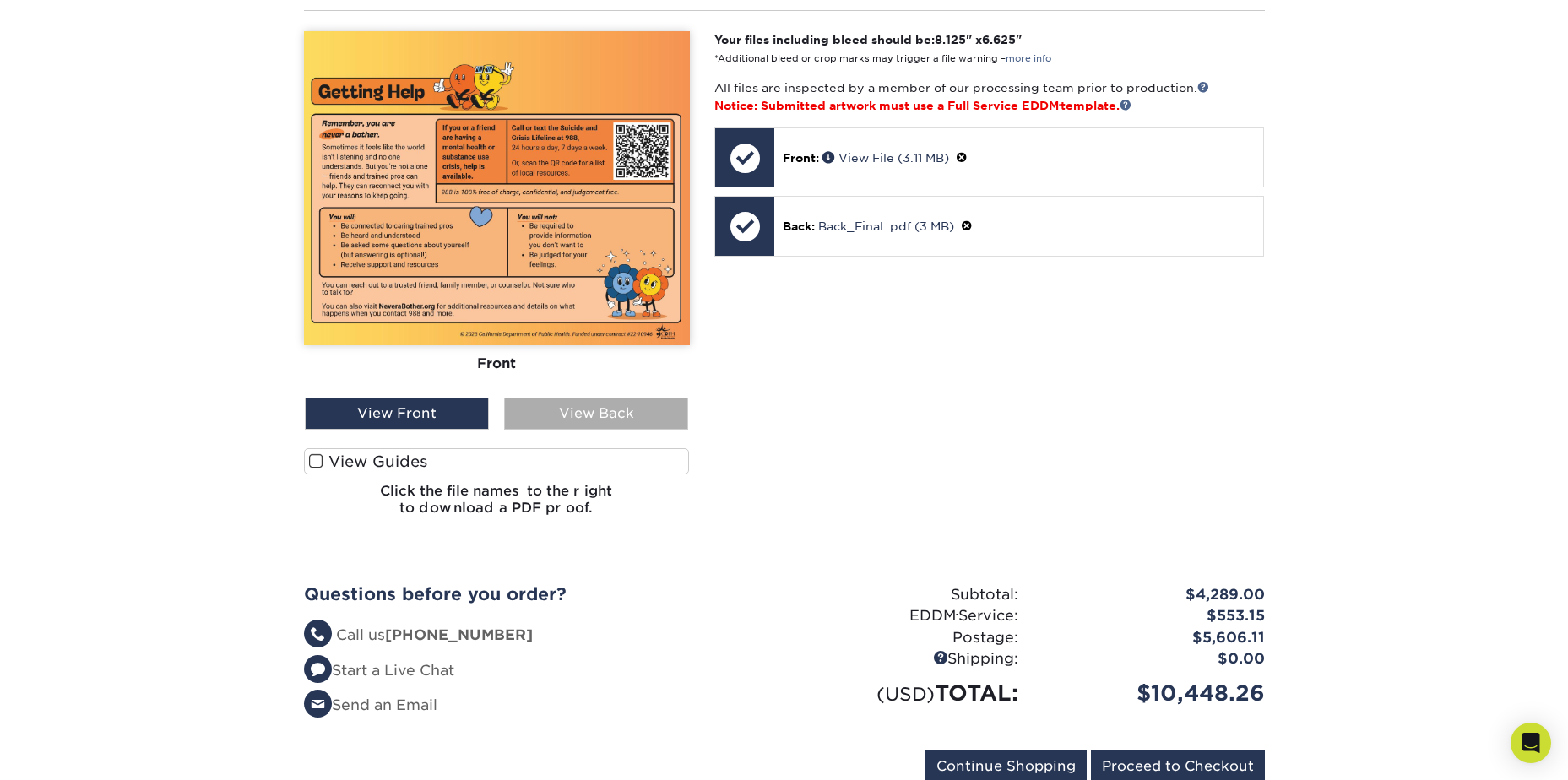
click at [577, 411] on div "View Back" at bounding box center [596, 414] width 184 height 32
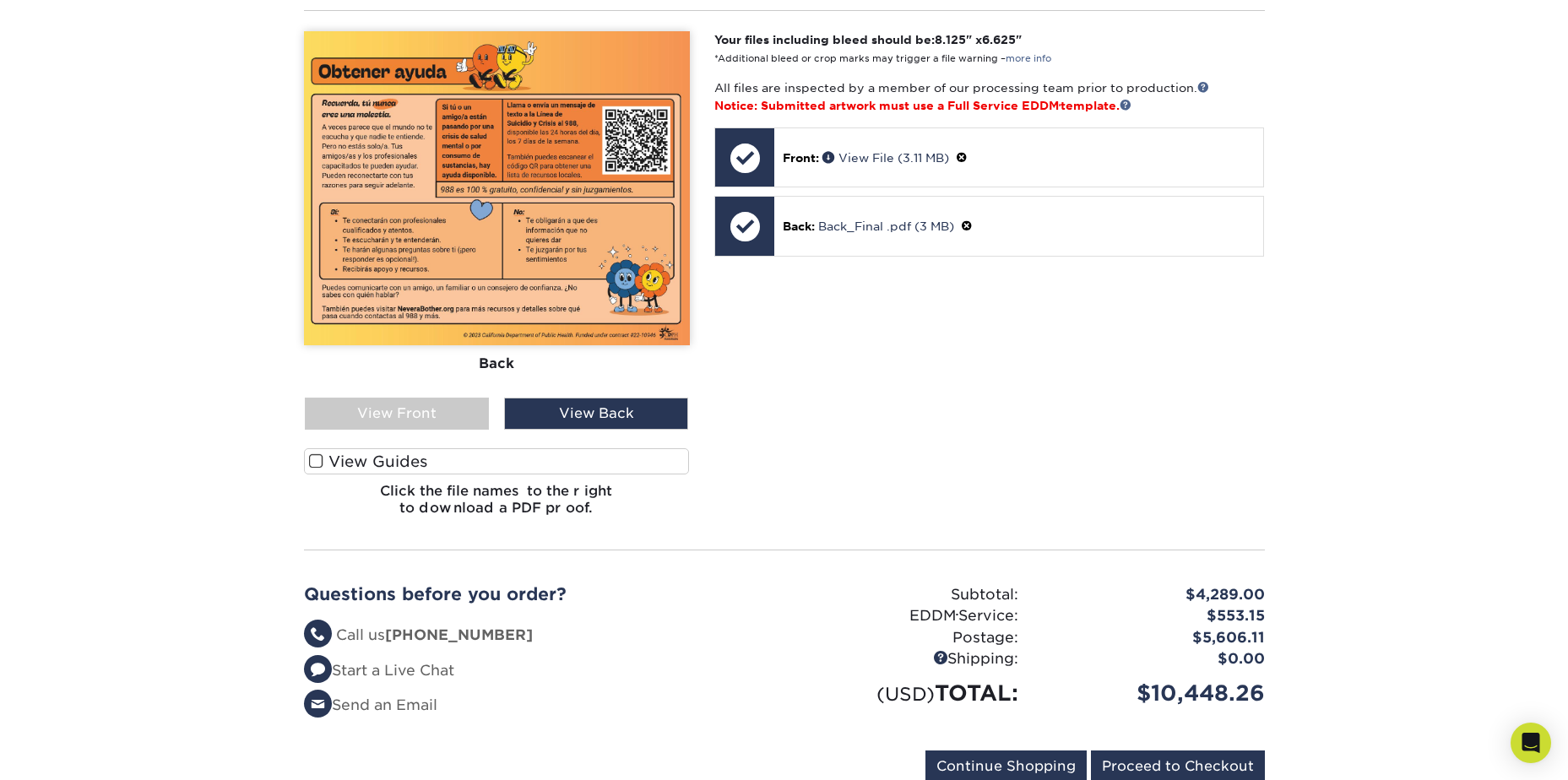
click at [397, 457] on label "View Guides" at bounding box center [497, 461] width 386 height 26
click at [0, 0] on input "View Guides" at bounding box center [0, 0] width 0 height 0
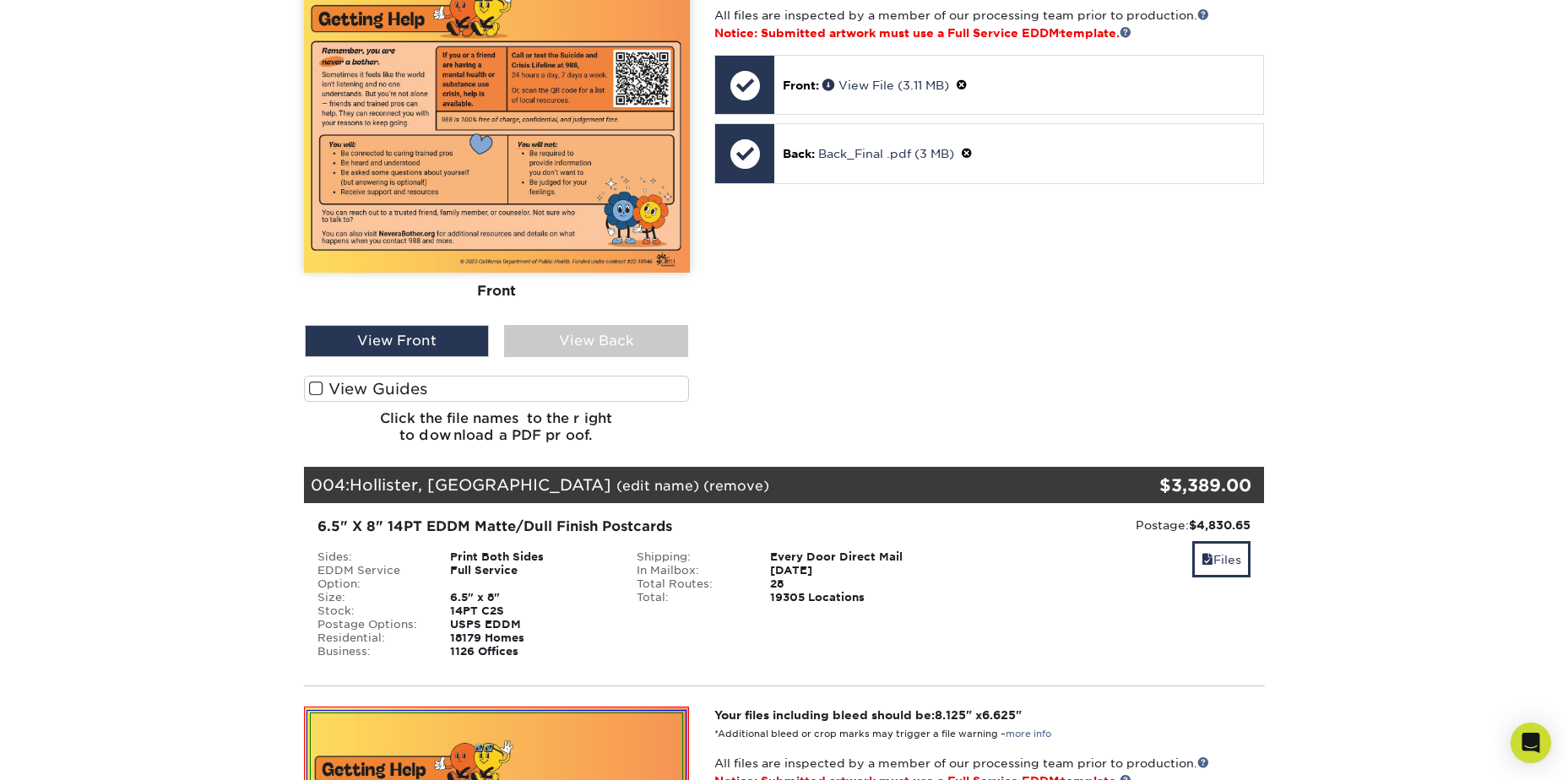
click at [404, 396] on label "View Guides" at bounding box center [497, 388] width 386 height 26
click at [0, 0] on input "View Guides" at bounding box center [0, 0] width 0 height 0
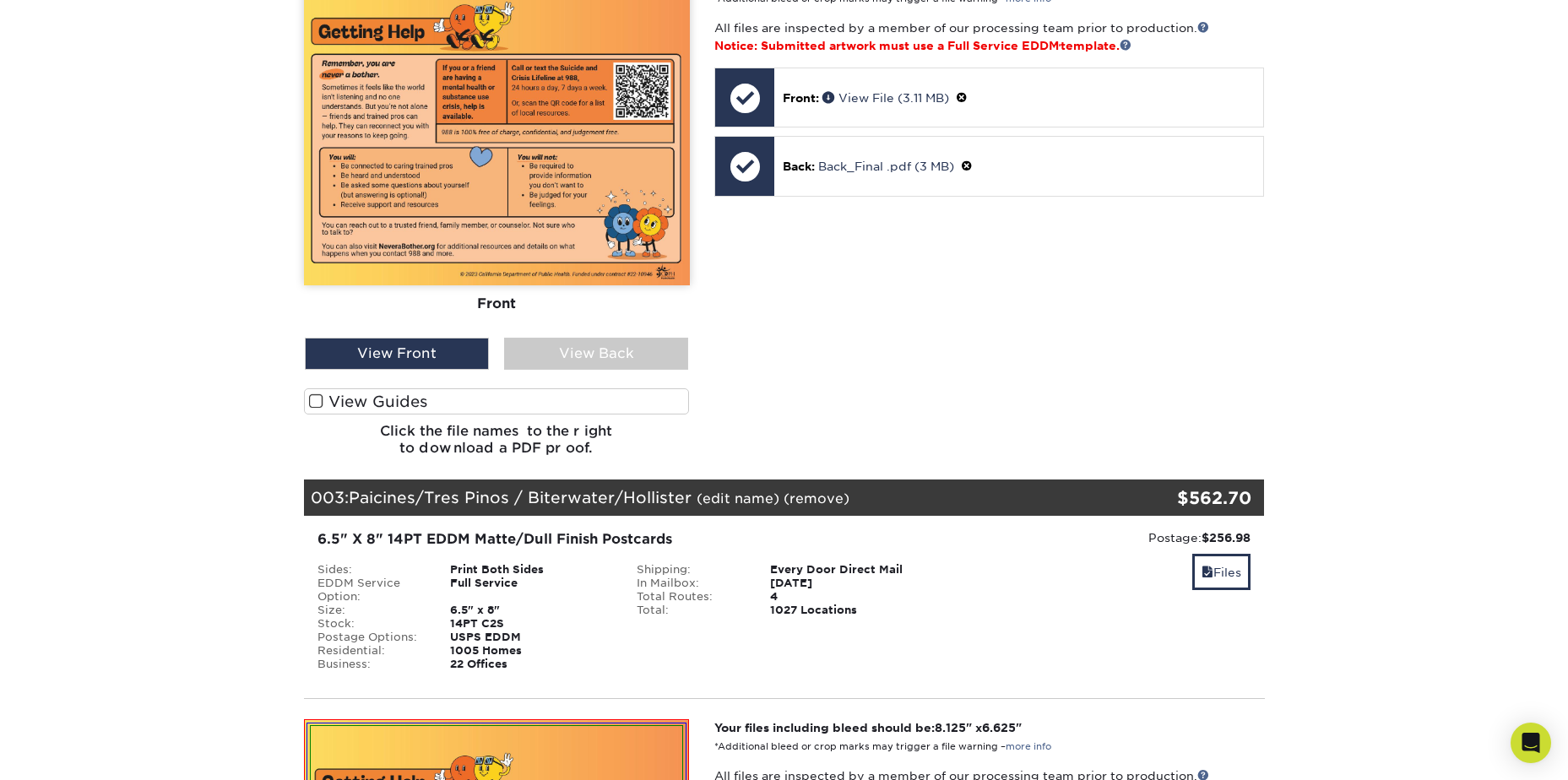
click at [401, 396] on label "View Guides" at bounding box center [497, 401] width 386 height 26
click at [0, 0] on input "View Guides" at bounding box center [0, 0] width 0 height 0
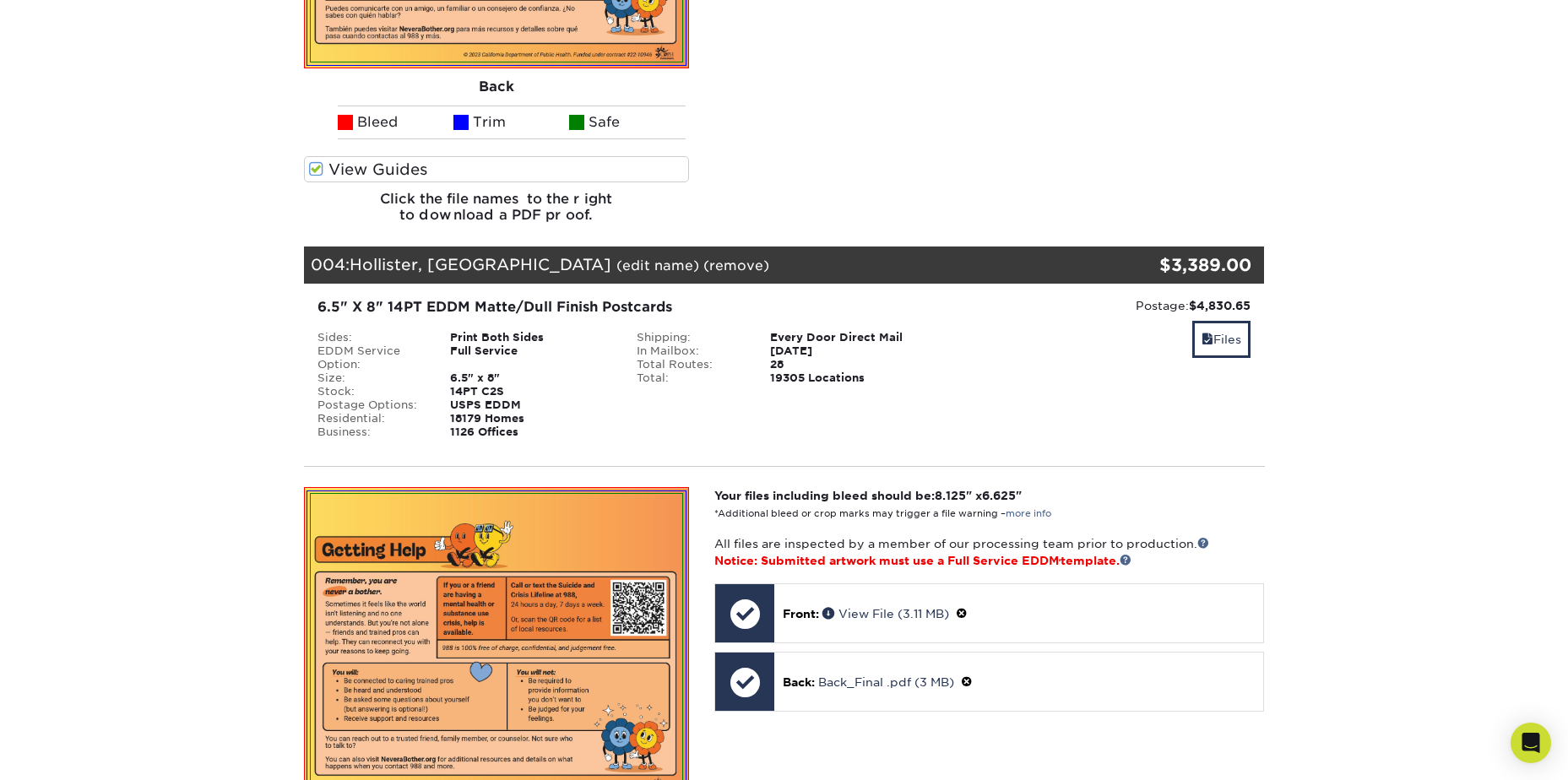
scroll to position [3292, 0]
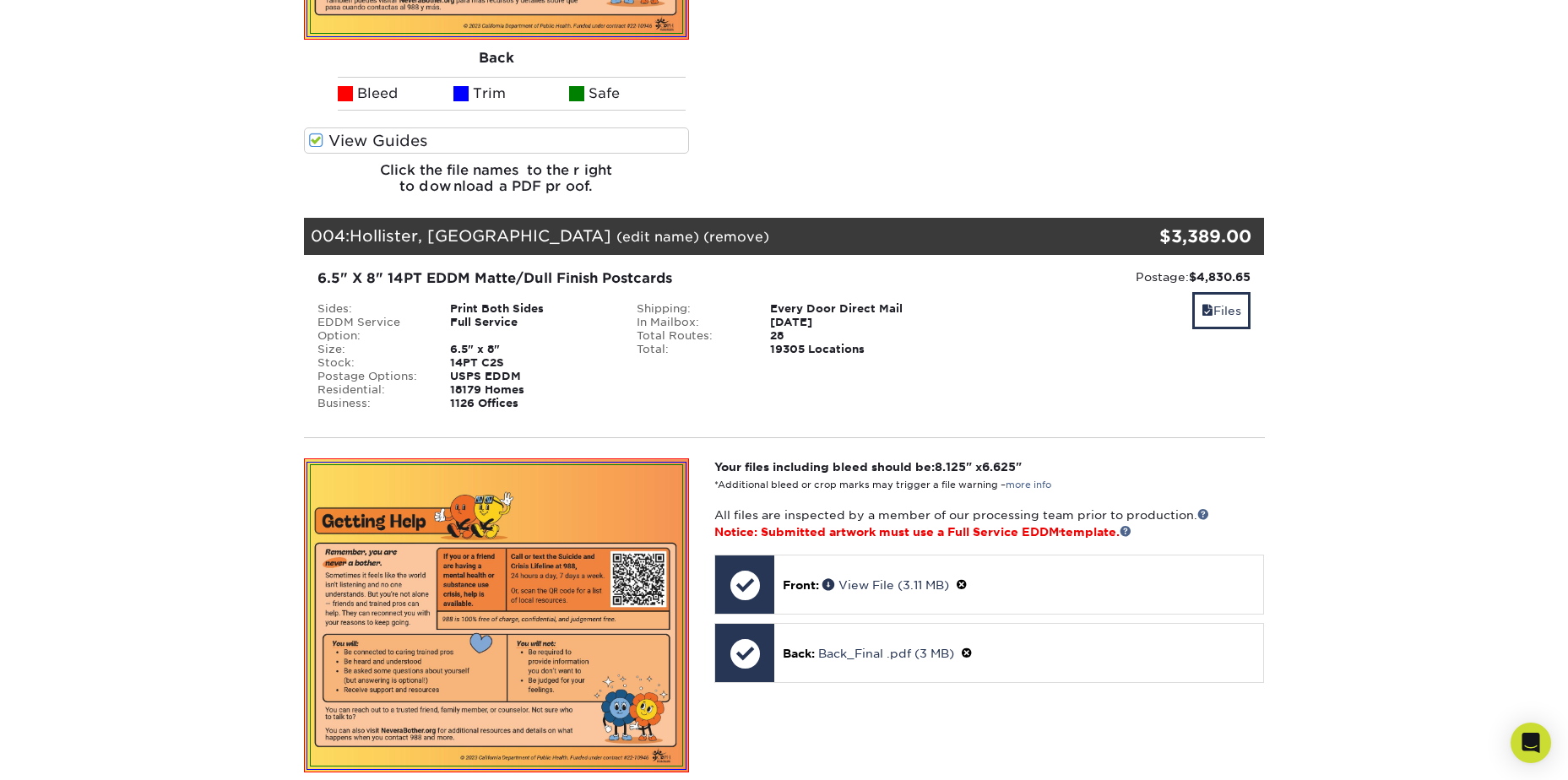
click at [789, 343] on div "28" at bounding box center [851, 336] width 186 height 14
click at [771, 343] on div "28" at bounding box center [851, 336] width 186 height 14
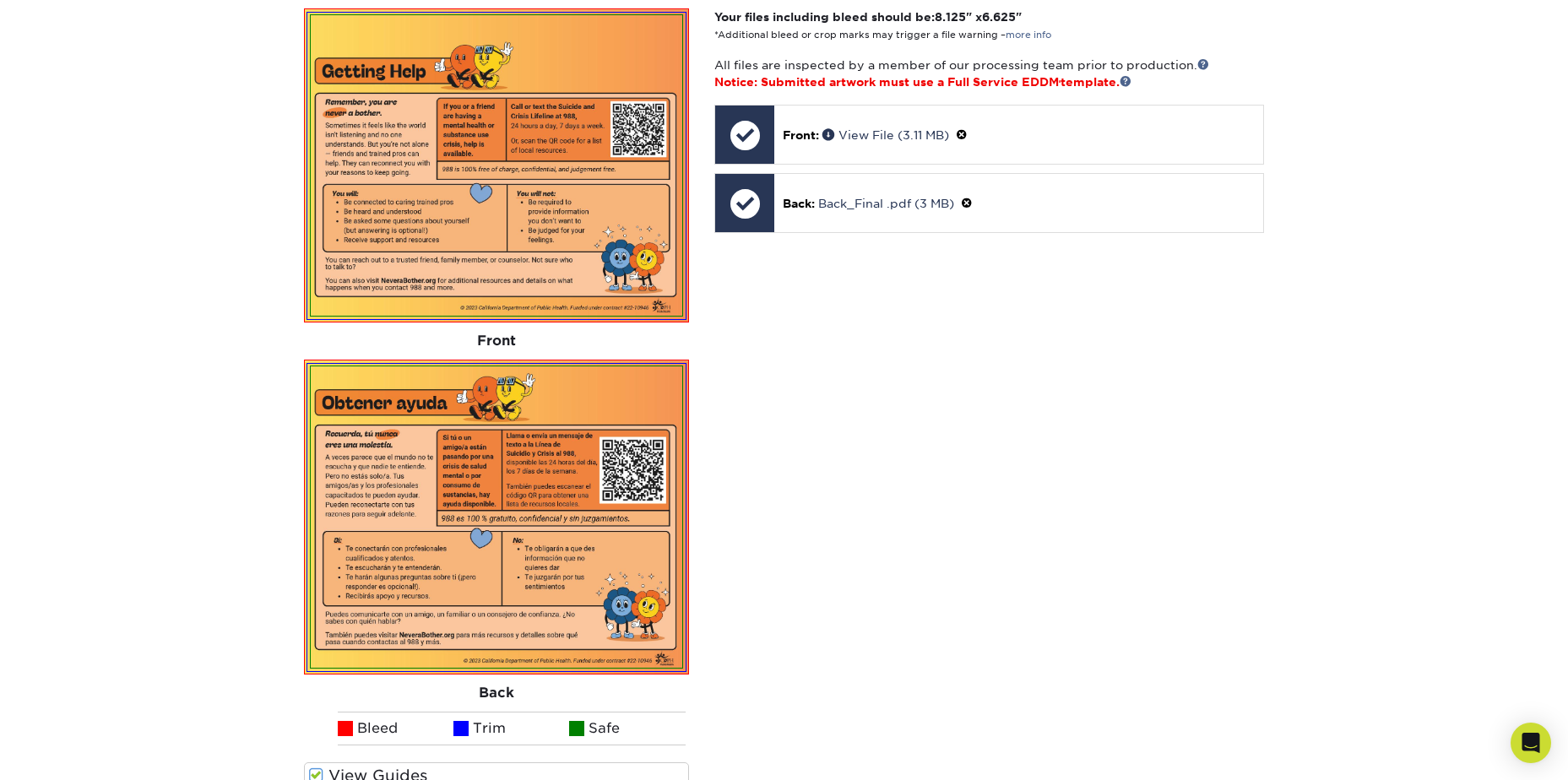
scroll to position [3715, 0]
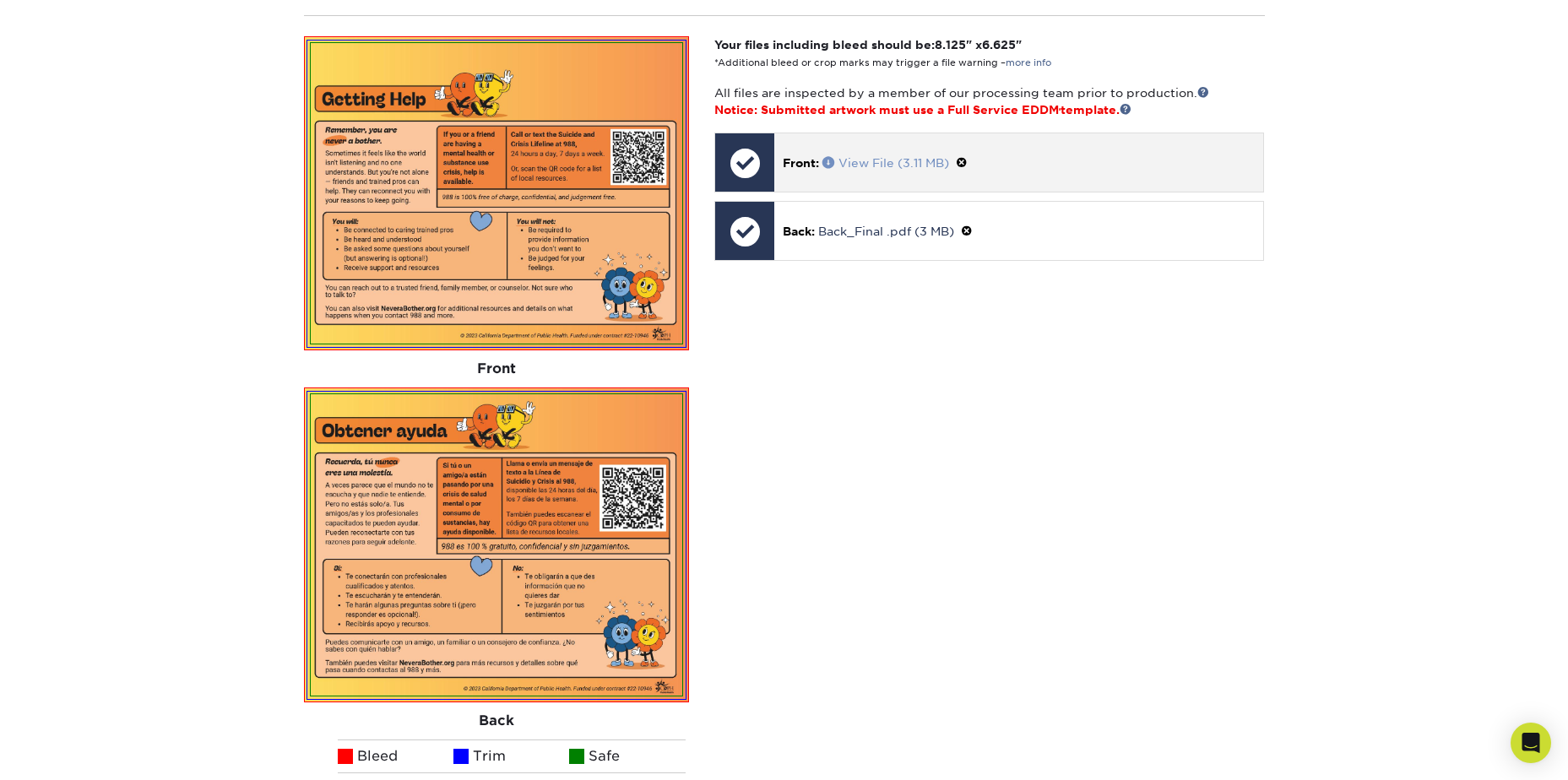
click at [845, 164] on link "View File (3.11 MB)" at bounding box center [885, 163] width 126 height 14
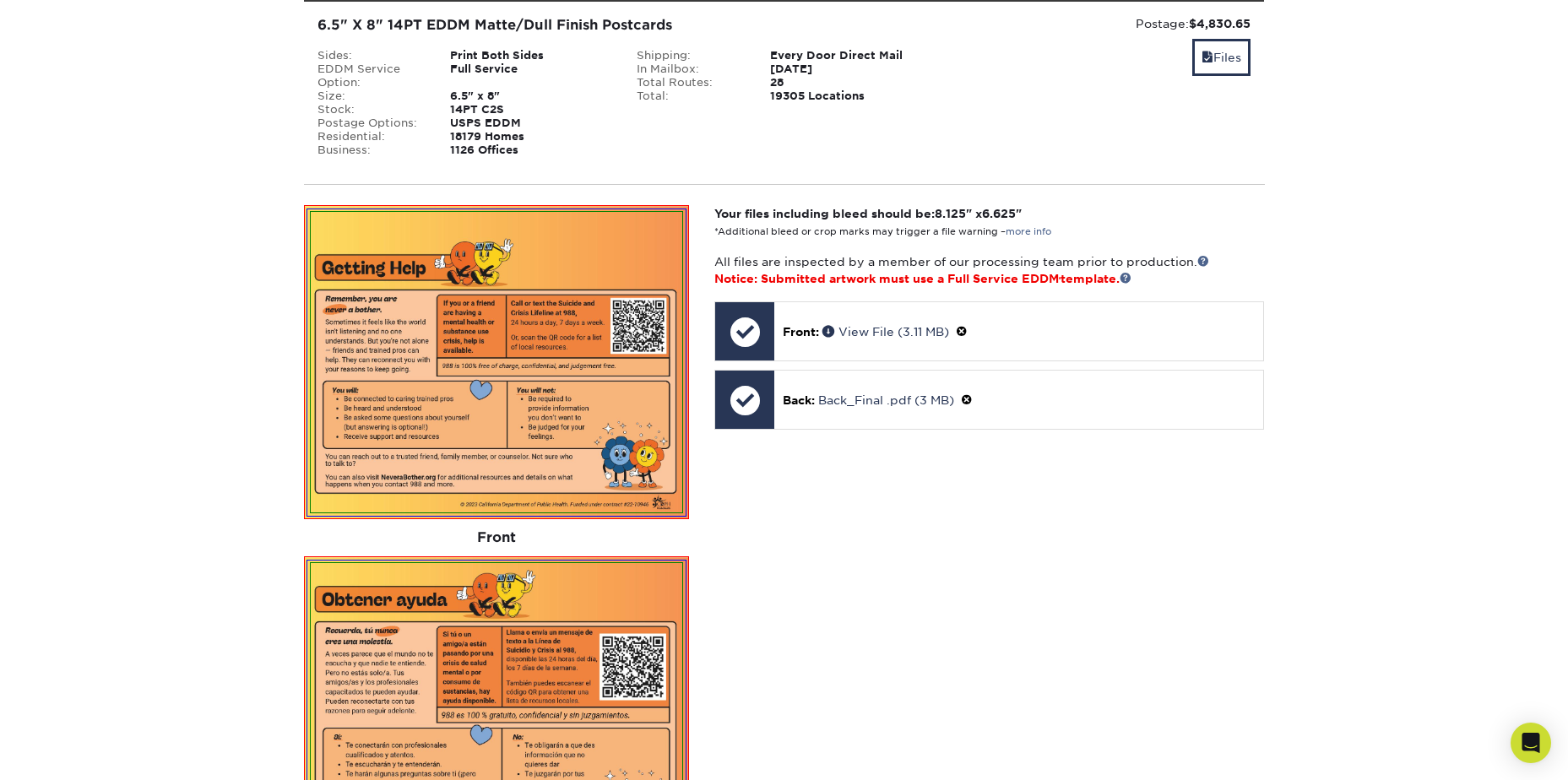
scroll to position [3124, 0]
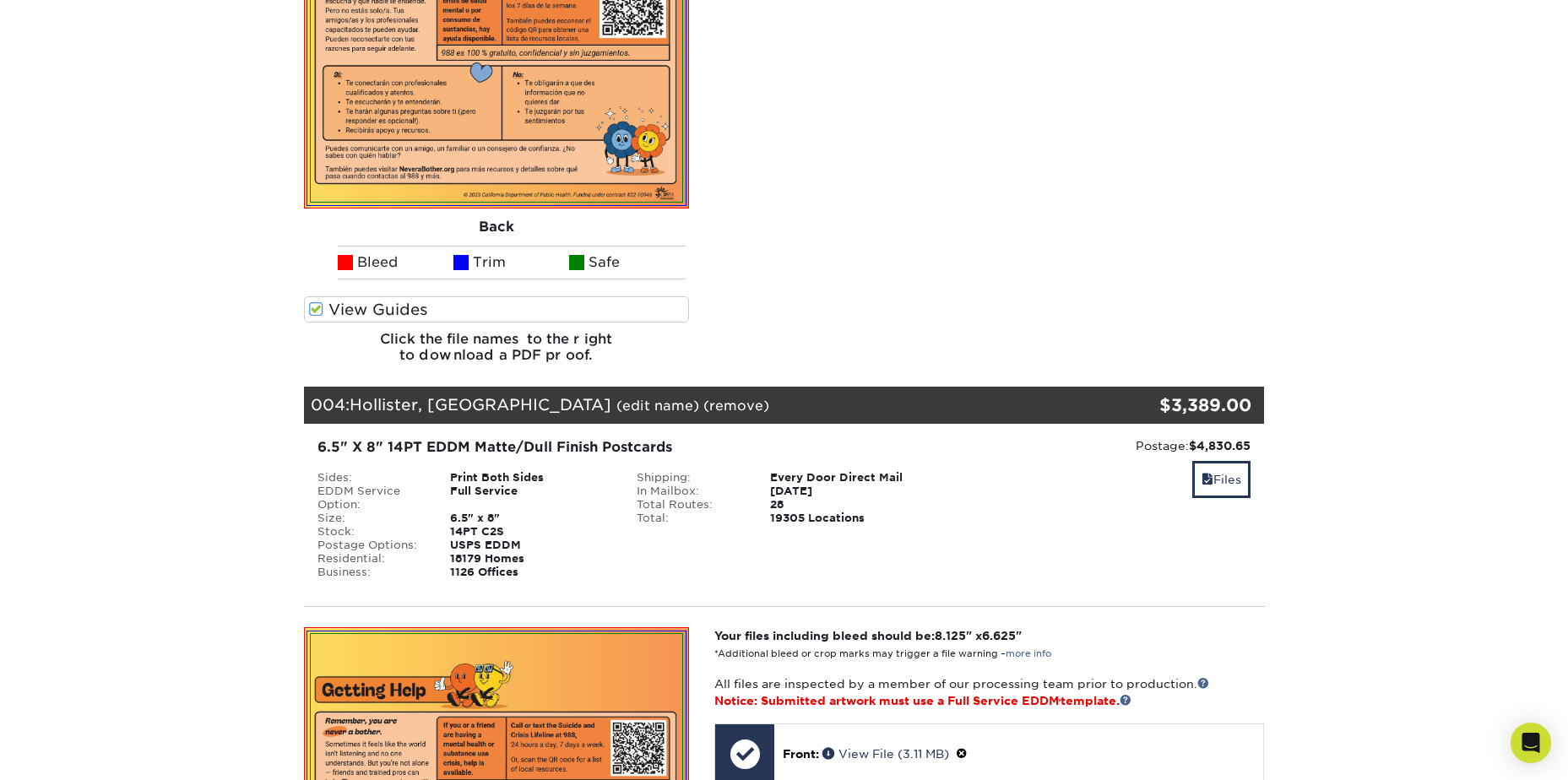
click at [783, 483] on div "Every Door Direct Mail" at bounding box center [851, 478] width 186 height 14
click at [479, 474] on div "Print Both Sides" at bounding box center [530, 478] width 186 height 14
click at [577, 510] on div "Full Service" at bounding box center [530, 499] width 186 height 27
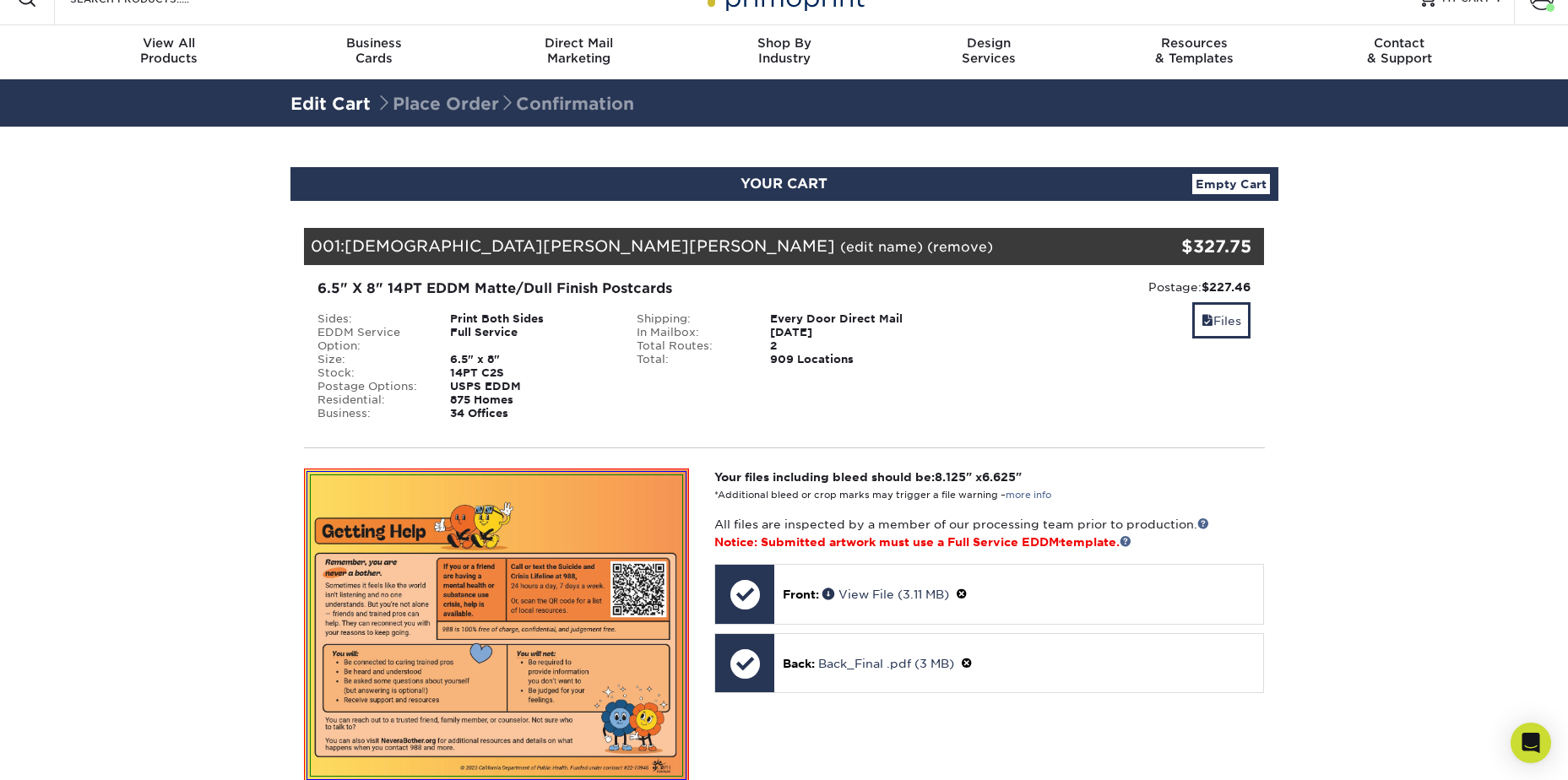
scroll to position [0, 0]
